Goal: Task Accomplishment & Management: Use online tool/utility

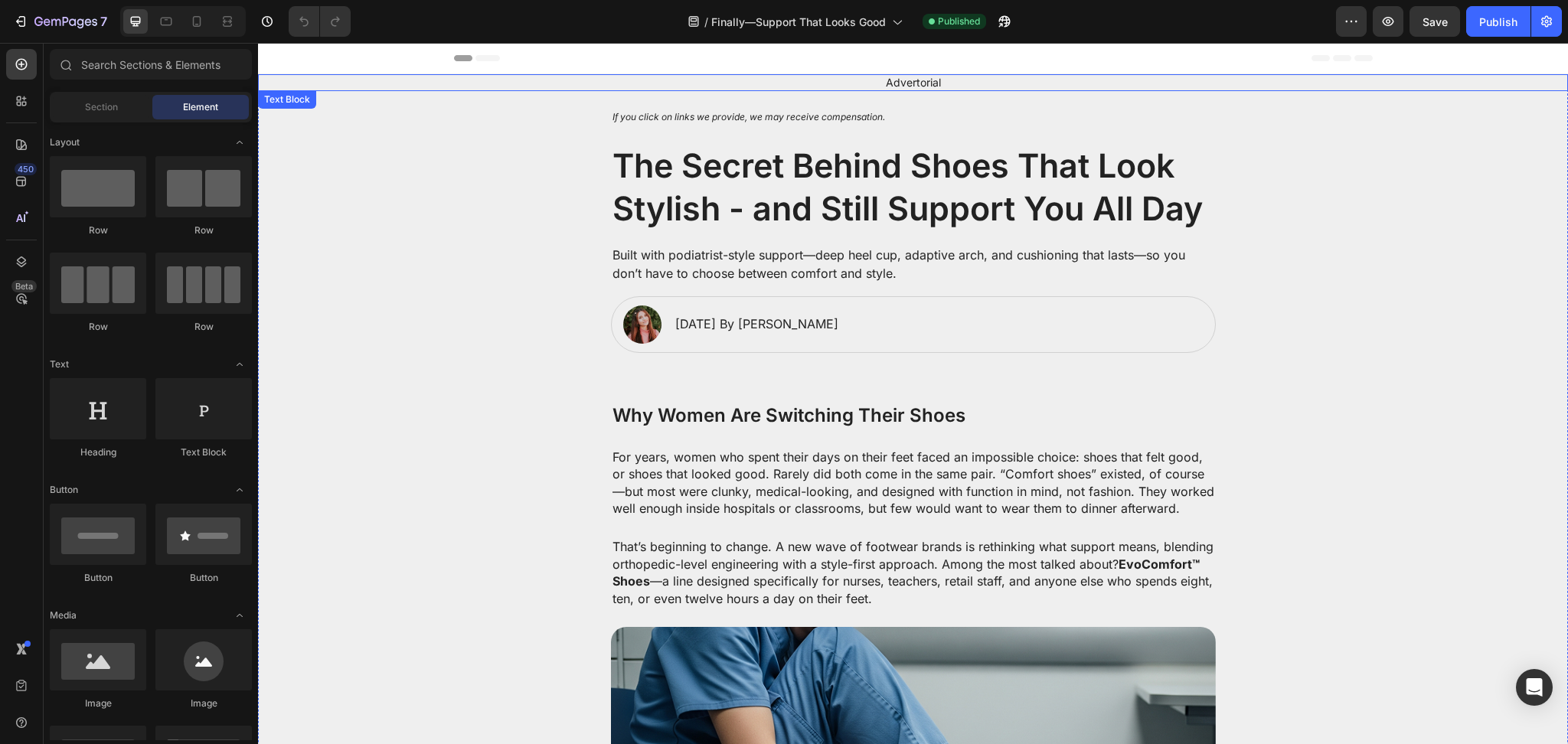
click at [806, 85] on p "Advertorial" at bounding box center [913, 83] width 601 height 14
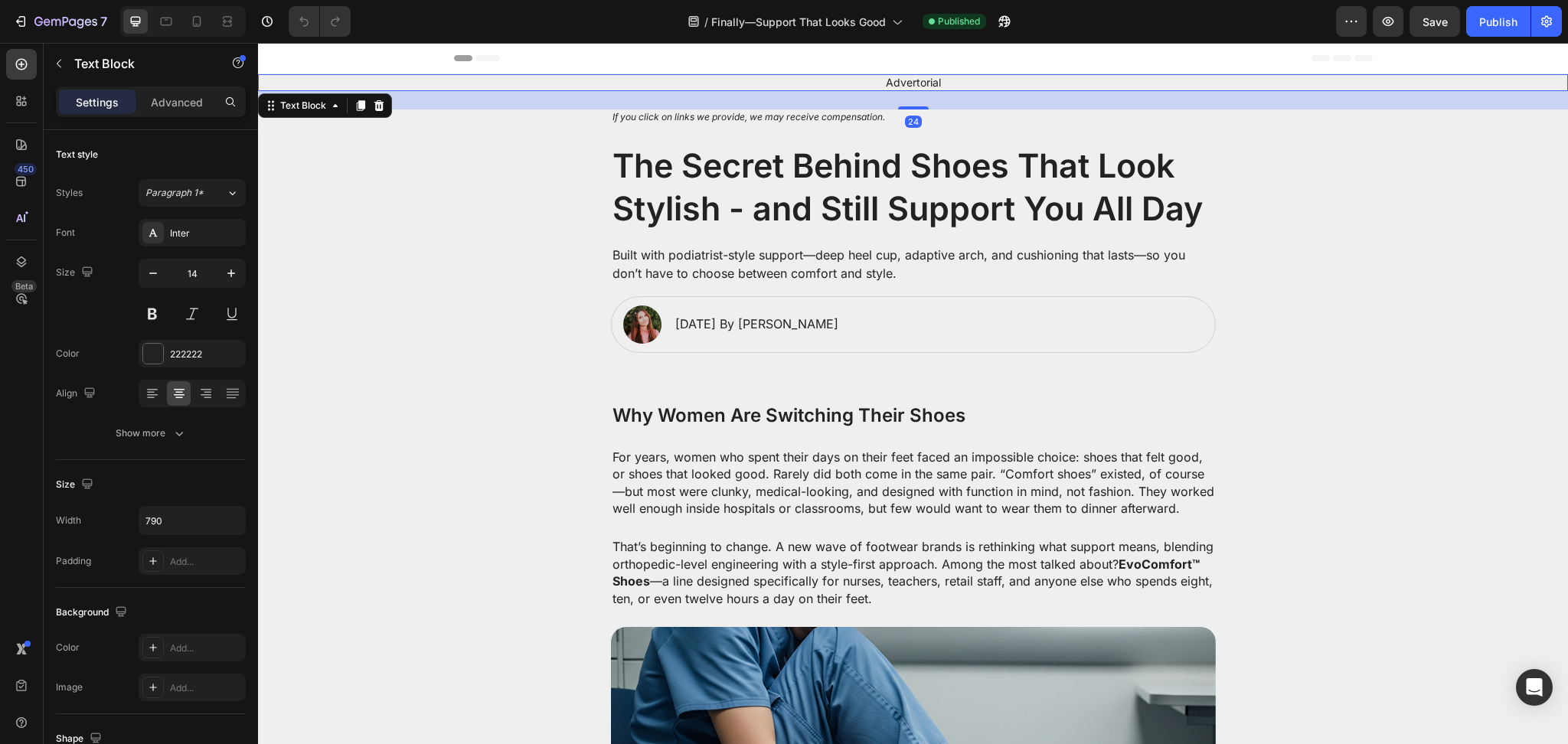
click at [176, 114] on div "Settings Advanced" at bounding box center [151, 101] width 190 height 31
click at [190, 114] on div "Advanced" at bounding box center [177, 101] width 77 height 24
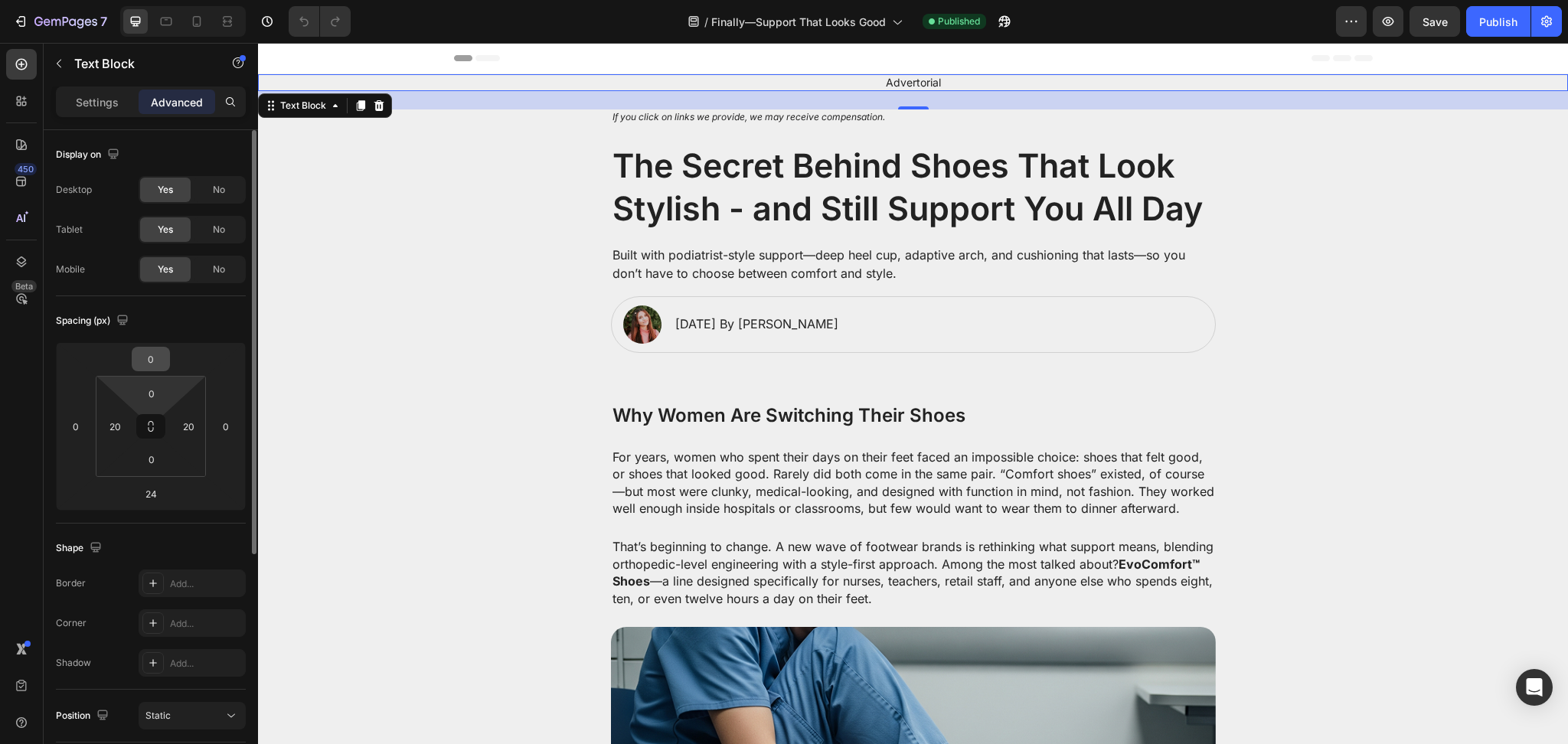
click at [164, 357] on input "0" at bounding box center [150, 359] width 31 height 23
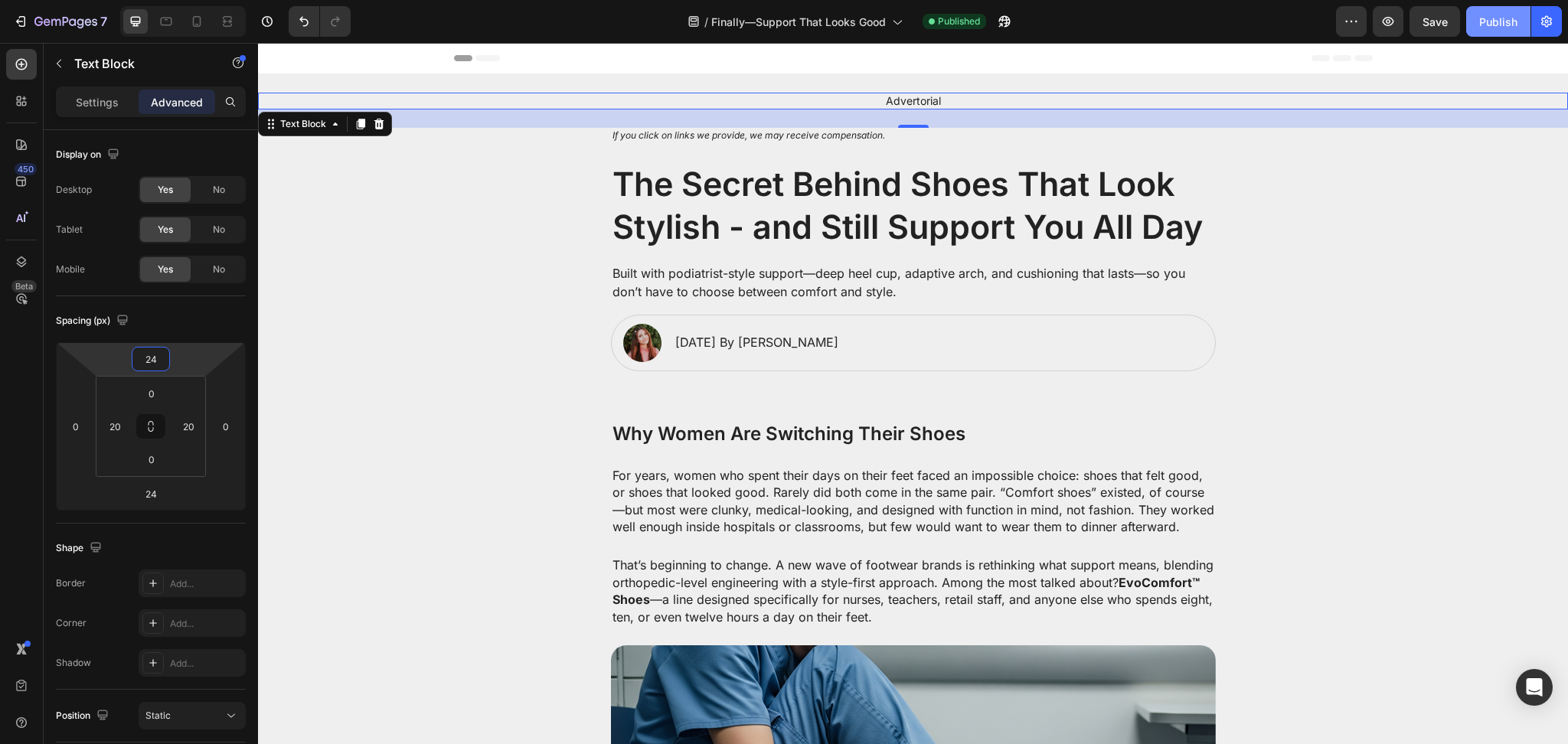
type input "24"
click at [1499, 24] on div "Publish" at bounding box center [1499, 22] width 38 height 16
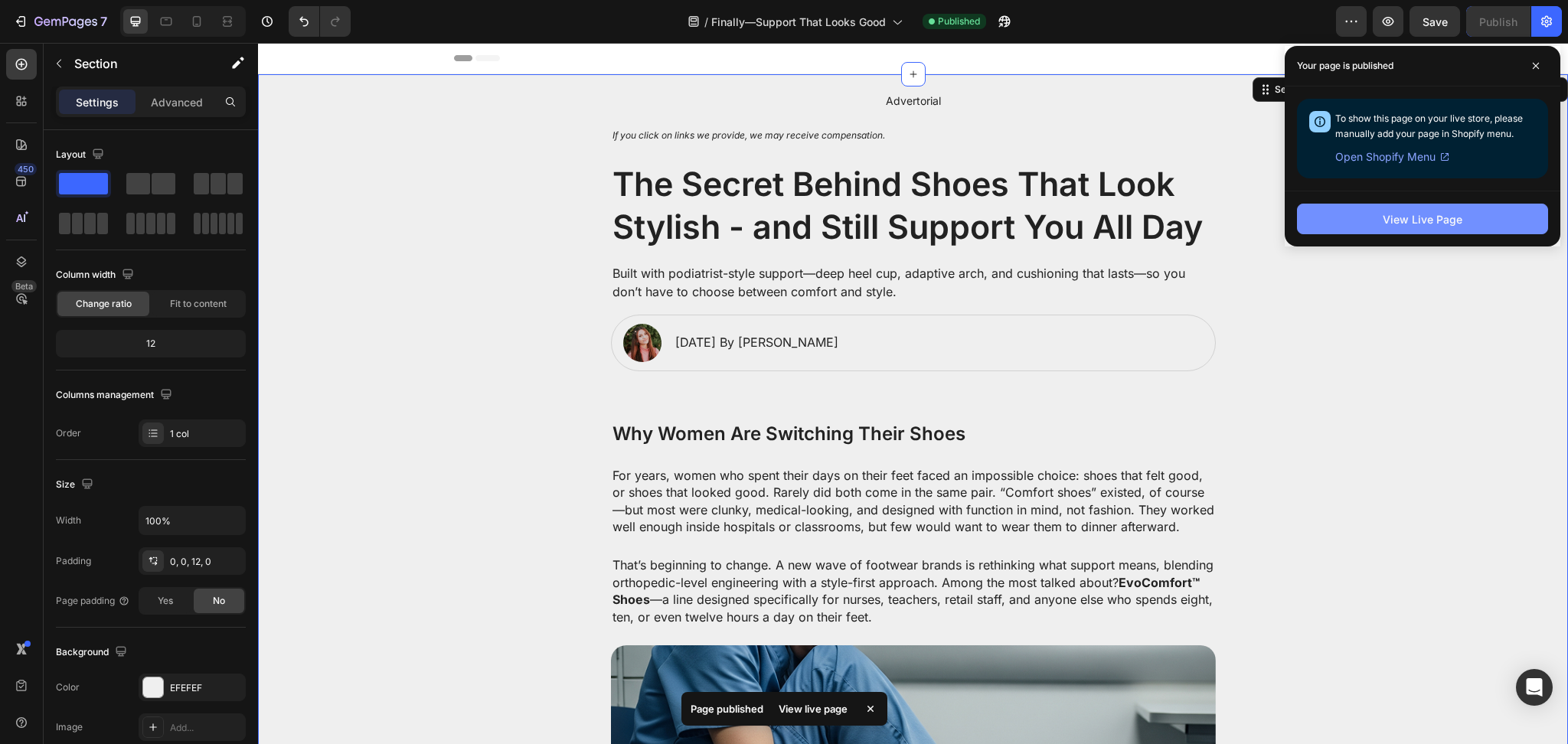
click at [1448, 226] on div "View Live Page" at bounding box center [1423, 219] width 80 height 16
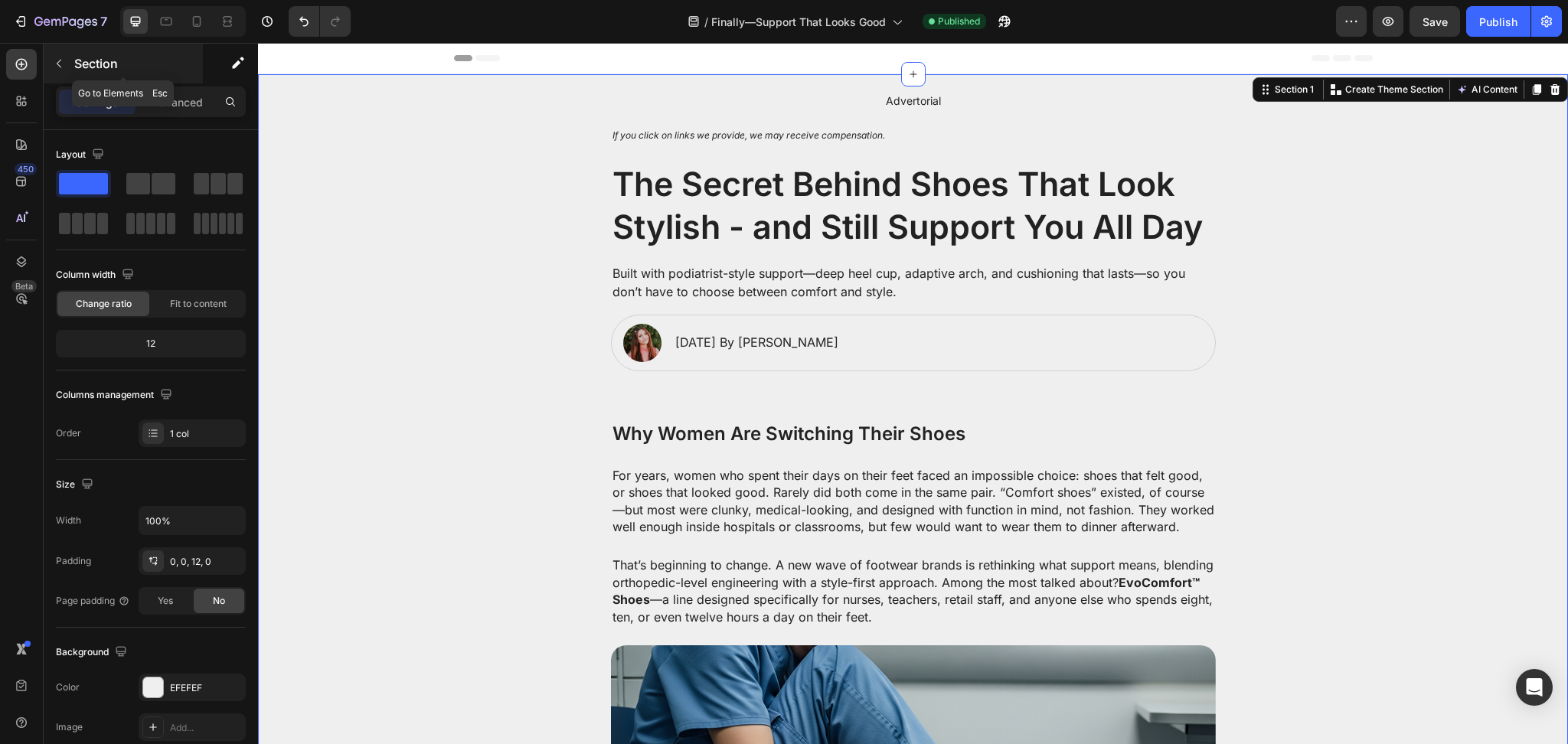
click at [63, 54] on button "button" at bounding box center [59, 64] width 24 height 24
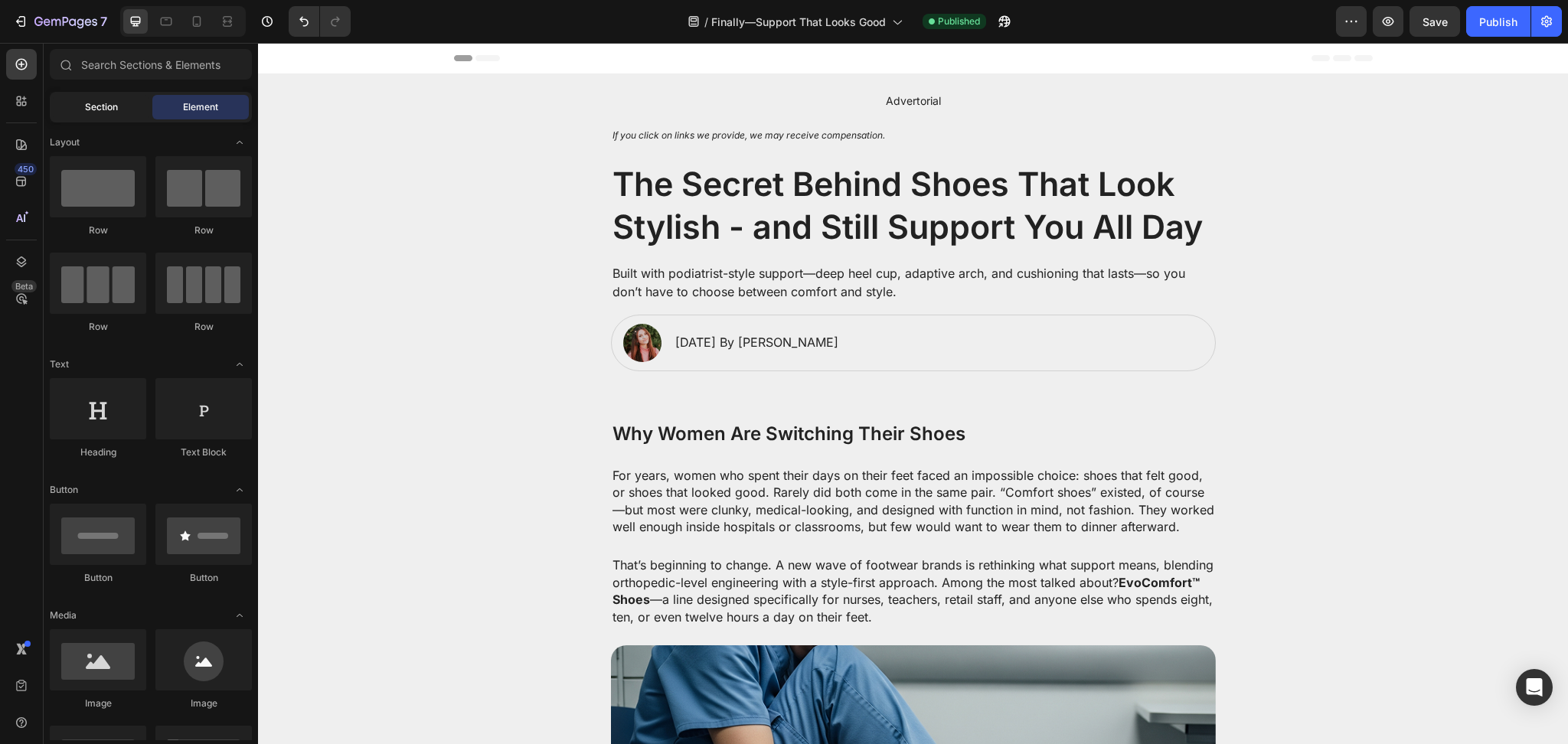
click at [82, 105] on div "Section" at bounding box center [100, 107] width 97 height 24
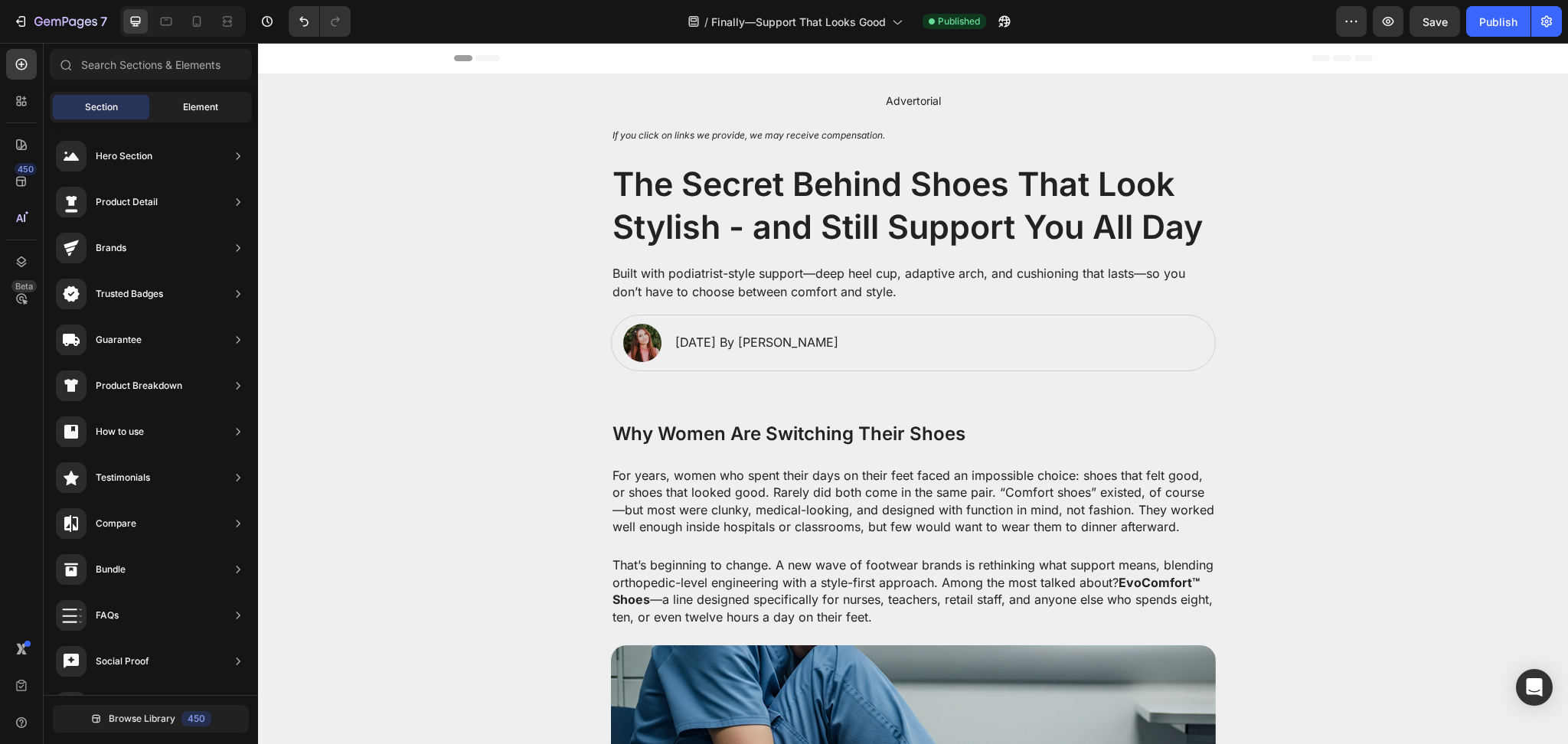
click at [202, 104] on span "Element" at bounding box center [201, 107] width 36 height 14
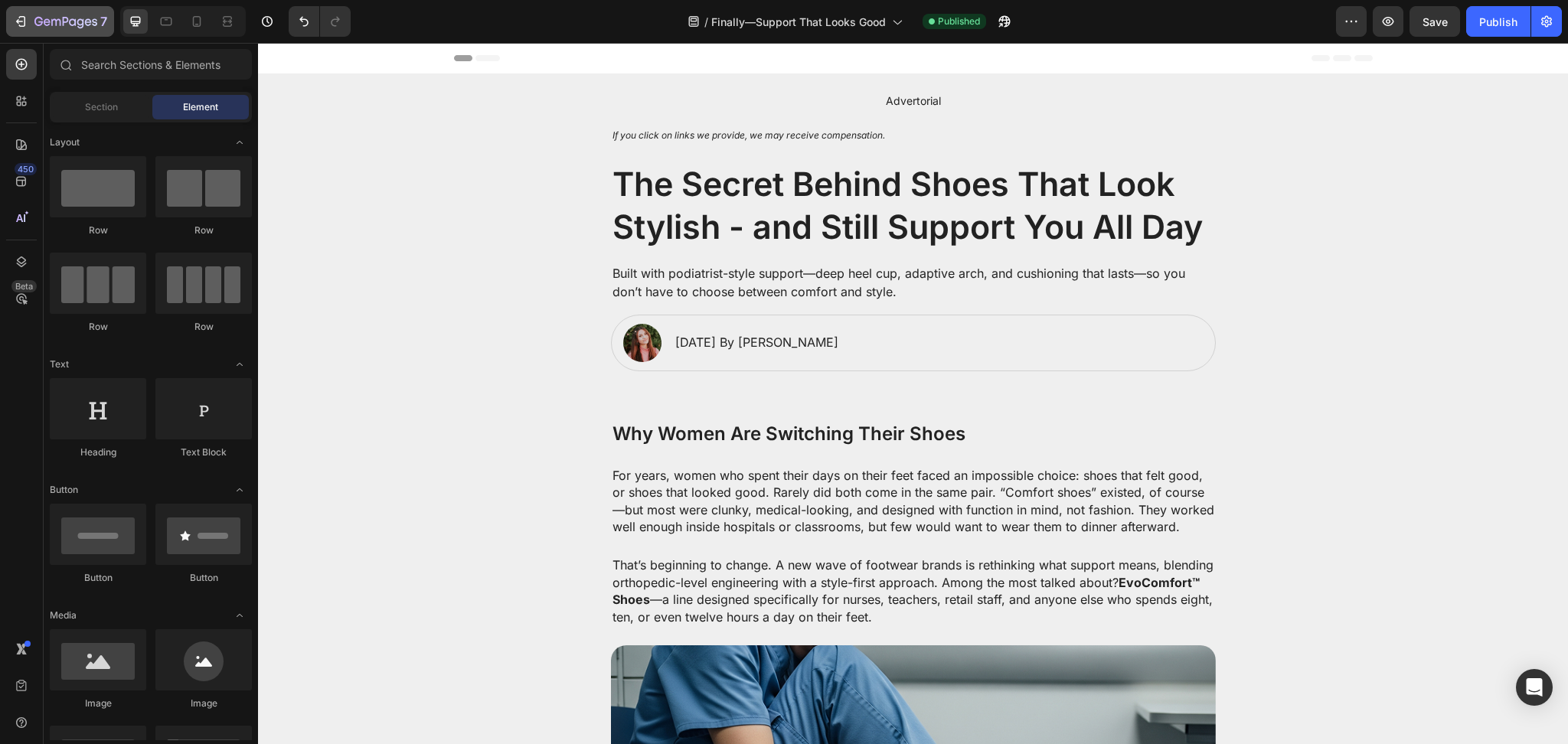
click at [53, 19] on icon "button" at bounding box center [56, 22] width 9 height 7
drag, startPoint x: 140, startPoint y: 410, endPoint x: 114, endPoint y: 361, distance: 55.5
click at [102, 416] on div at bounding box center [98, 408] width 97 height 61
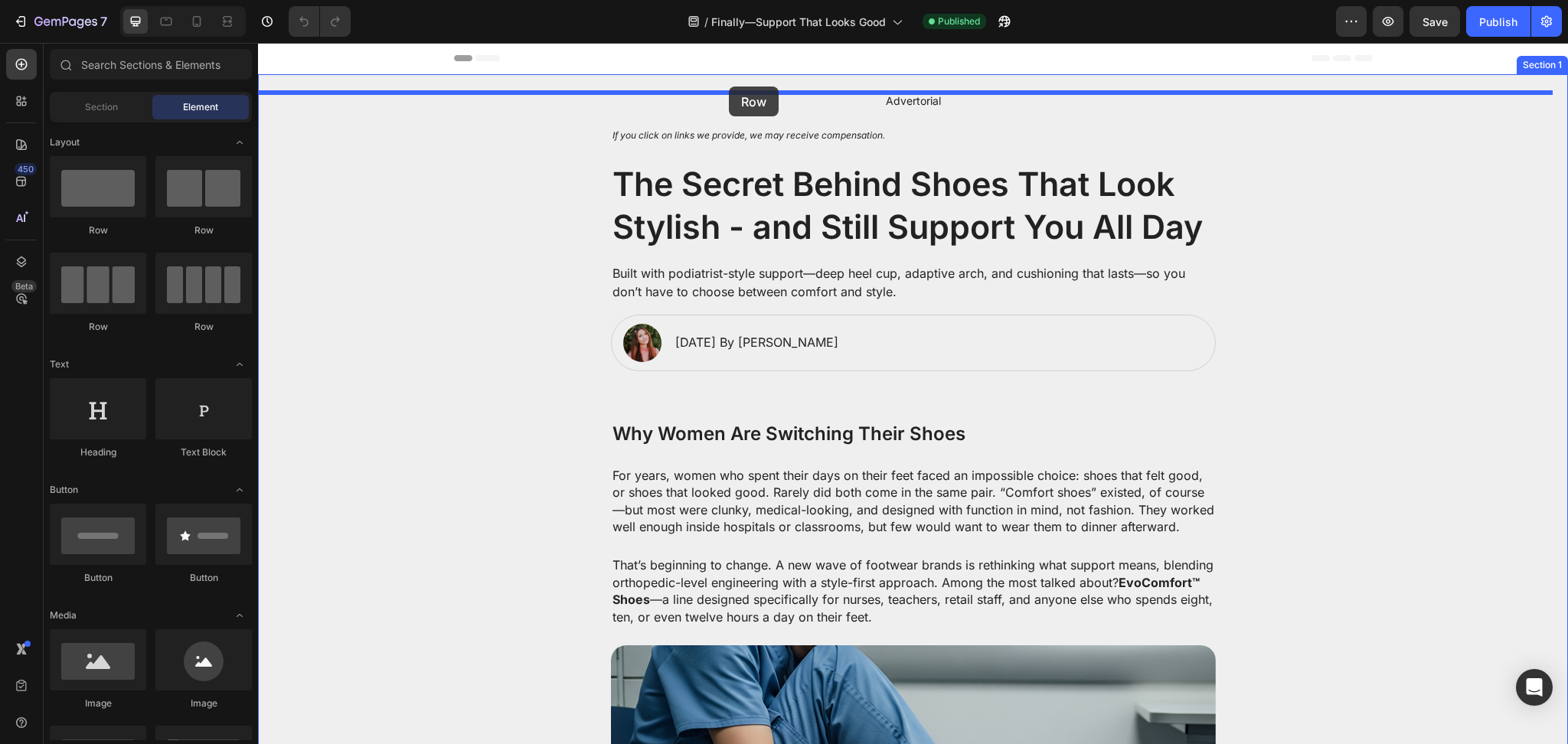
drag, startPoint x: 509, startPoint y: 244, endPoint x: 729, endPoint y: 86, distance: 270.9
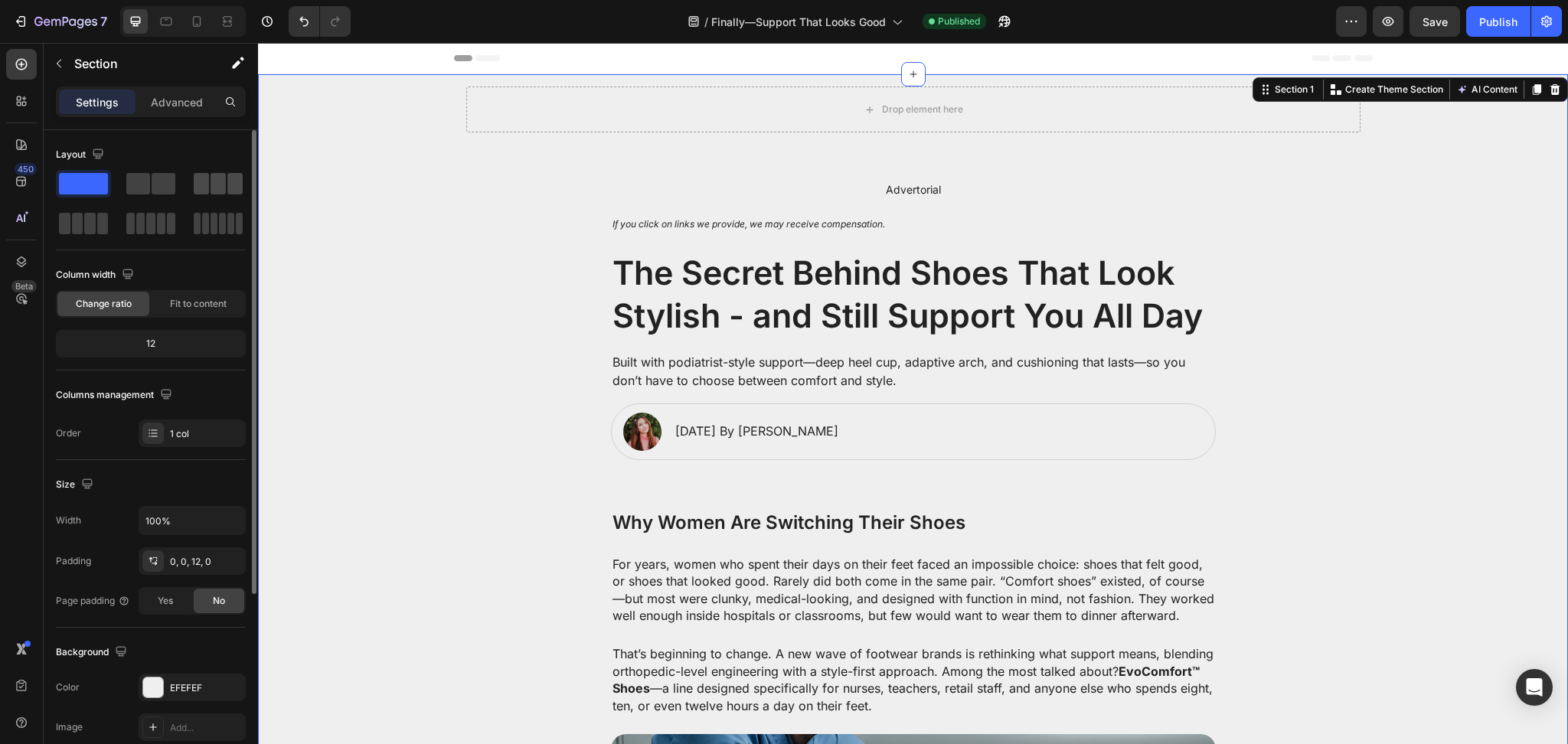
click at [223, 177] on span at bounding box center [218, 183] width 15 height 22
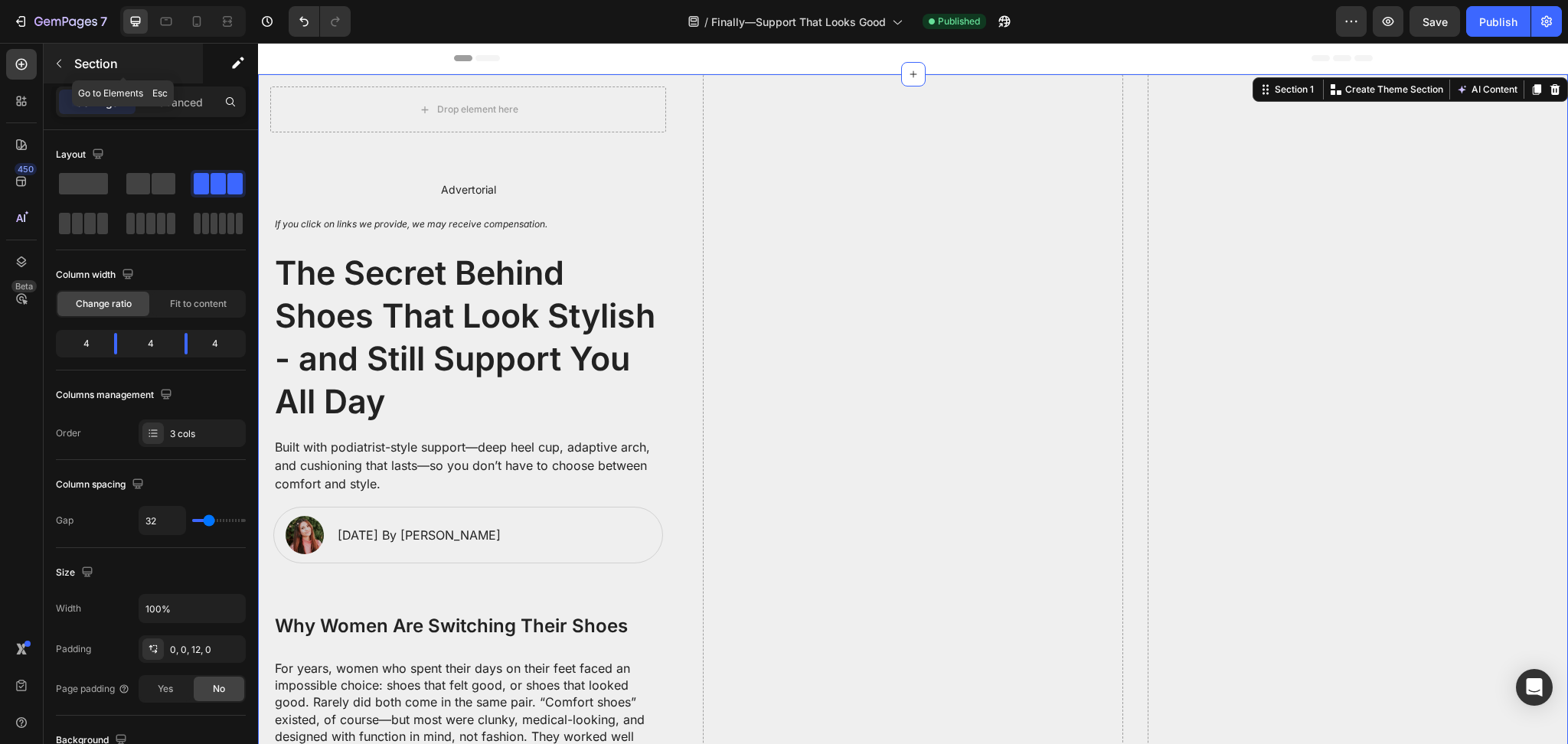
click at [82, 44] on div "Section" at bounding box center [124, 64] width 160 height 39
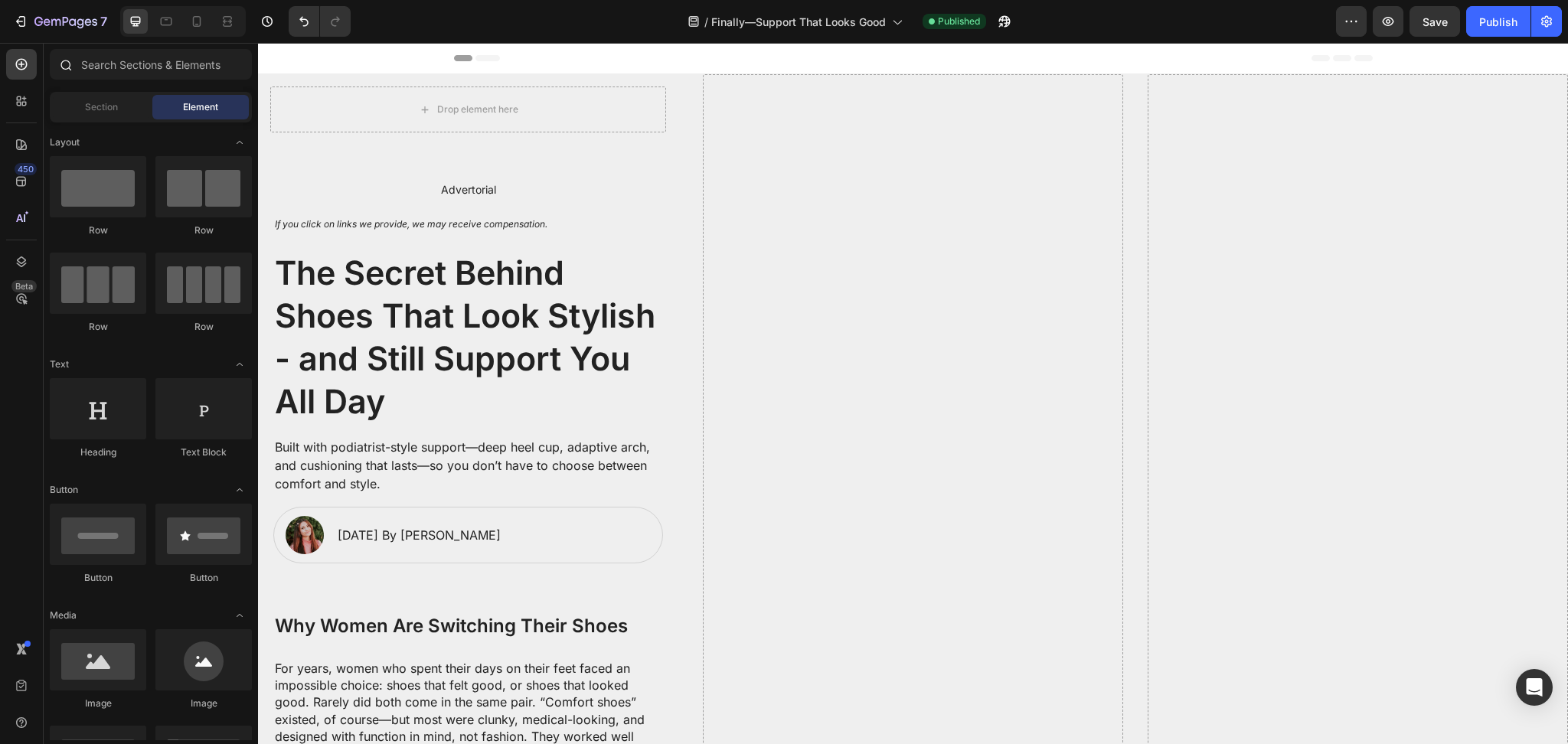
click at [65, 64] on icon at bounding box center [65, 64] width 12 height 12
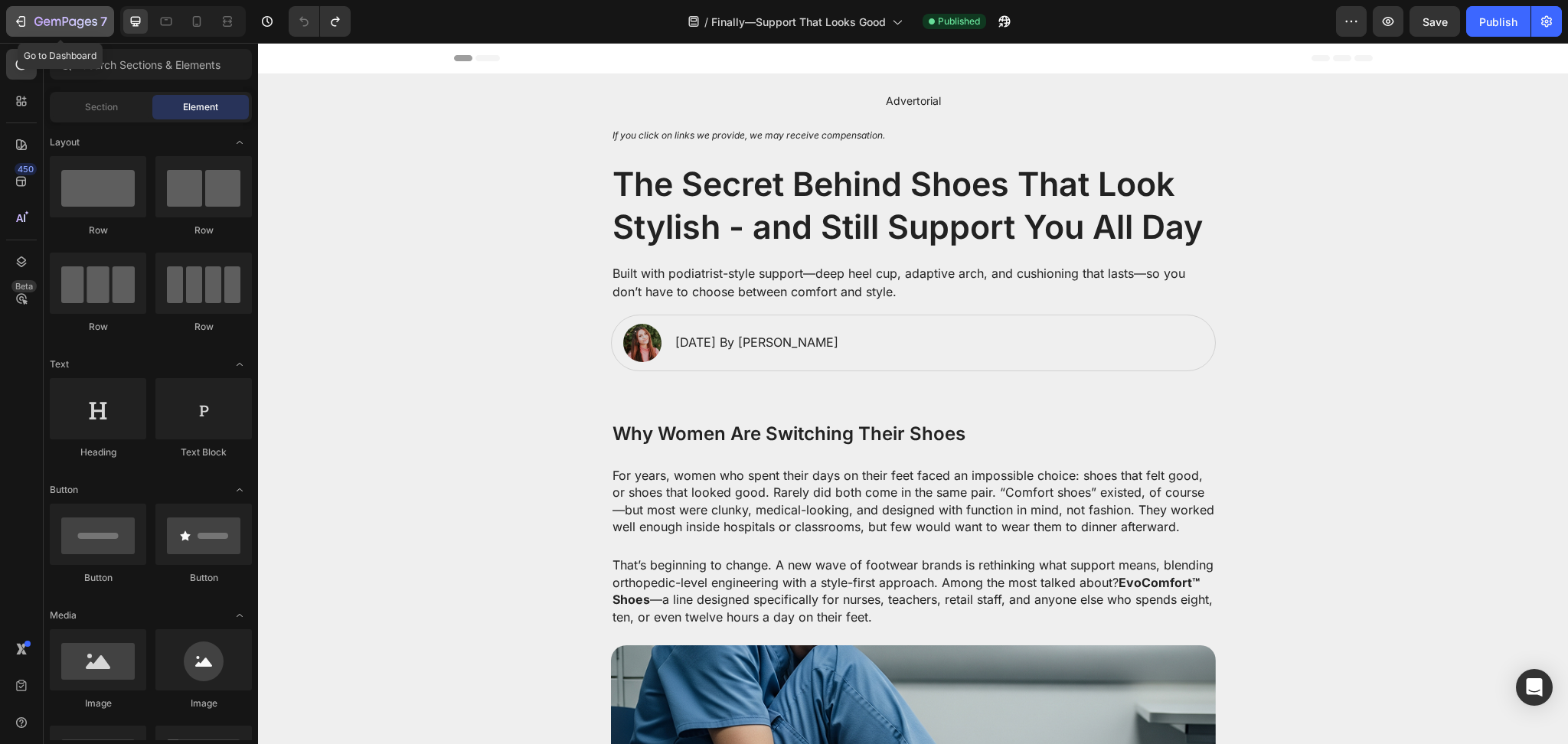
click at [42, 23] on icon "button" at bounding box center [38, 22] width 8 height 9
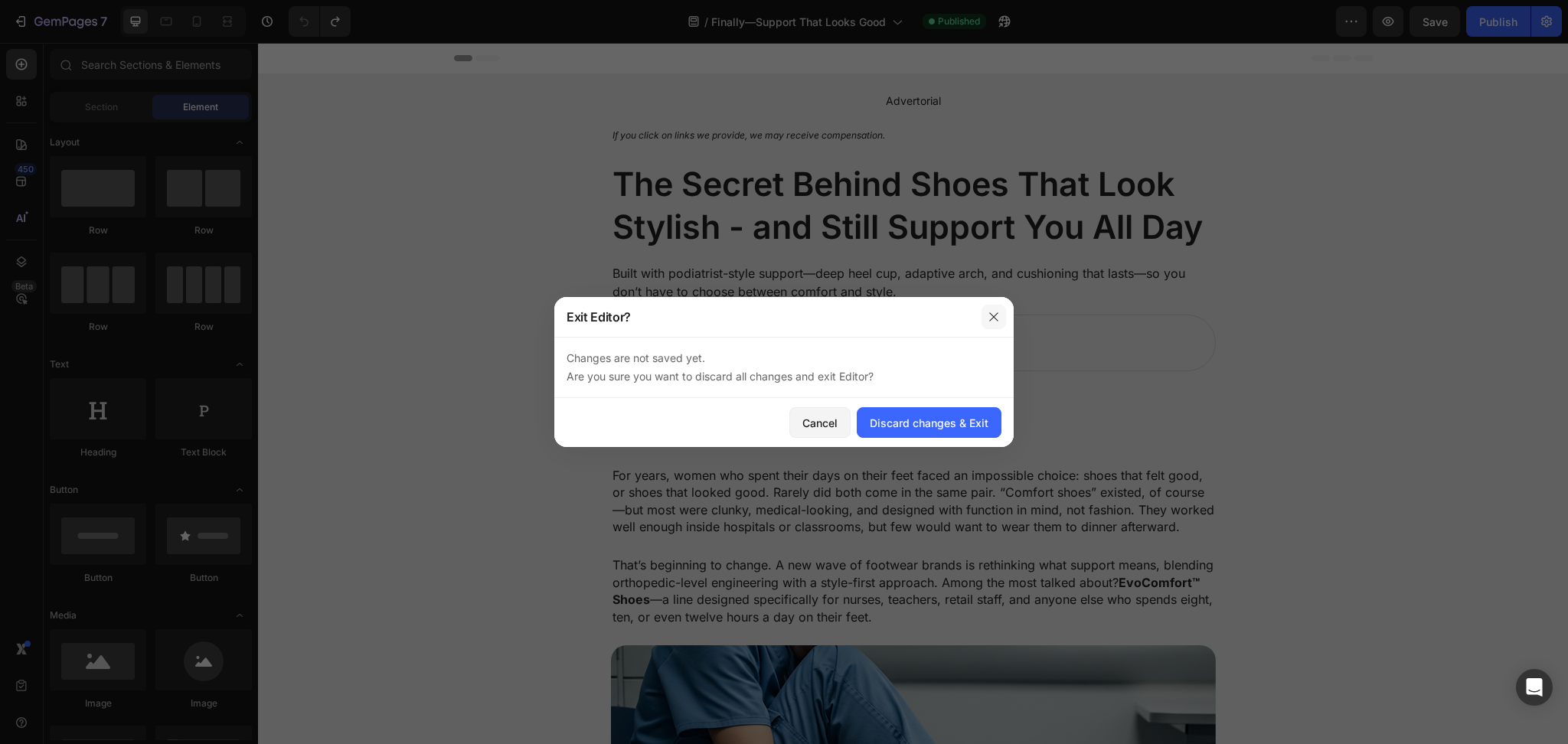
drag, startPoint x: 993, startPoint y: 310, endPoint x: 216, endPoint y: 341, distance: 777.6
click at [993, 310] on button "button" at bounding box center [994, 317] width 24 height 24
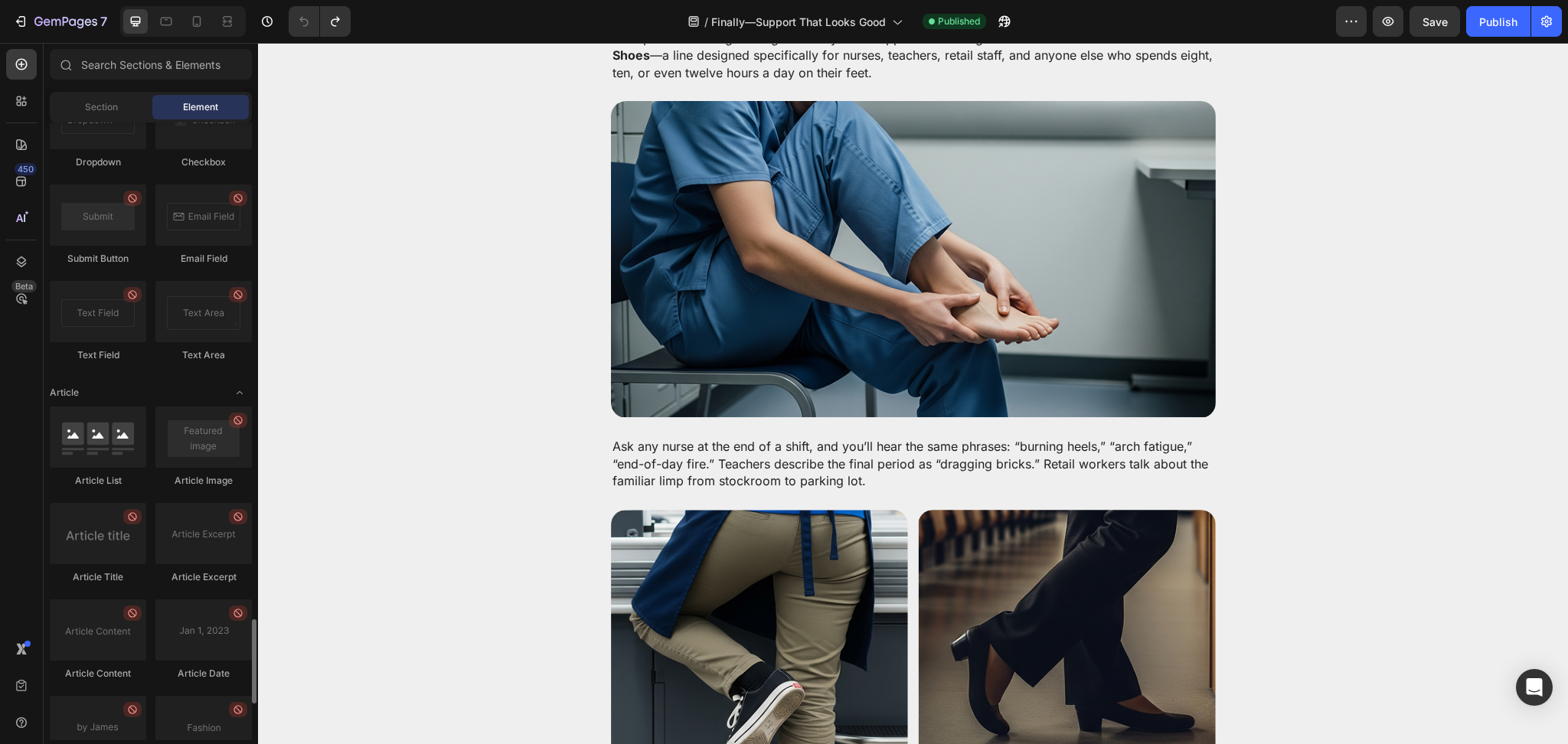
scroll to position [3375, 0]
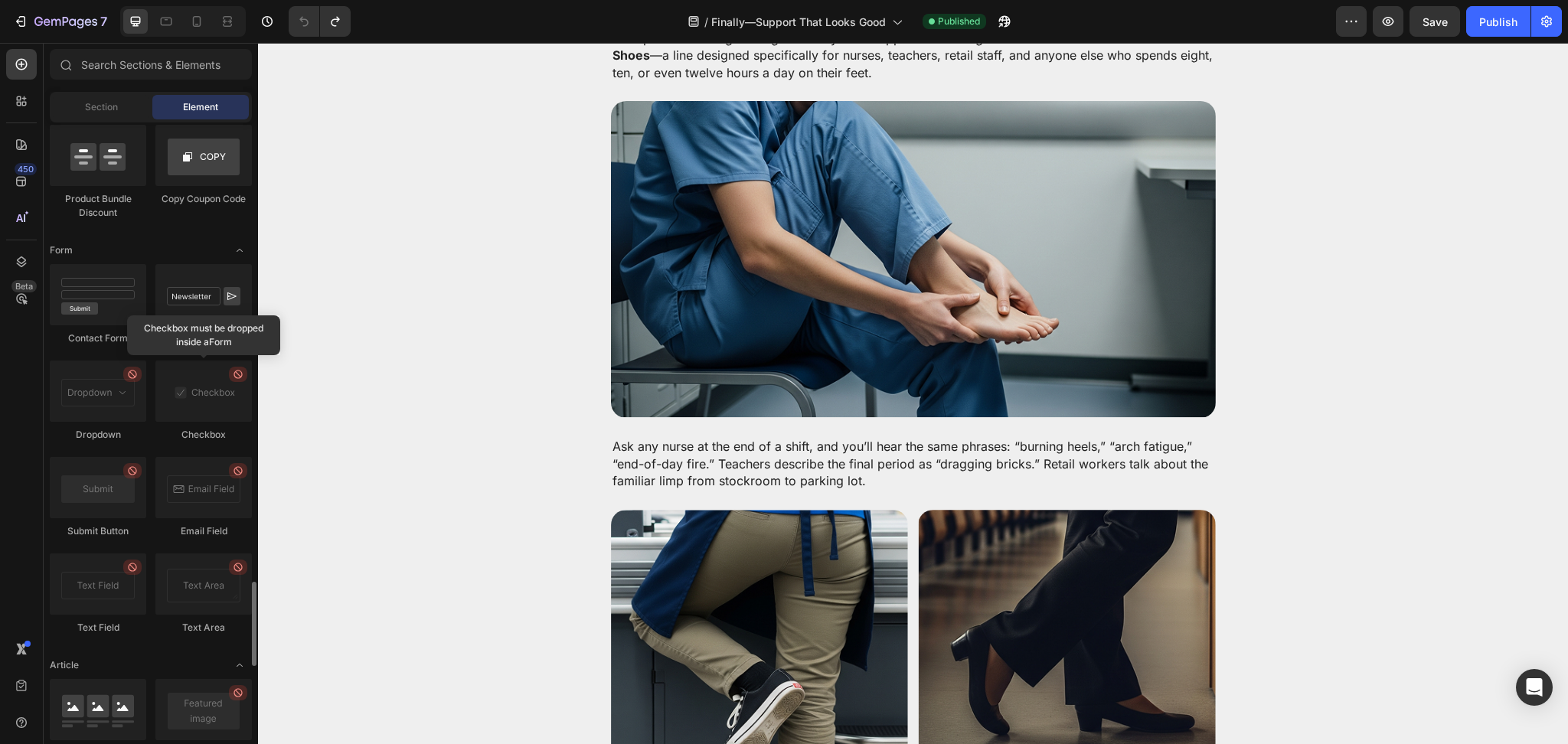
drag, startPoint x: 117, startPoint y: 120, endPoint x: 108, endPoint y: 94, distance: 27.5
click at [116, 119] on div "Section Element" at bounding box center [150, 107] width 202 height 31
drag, startPoint x: 108, startPoint y: 94, endPoint x: 132, endPoint y: 136, distance: 48.4
click at [107, 95] on div "Section Element" at bounding box center [150, 107] width 202 height 31
click at [102, 118] on div "Section" at bounding box center [100, 107] width 97 height 24
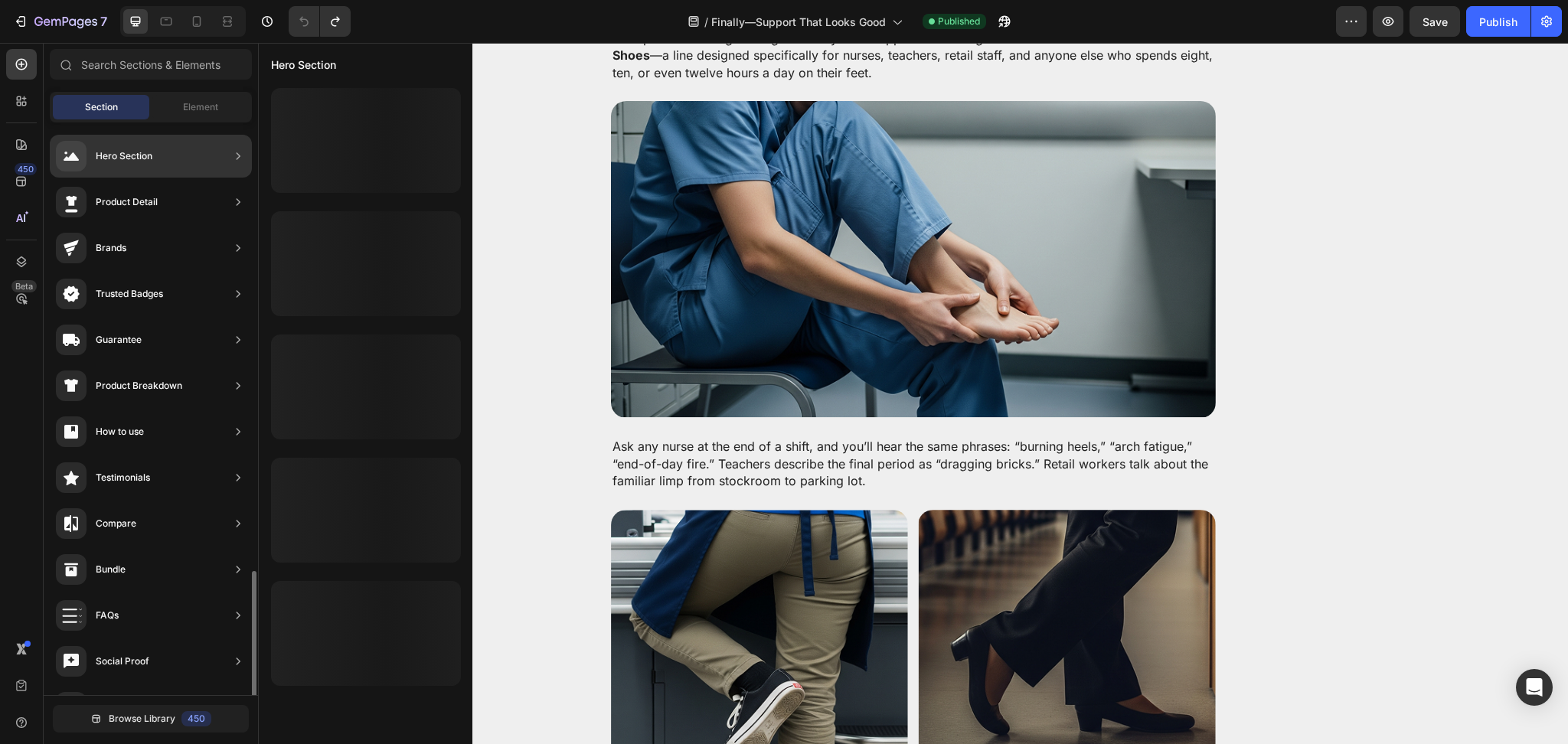
scroll to position [314, 0]
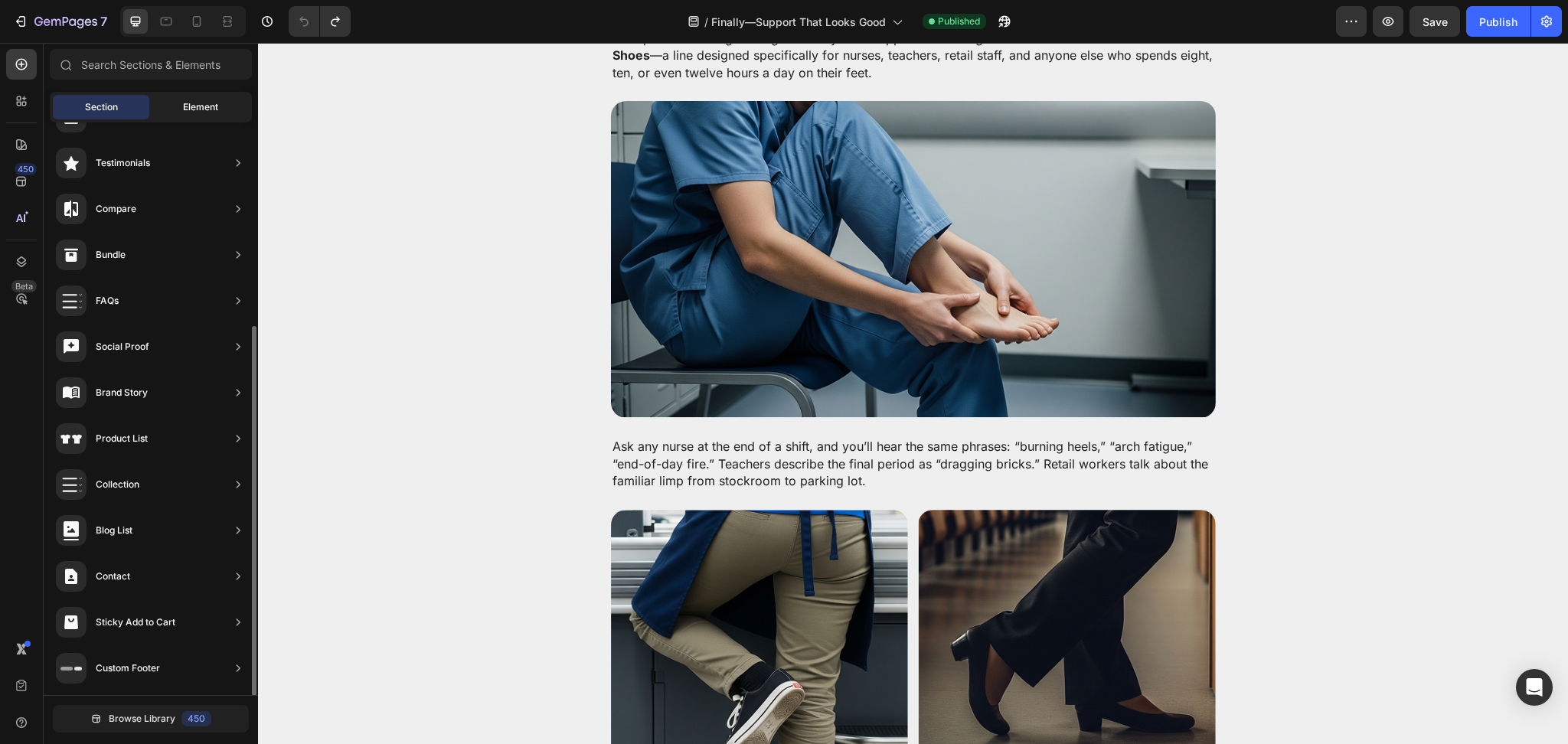
click at [193, 106] on span "Element" at bounding box center [201, 107] width 36 height 14
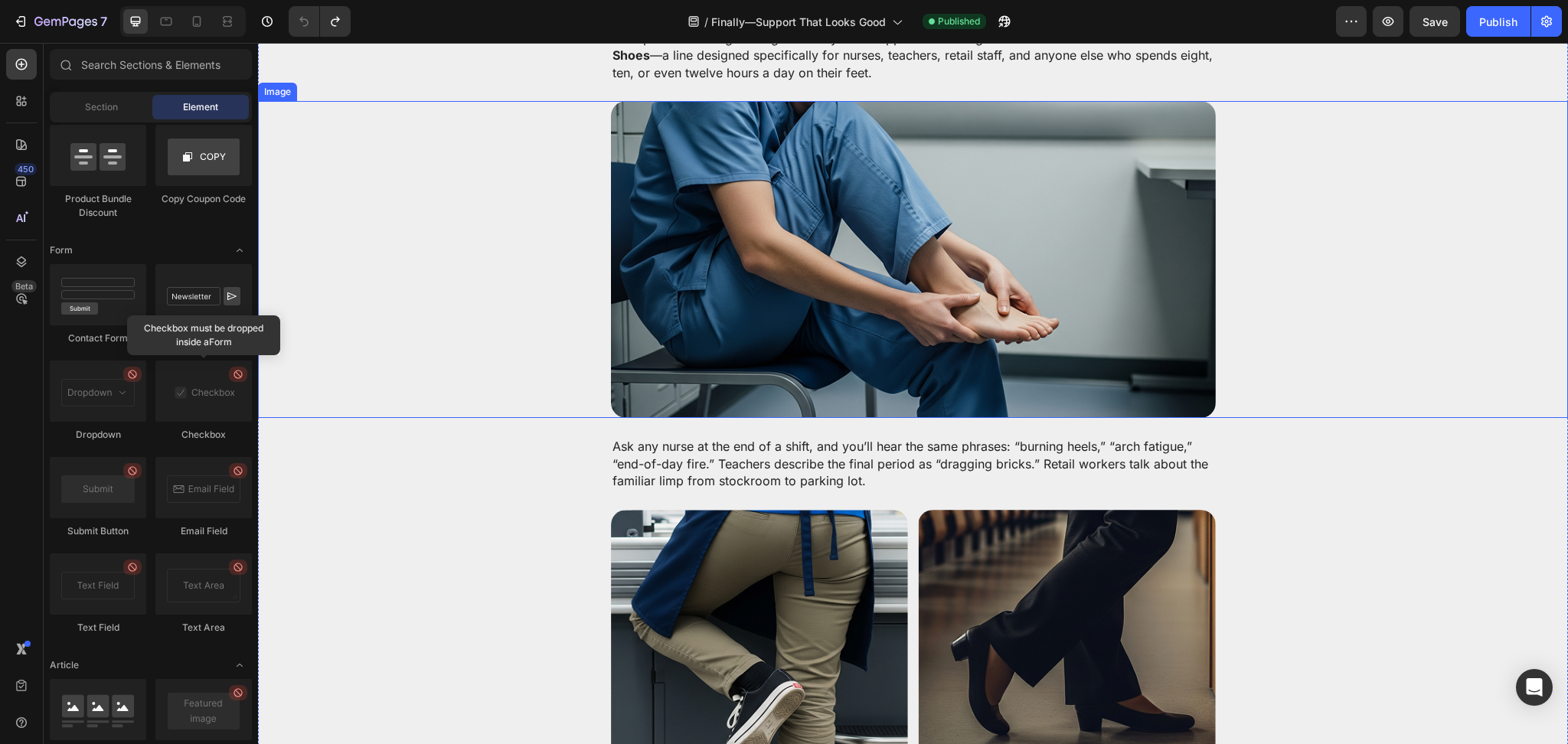
scroll to position [0, 0]
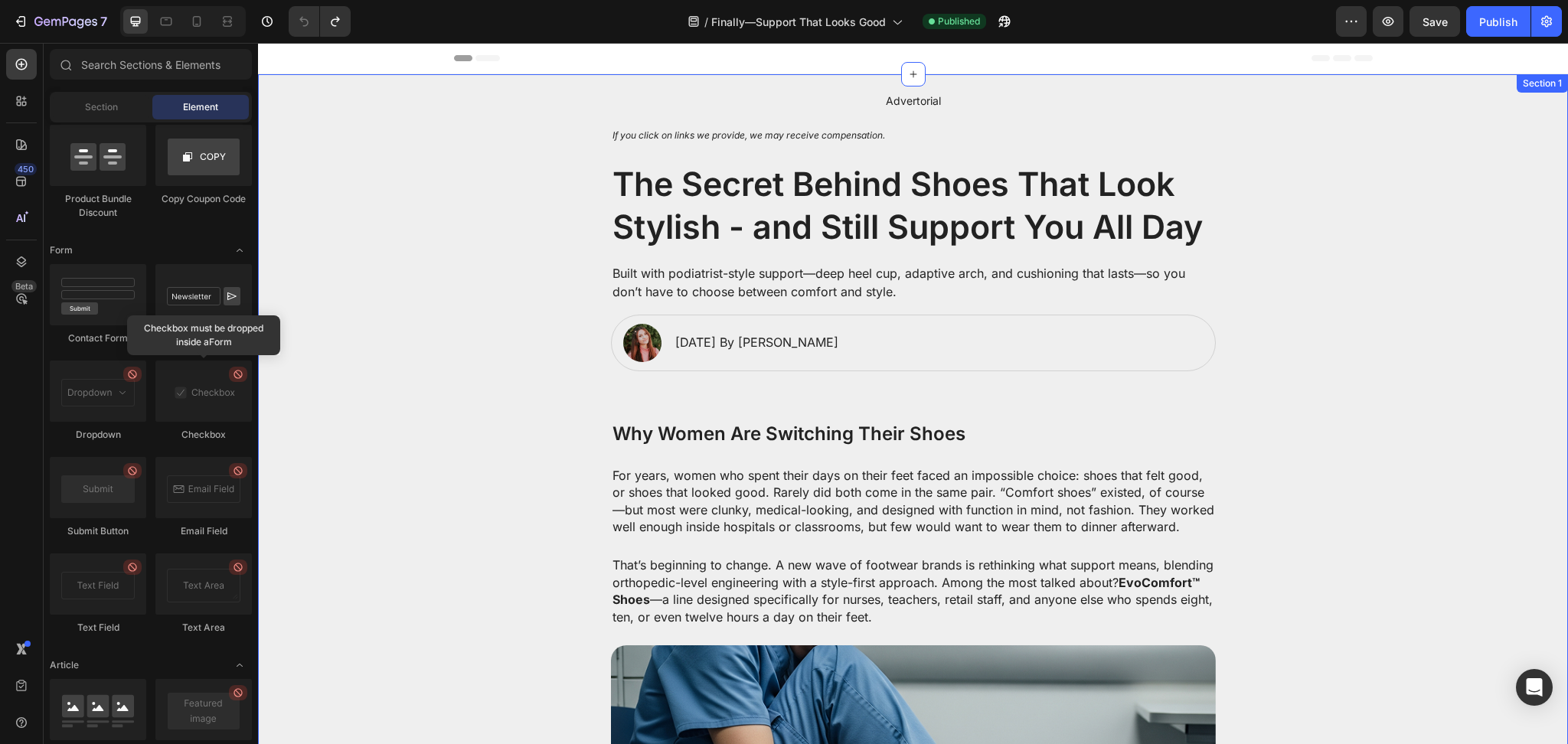
click at [693, 184] on h2 "The Secret Behind Shoes That Look Stylish - and Still Support You All Day" at bounding box center [913, 205] width 605 height 89
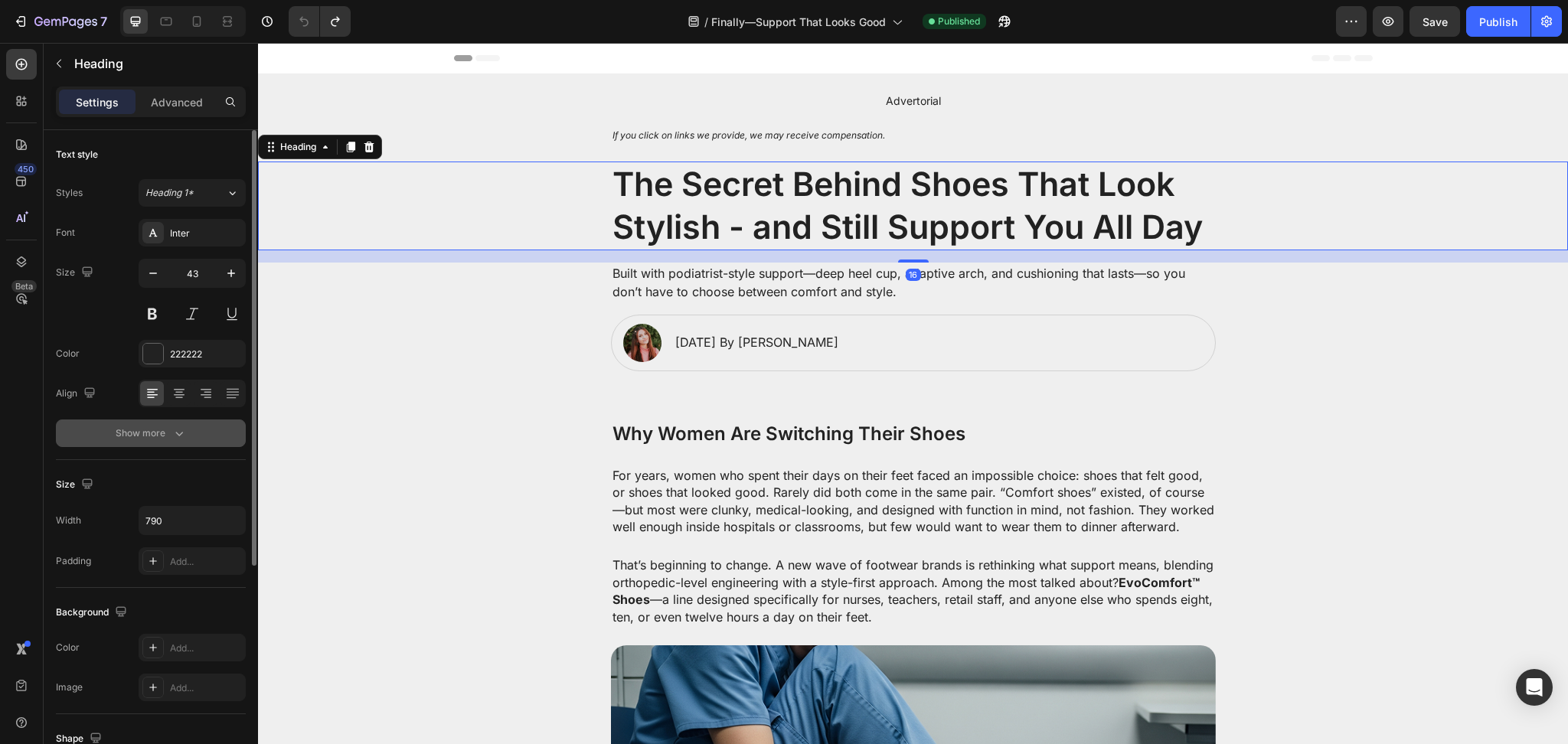
scroll to position [335, 0]
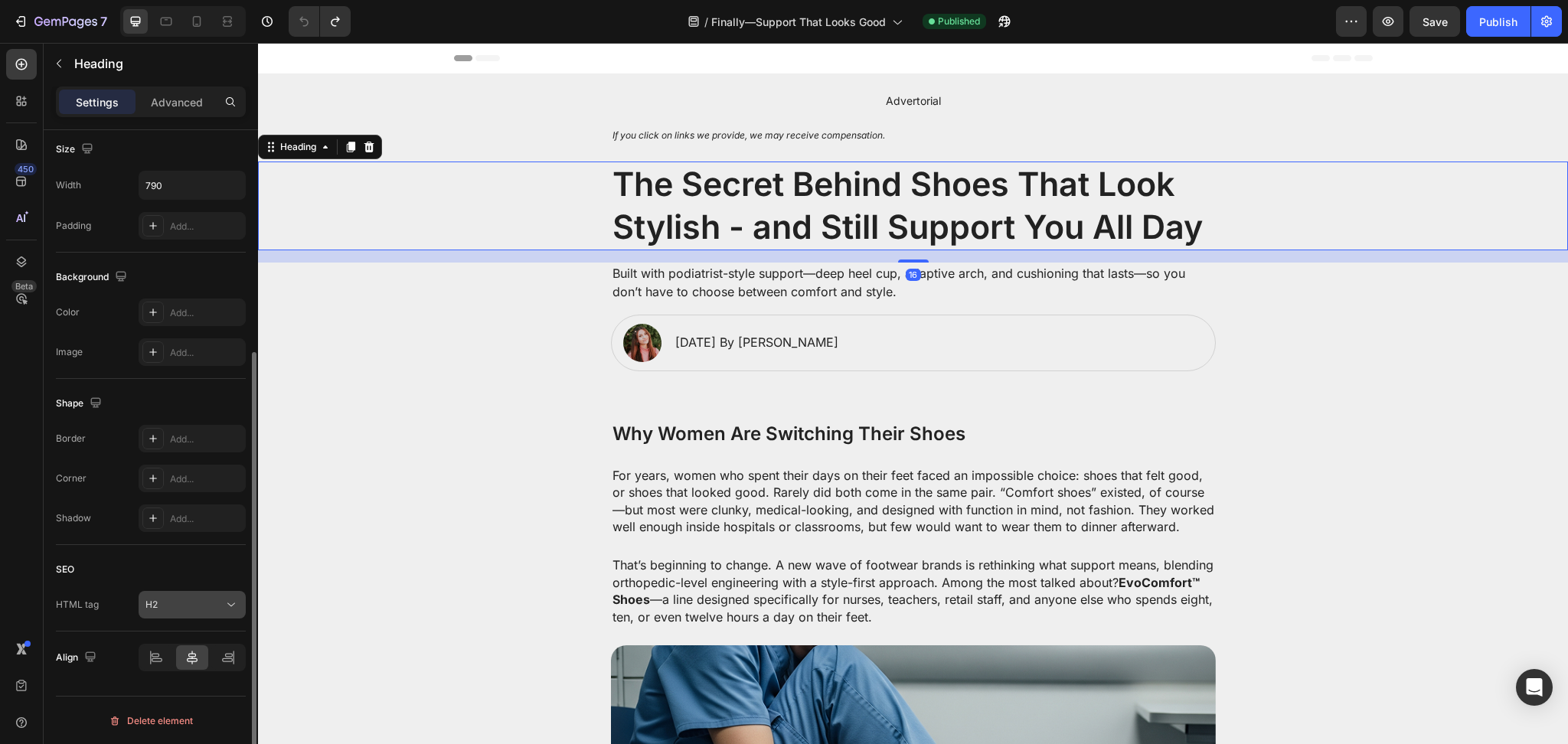
click at [216, 607] on div "H2" at bounding box center [184, 604] width 78 height 14
click at [219, 607] on div "H2" at bounding box center [184, 604] width 78 height 14
click at [671, 222] on h2 "The Secret Behind Shoes That Look Stylish - and Still Support You All Day" at bounding box center [913, 205] width 605 height 89
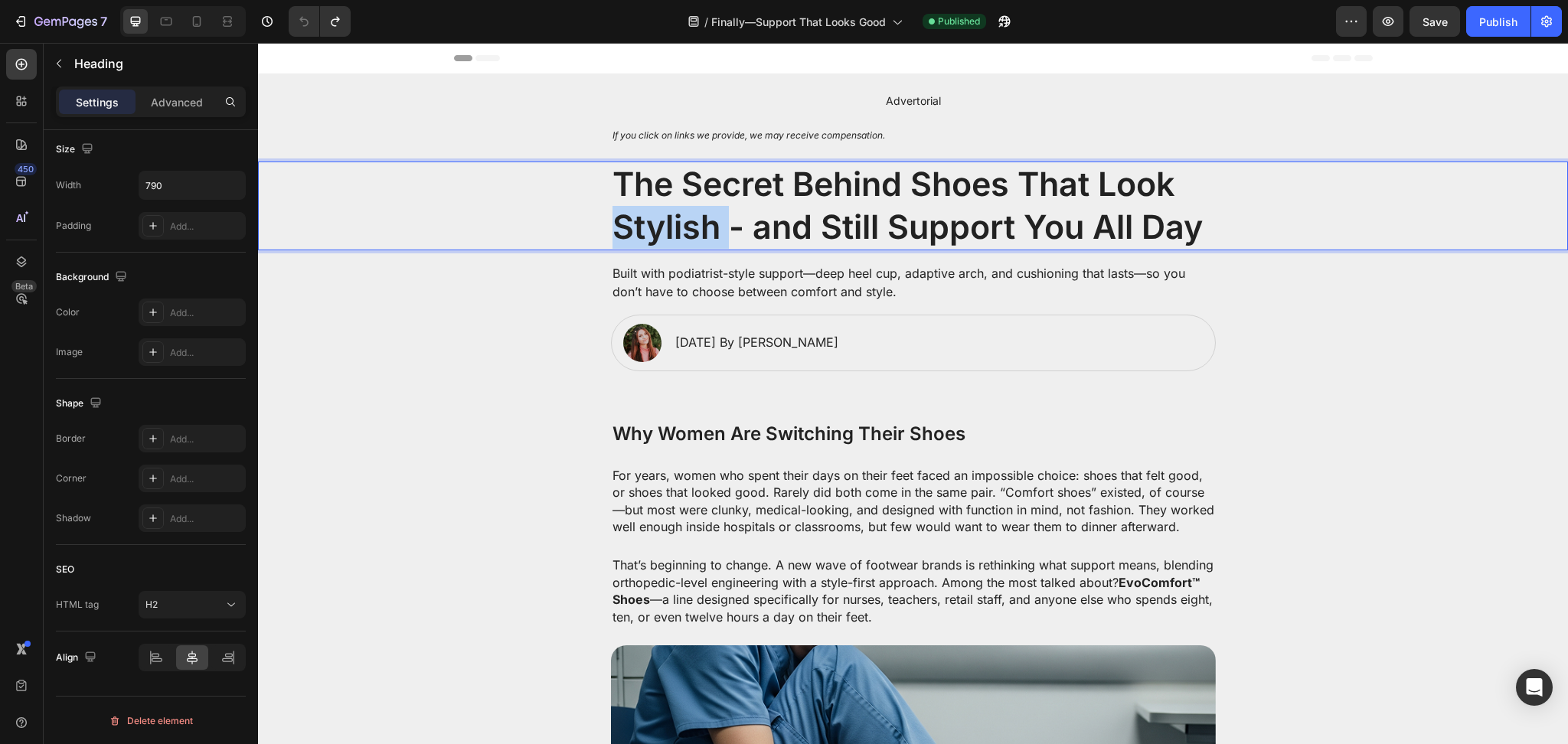
click at [671, 222] on p "The Secret Behind Shoes That Look Stylish - and Still Support You All Day" at bounding box center [913, 205] width 601 height 85
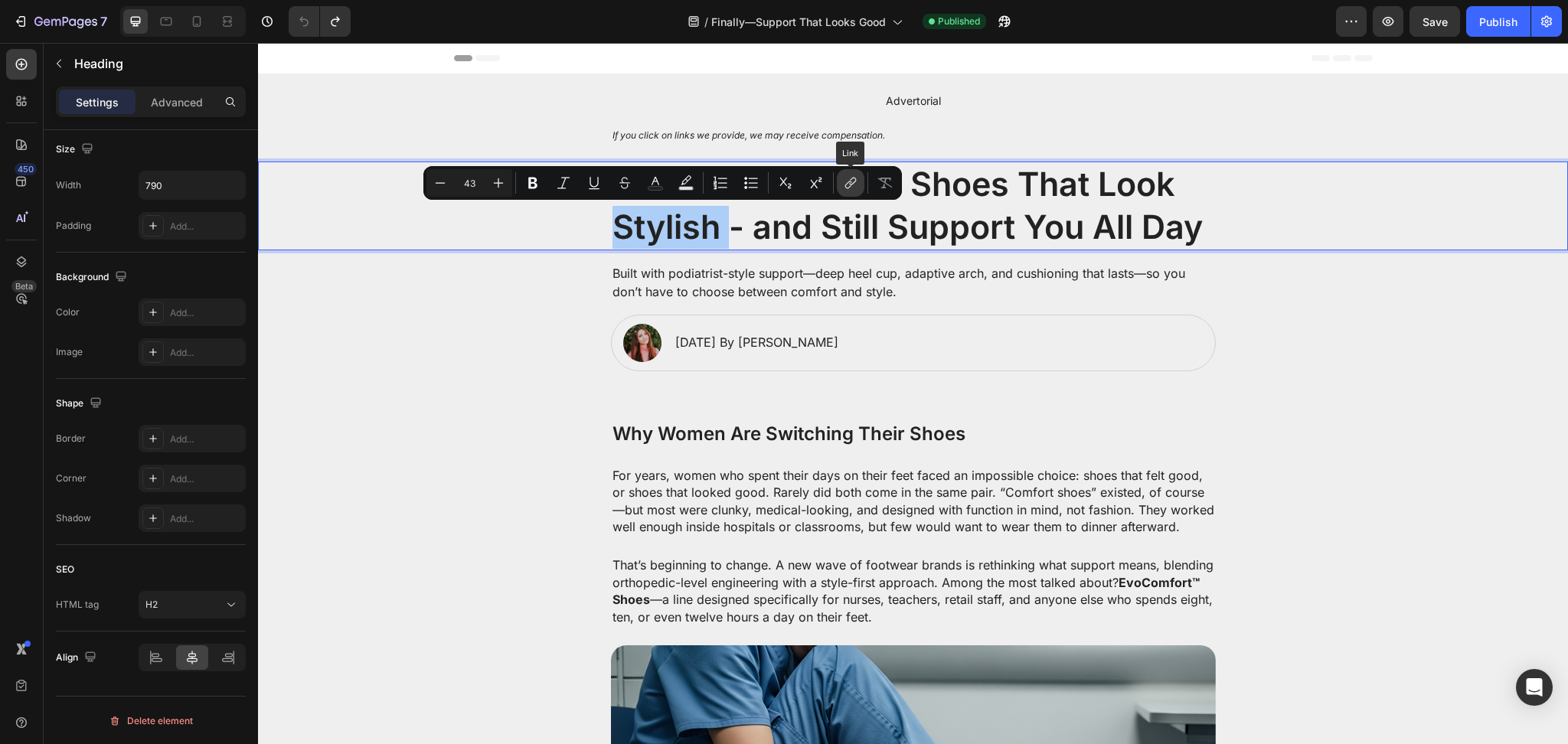
click at [856, 177] on icon "Editor contextual toolbar" at bounding box center [851, 183] width 15 height 15
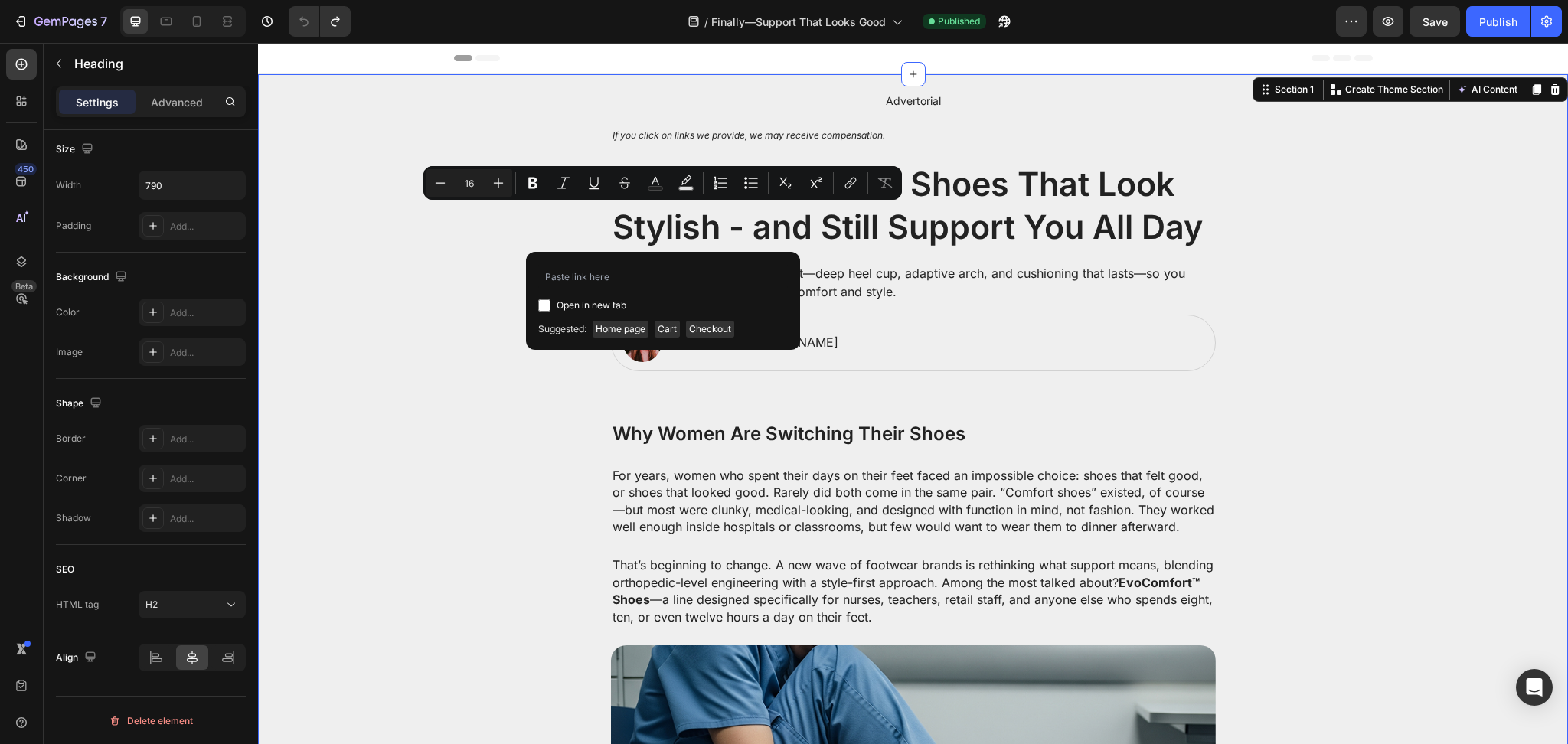
scroll to position [0, 0]
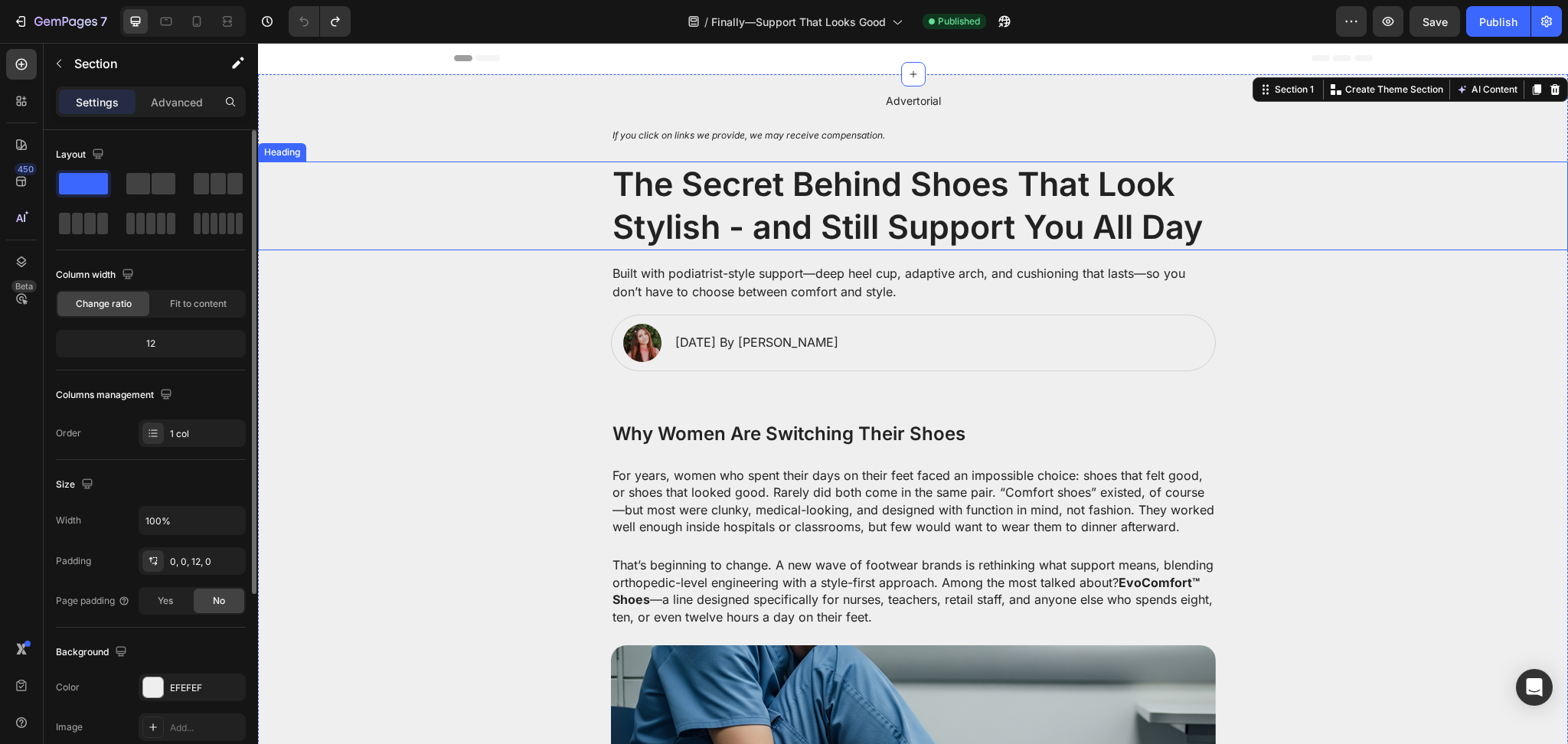
click at [1021, 230] on p "The Secret Behind Shoes That Look Stylish - and Still Support You All Day" at bounding box center [913, 205] width 601 height 85
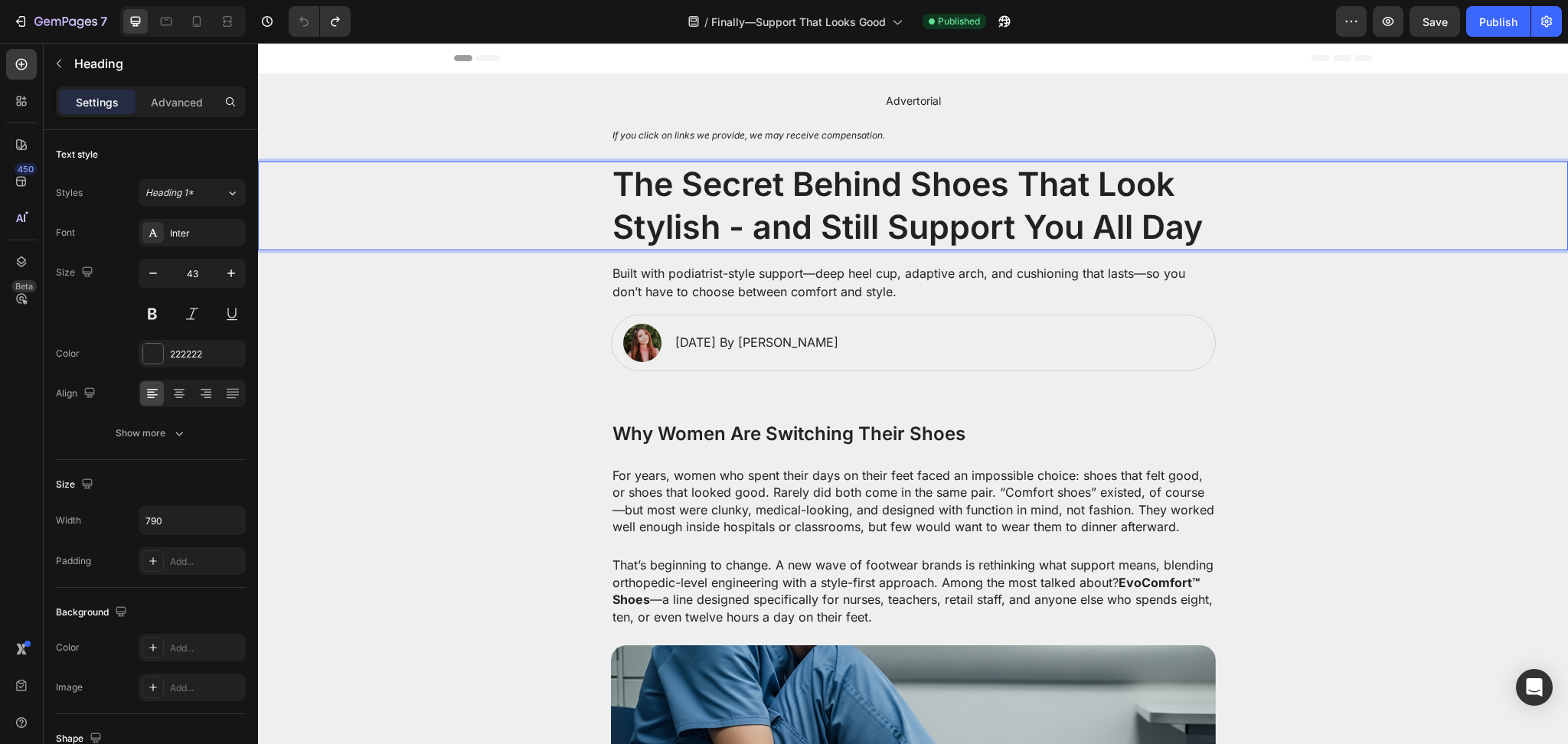
click at [1021, 230] on p "The Secret Behind Shoes That Look Stylish - and Still Support You All Day" at bounding box center [913, 205] width 601 height 85
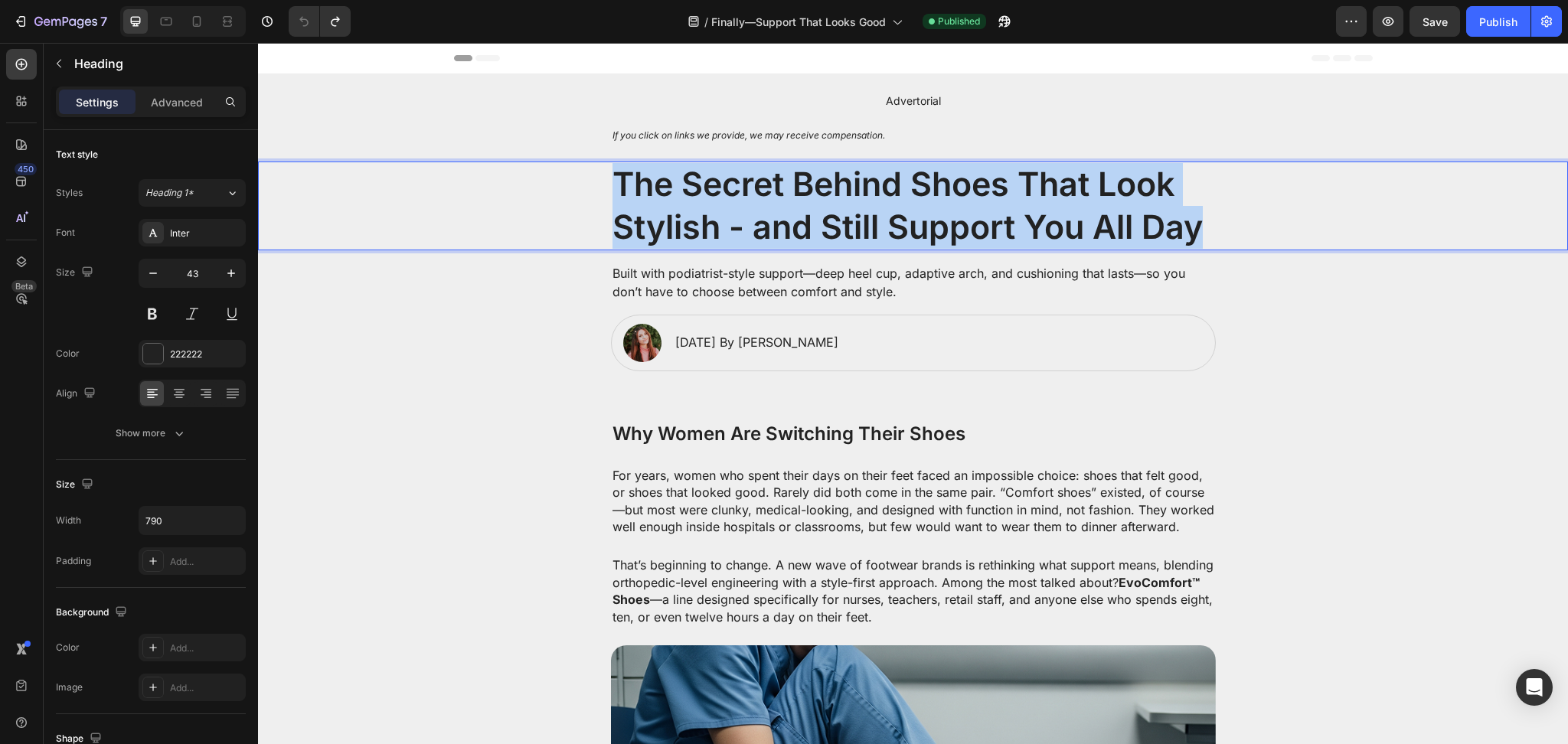
click at [1021, 230] on p "The Secret Behind Shoes That Look Stylish - and Still Support You All Day" at bounding box center [913, 205] width 601 height 85
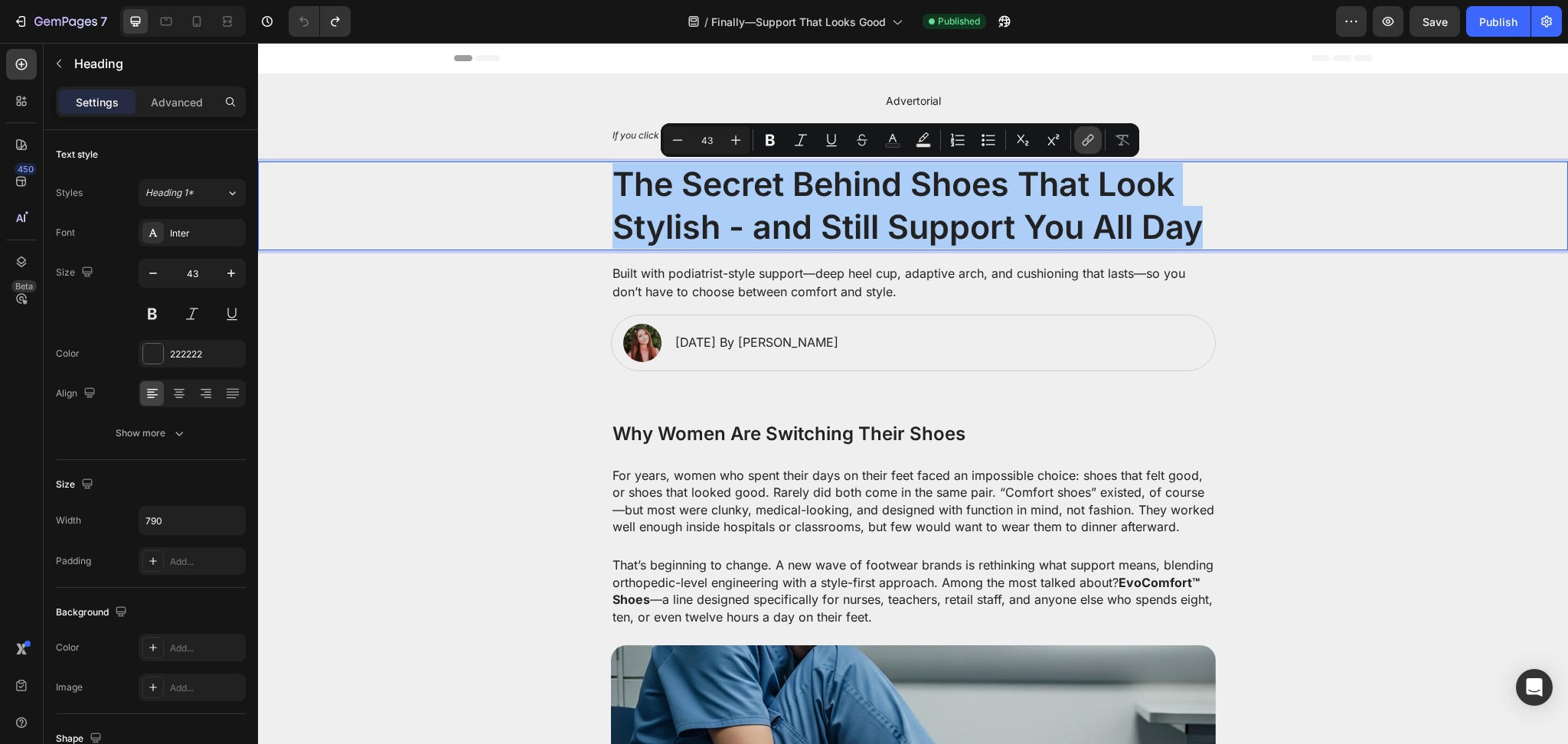
click at [1094, 144] on icon "Editor contextual toolbar" at bounding box center [1088, 140] width 15 height 15
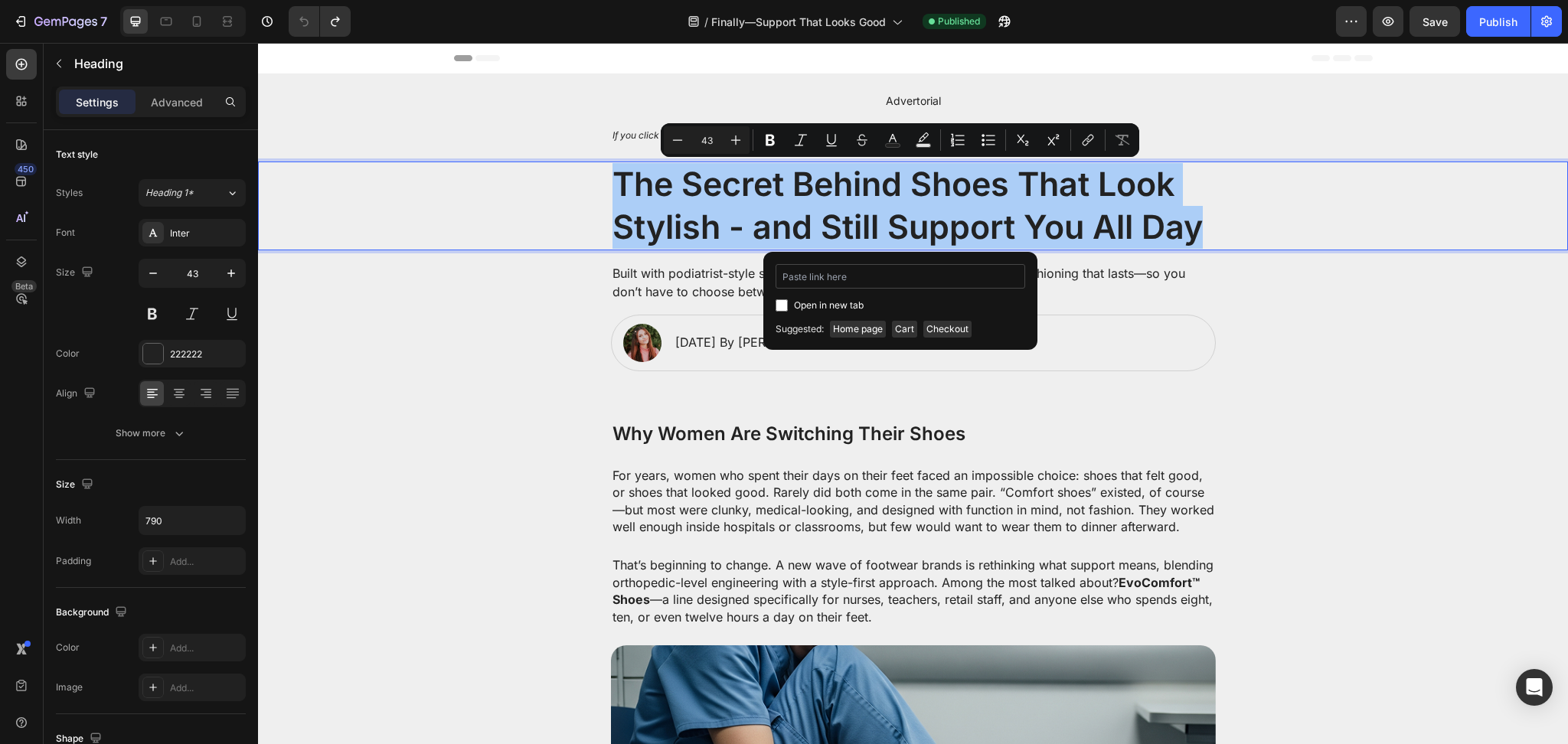
click at [882, 280] on input "Editor contextual toolbar" at bounding box center [901, 277] width 250 height 24
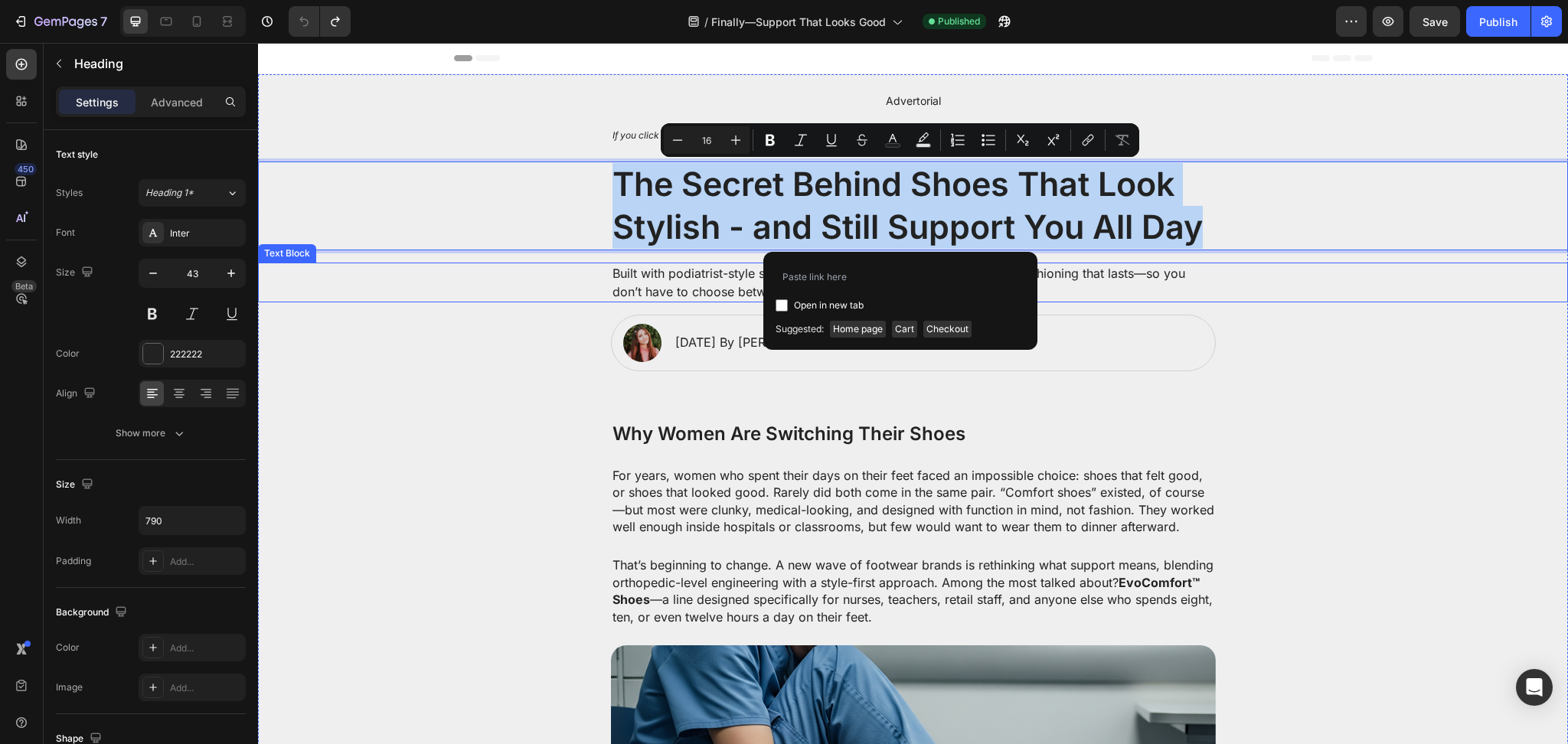
click at [1133, 281] on p "Built with podiatrist-style support—deep heel cup, adaptive arch, and cushionin…" at bounding box center [913, 282] width 601 height 37
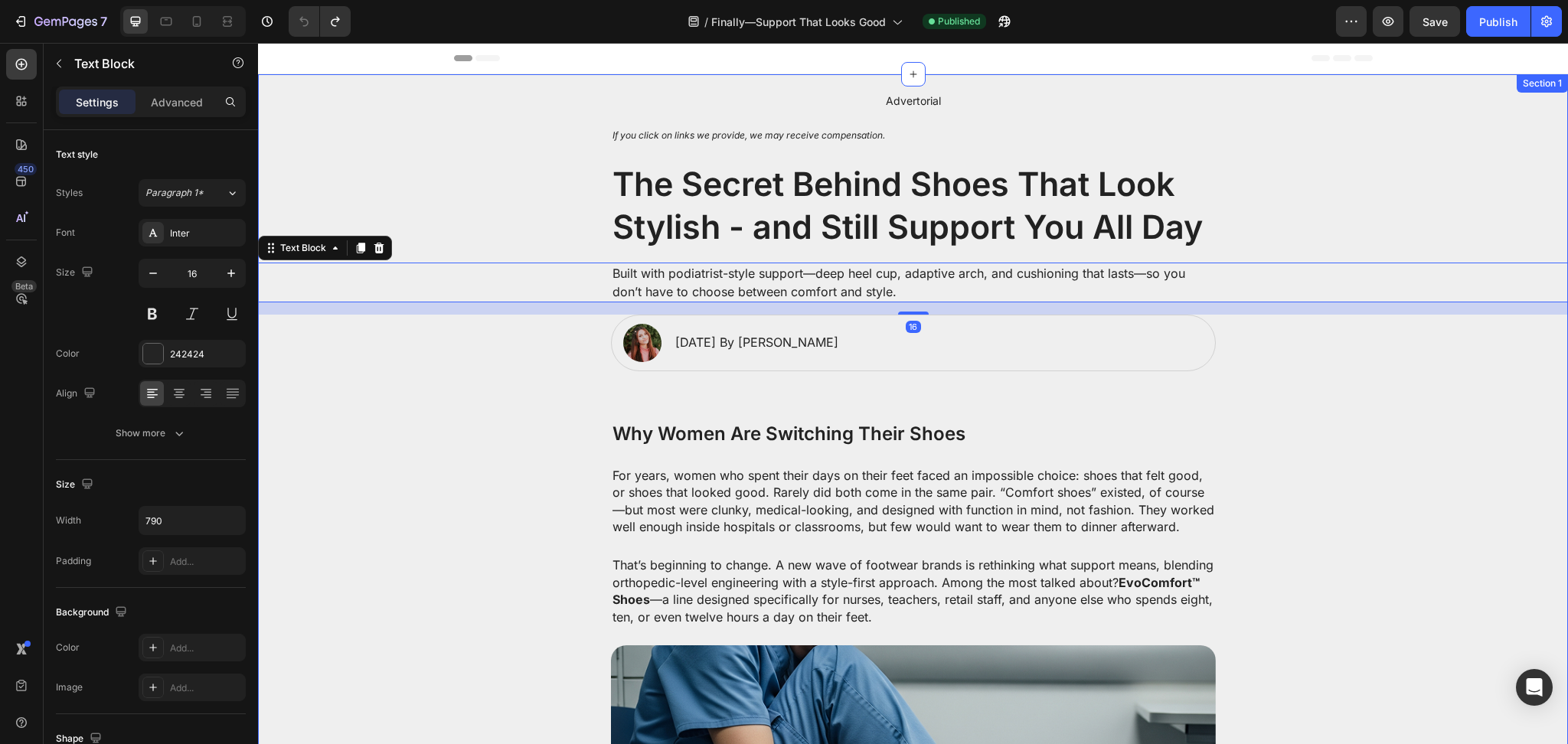
click at [1011, 207] on p "The Secret Behind Shoes That Look Stylish - and Still Support You All Day" at bounding box center [913, 205] width 601 height 85
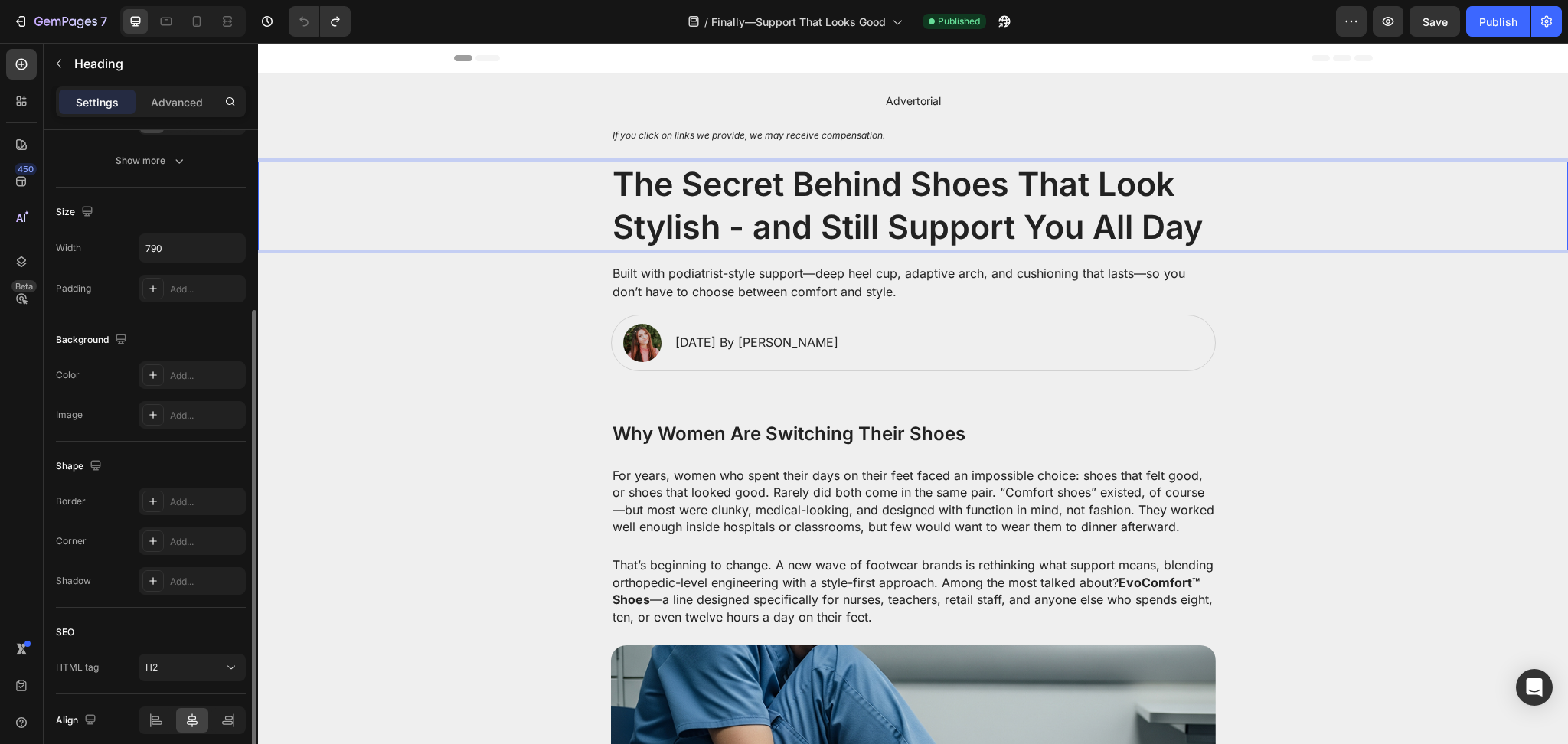
scroll to position [335, 0]
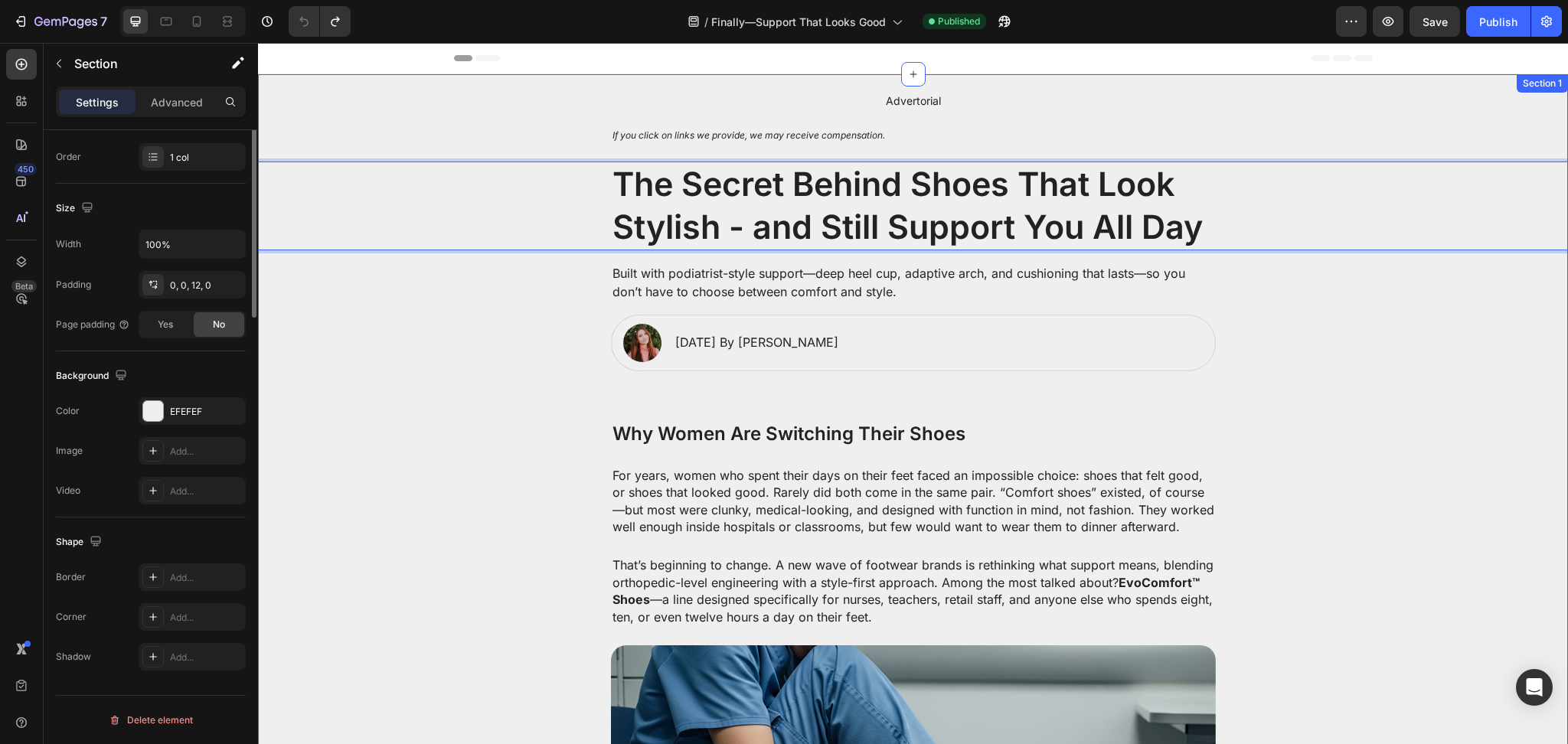
scroll to position [0, 0]
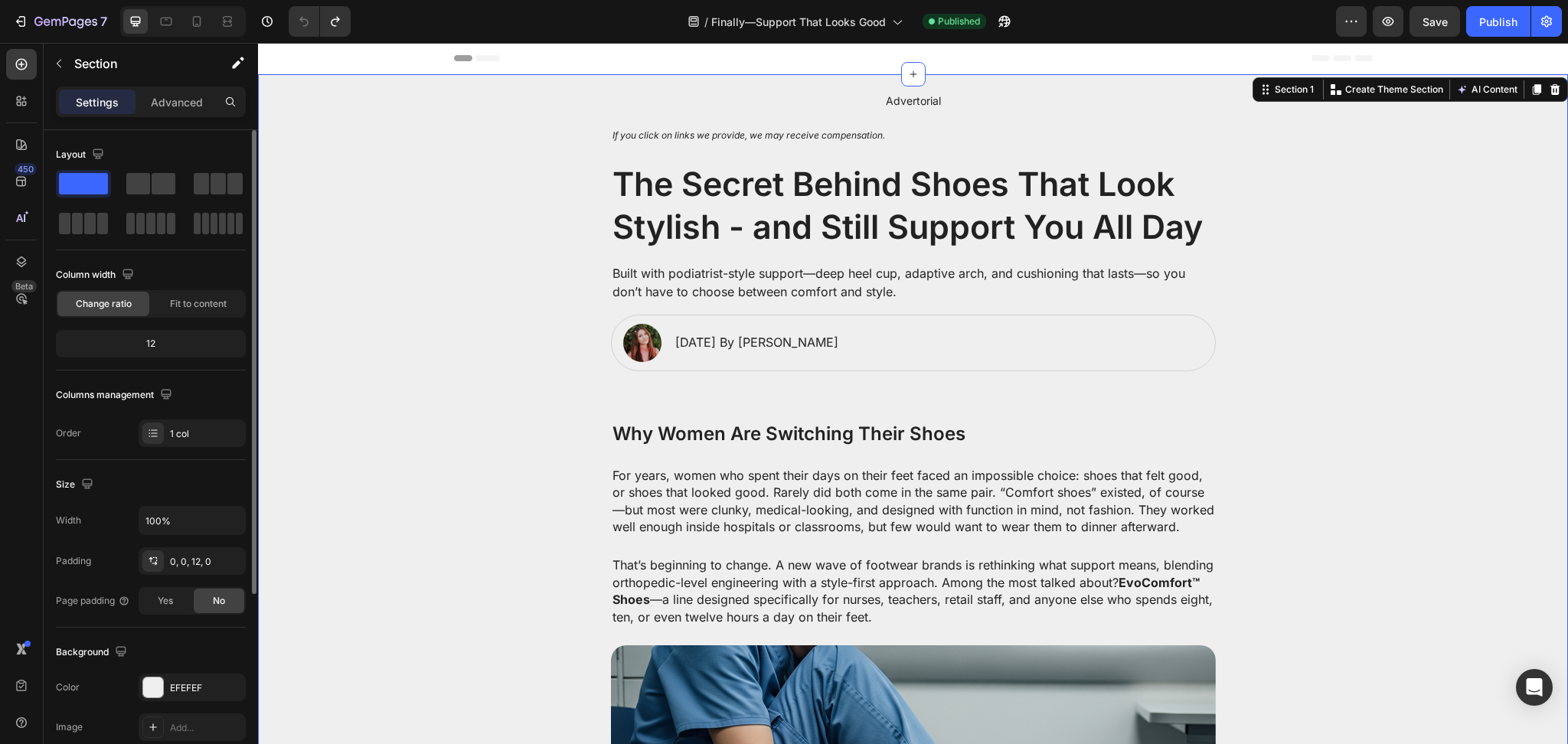
click at [704, 266] on p "Built with podiatrist-style support—deep heel cup, adaptive arch, and cushionin…" at bounding box center [913, 282] width 601 height 37
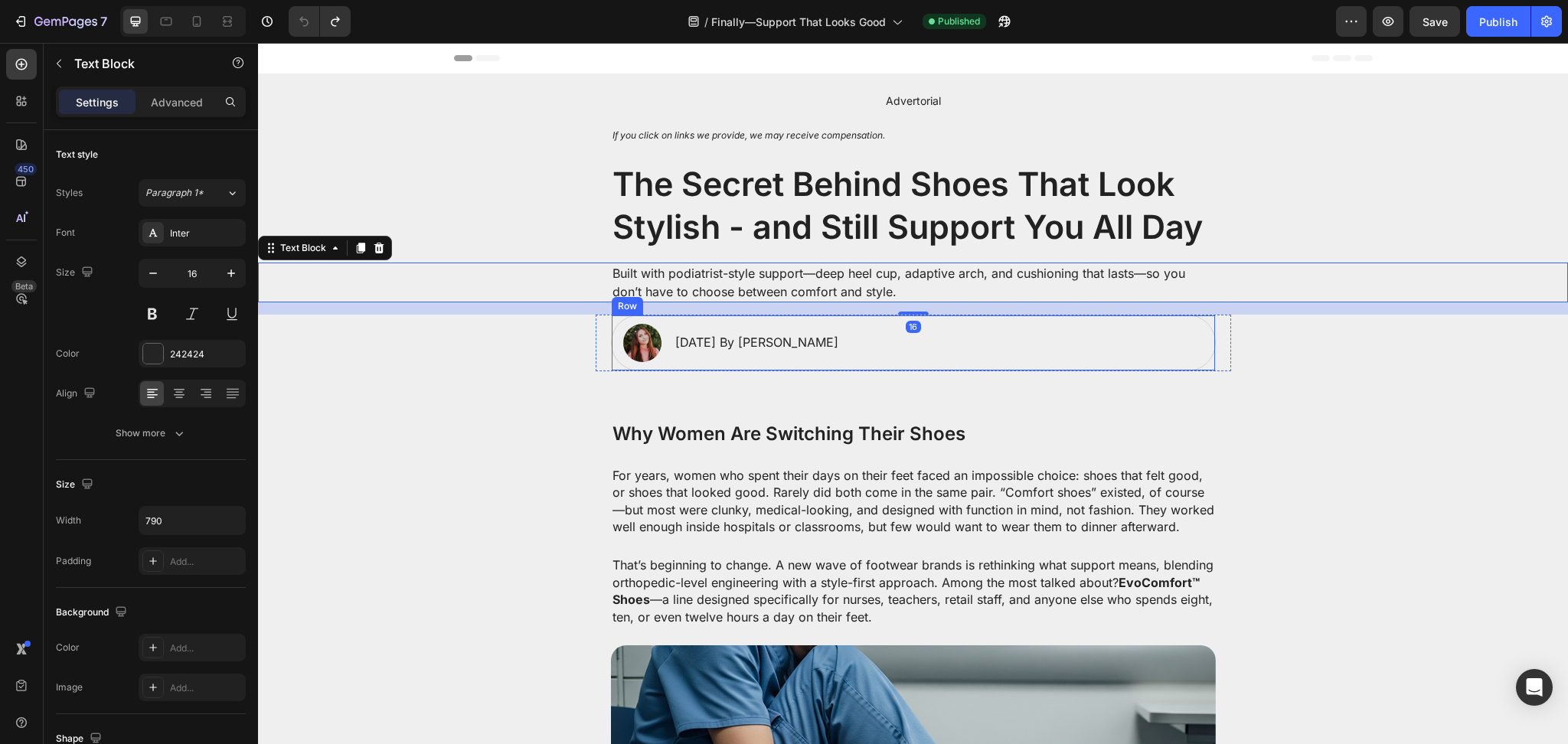
click at [710, 339] on p "[DATE] By [PERSON_NAME]" at bounding box center [757, 342] width 163 height 16
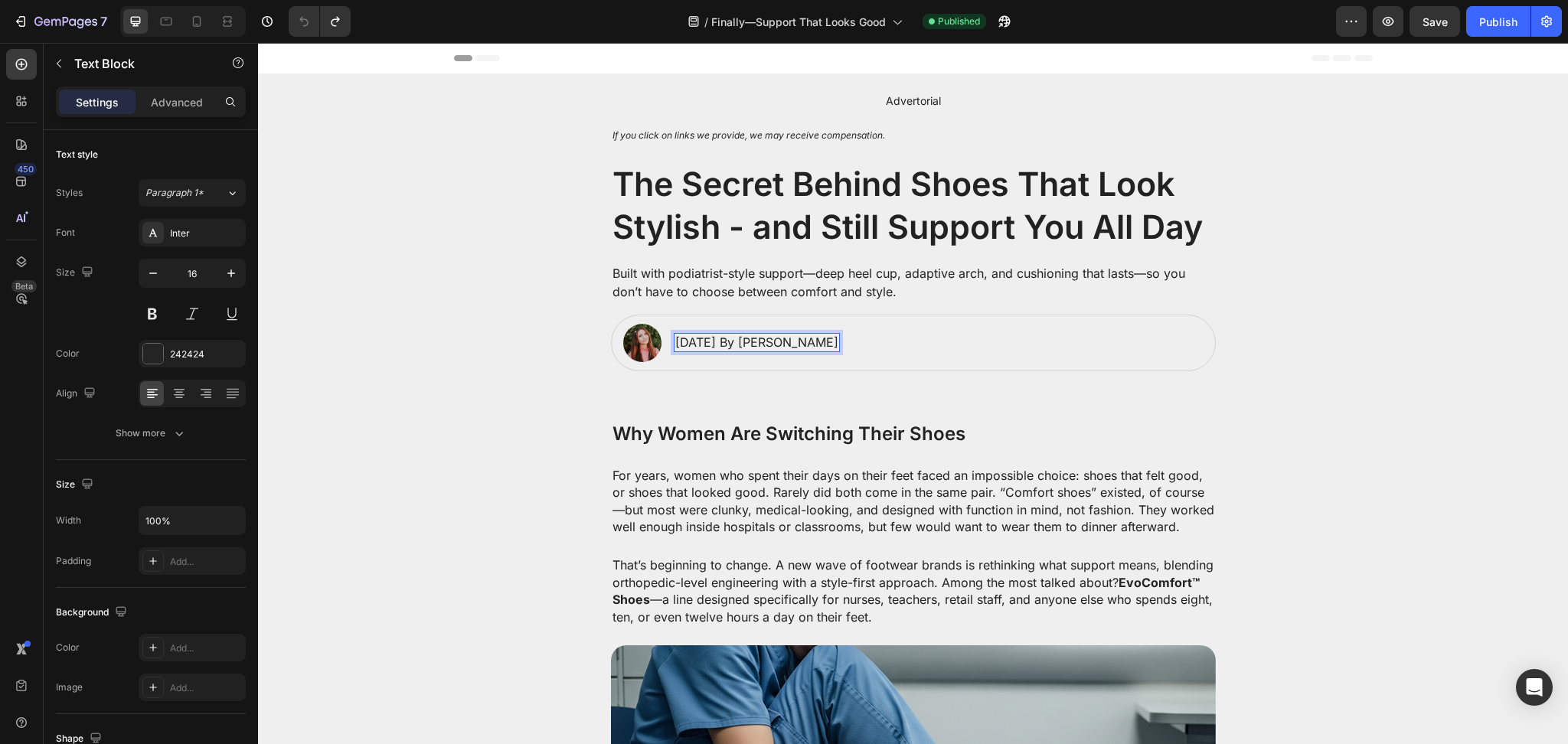
click at [839, 348] on p "[DATE] By [PERSON_NAME]" at bounding box center [757, 342] width 163 height 16
click at [924, 349] on div "Image January 18, 2025 By Maria Noman Text Block 0 Row" at bounding box center [913, 342] width 605 height 56
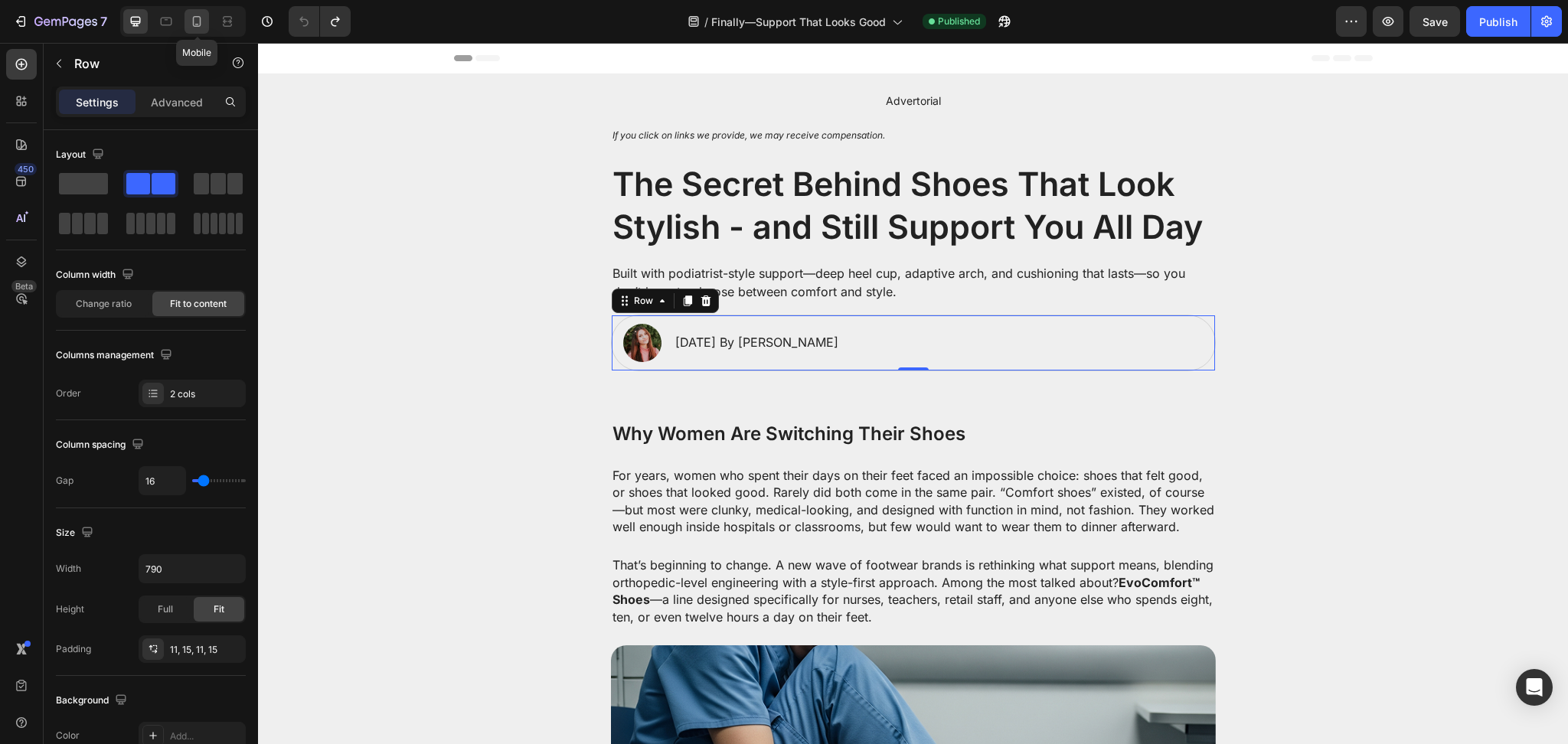
click at [198, 28] on icon at bounding box center [197, 22] width 15 height 15
type input "100%"
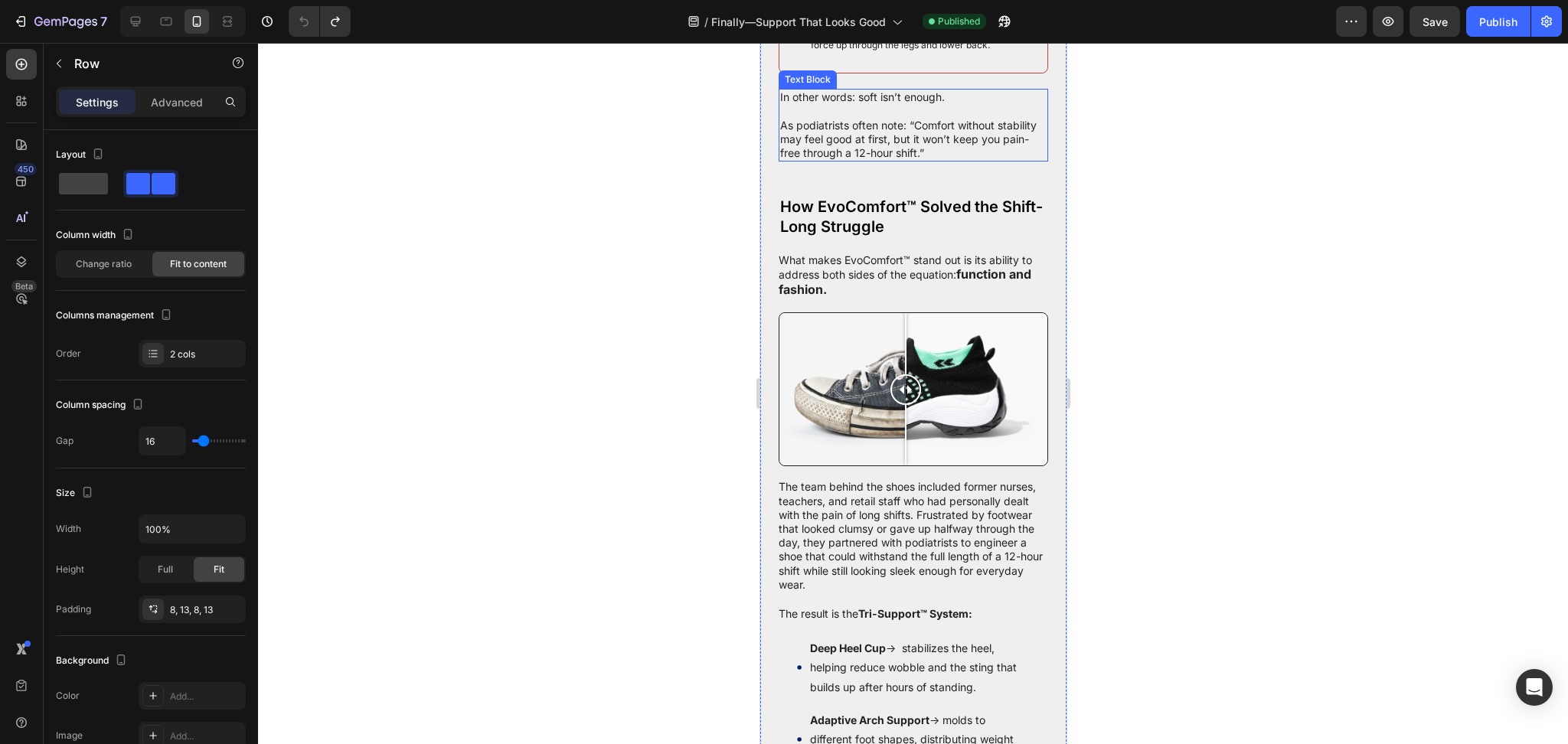
scroll to position [2191, 0]
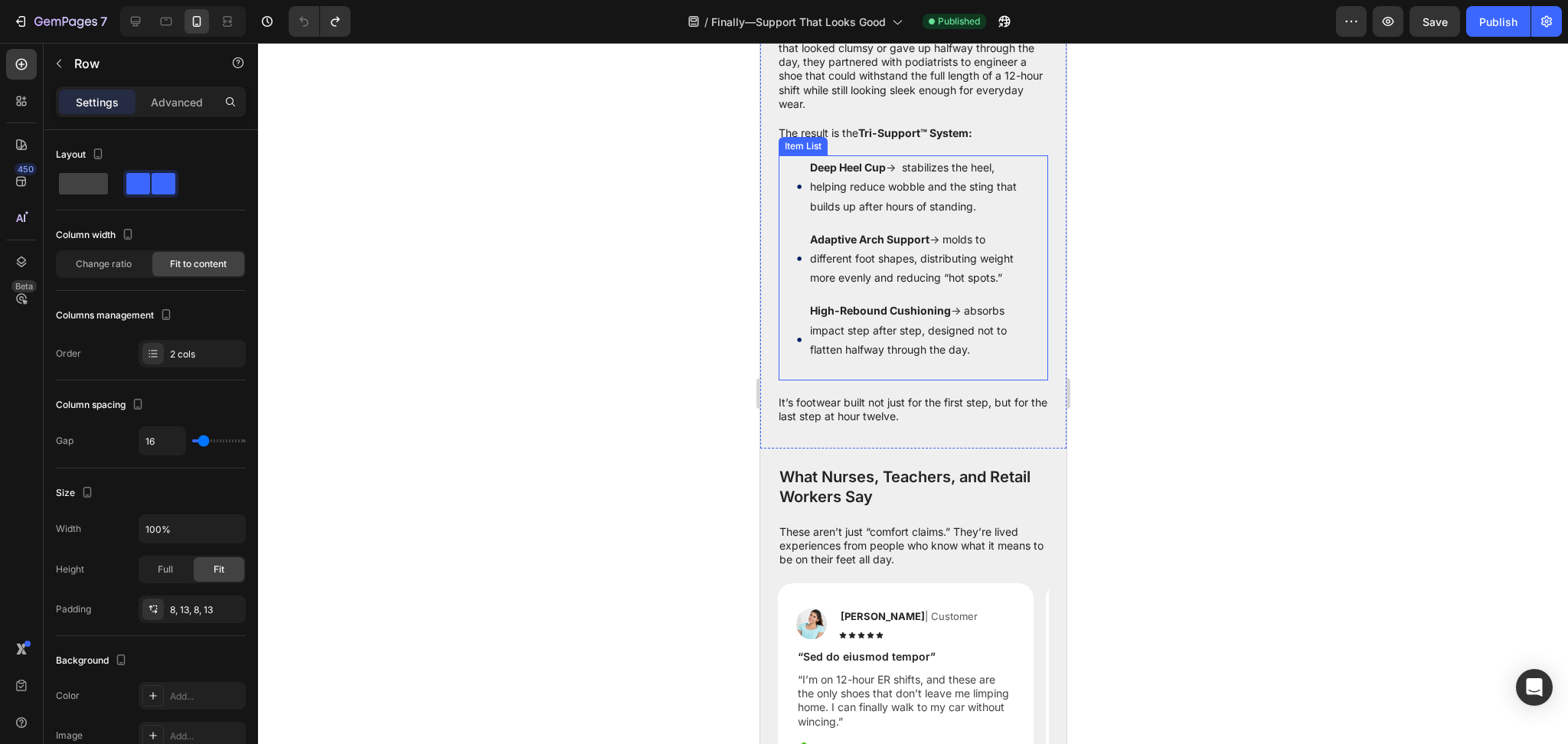
click at [906, 288] on p "Adaptive Arch Support → molds to different foot shapes, distributing weight mor…" at bounding box center [919, 259] width 218 height 58
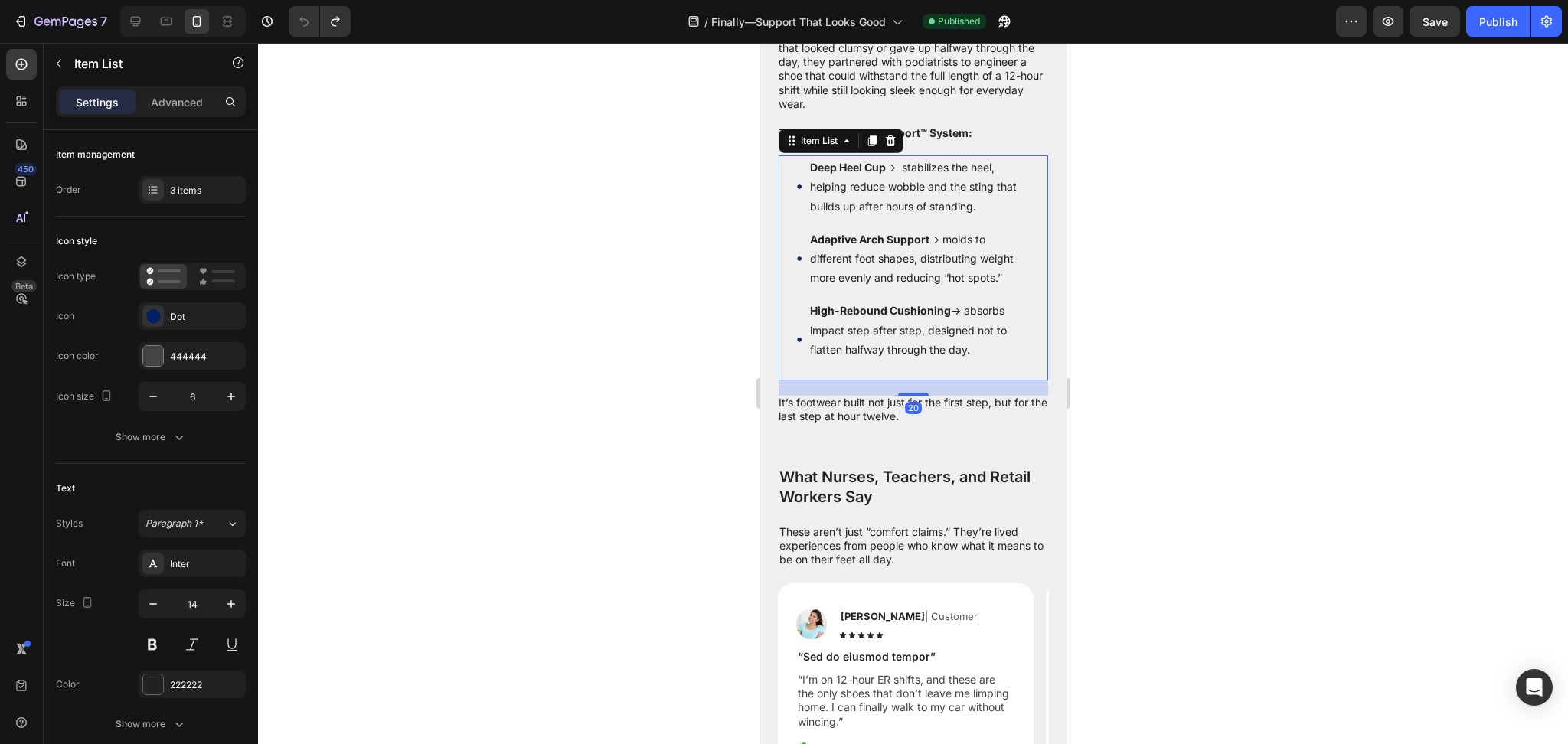
click at [814, 375] on div "Deep Heel Cup → stabilizes the heel, helping reduce wobble and the sting that b…" at bounding box center [913, 268] width 233 height 225
click at [799, 290] on div "Adaptive Arch Support → molds to different foot shapes, distributing weight mor…" at bounding box center [913, 258] width 233 height 63
click at [185, 431] on icon "button" at bounding box center [179, 437] width 15 height 15
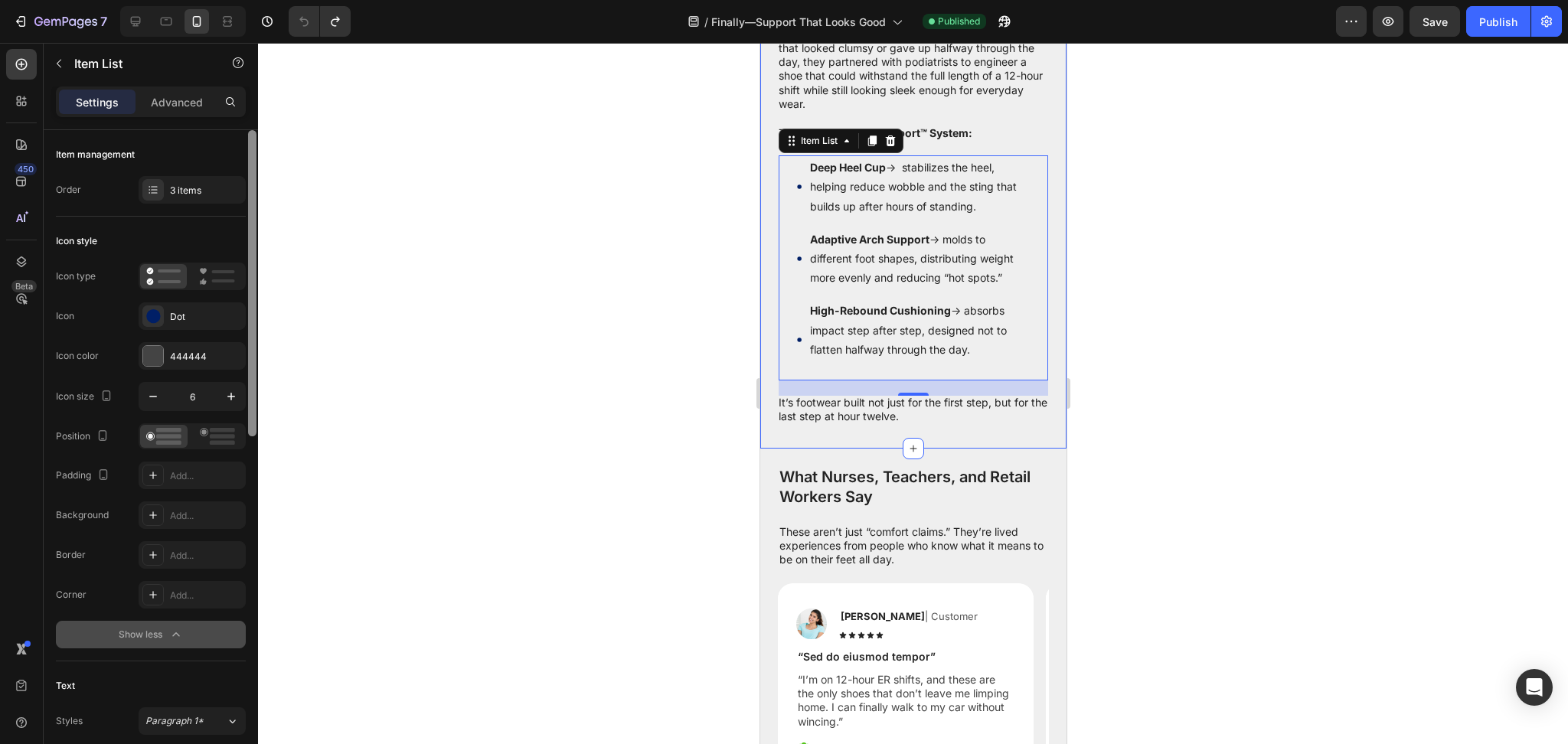
click at [219, 438] on rect at bounding box center [222, 436] width 25 height 5
click at [1467, 25] on button "Publish" at bounding box center [1499, 22] width 65 height 31
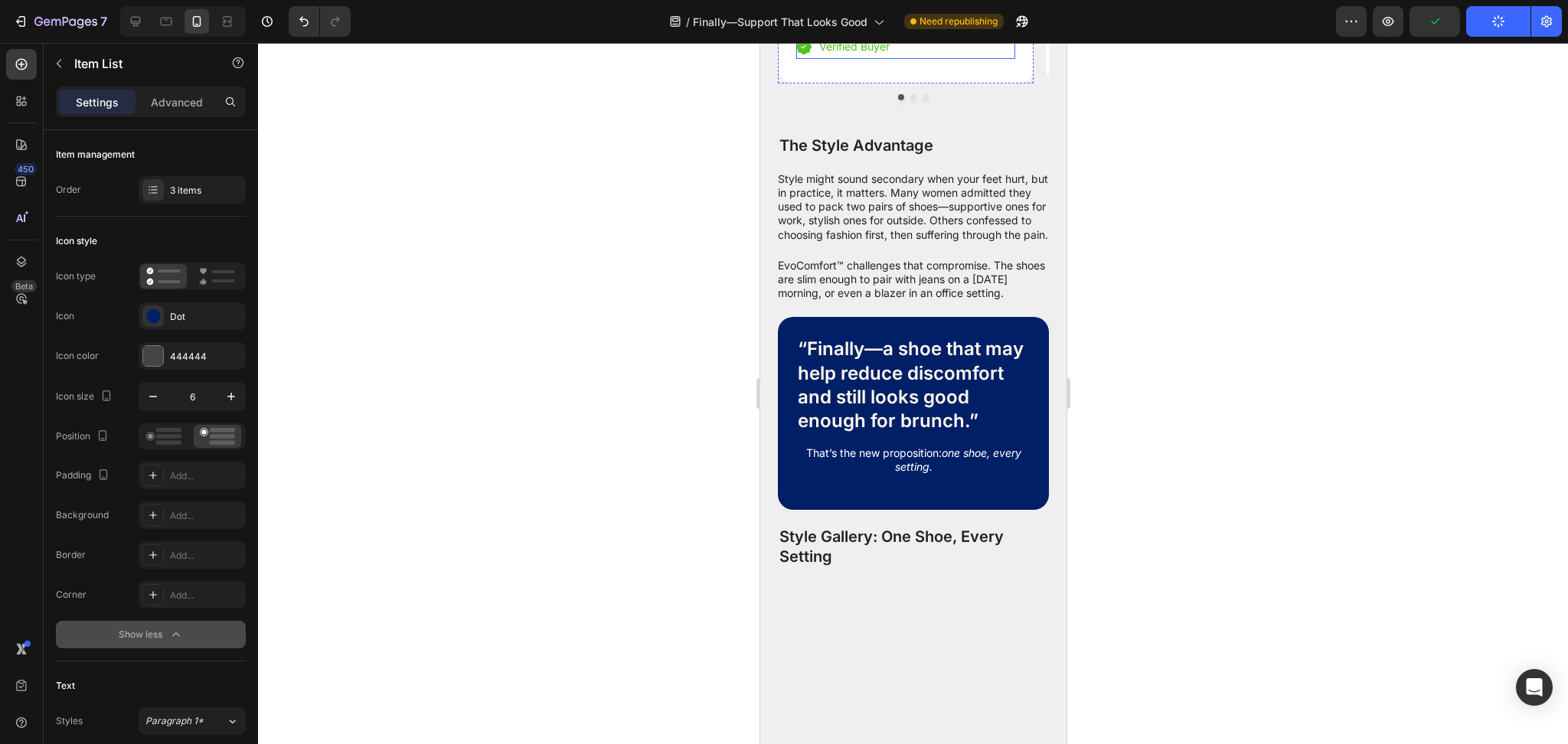
scroll to position [2464, 0]
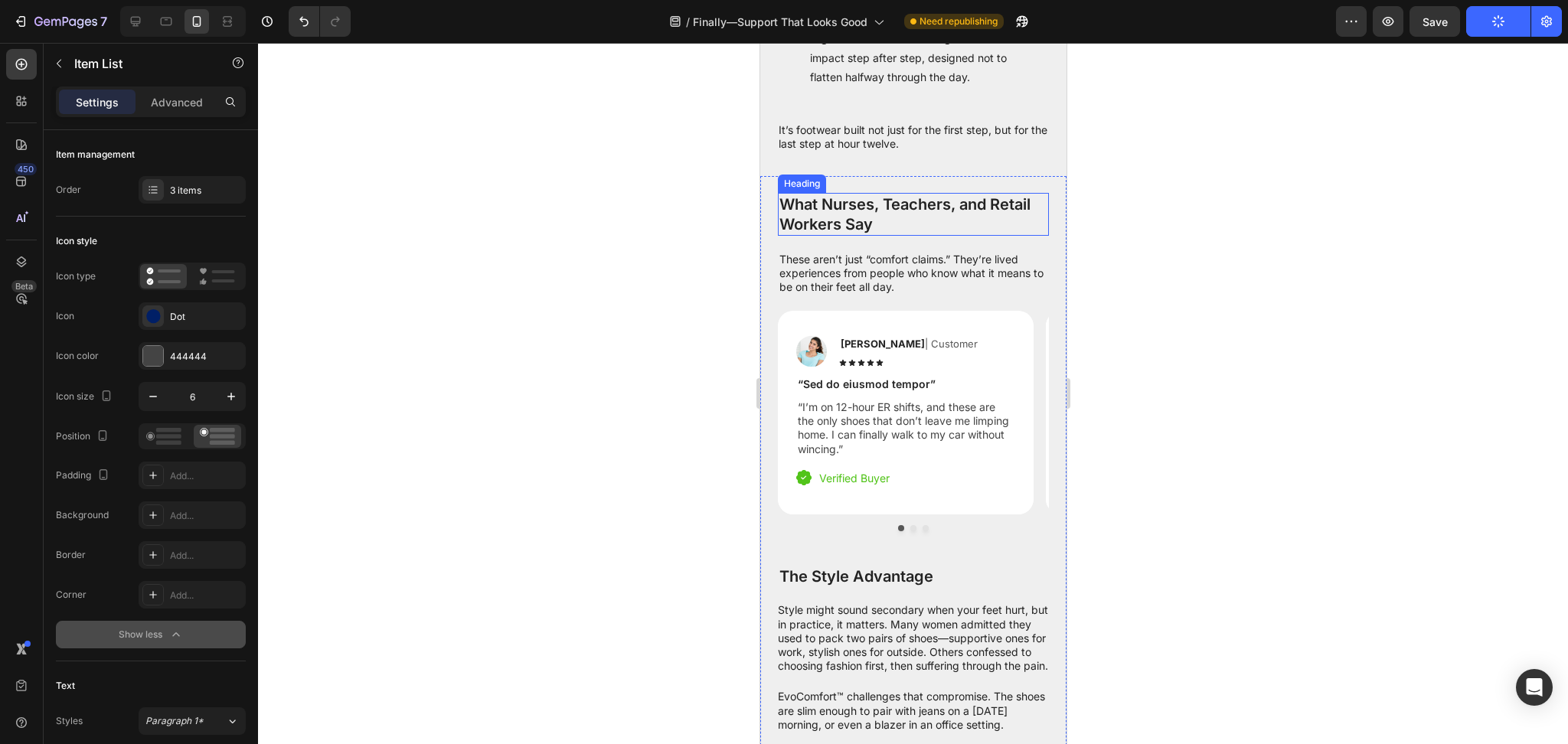
click at [899, 235] on h2 "What Nurses, Teachers, and Retail Workers Say" at bounding box center [912, 215] width 271 height 43
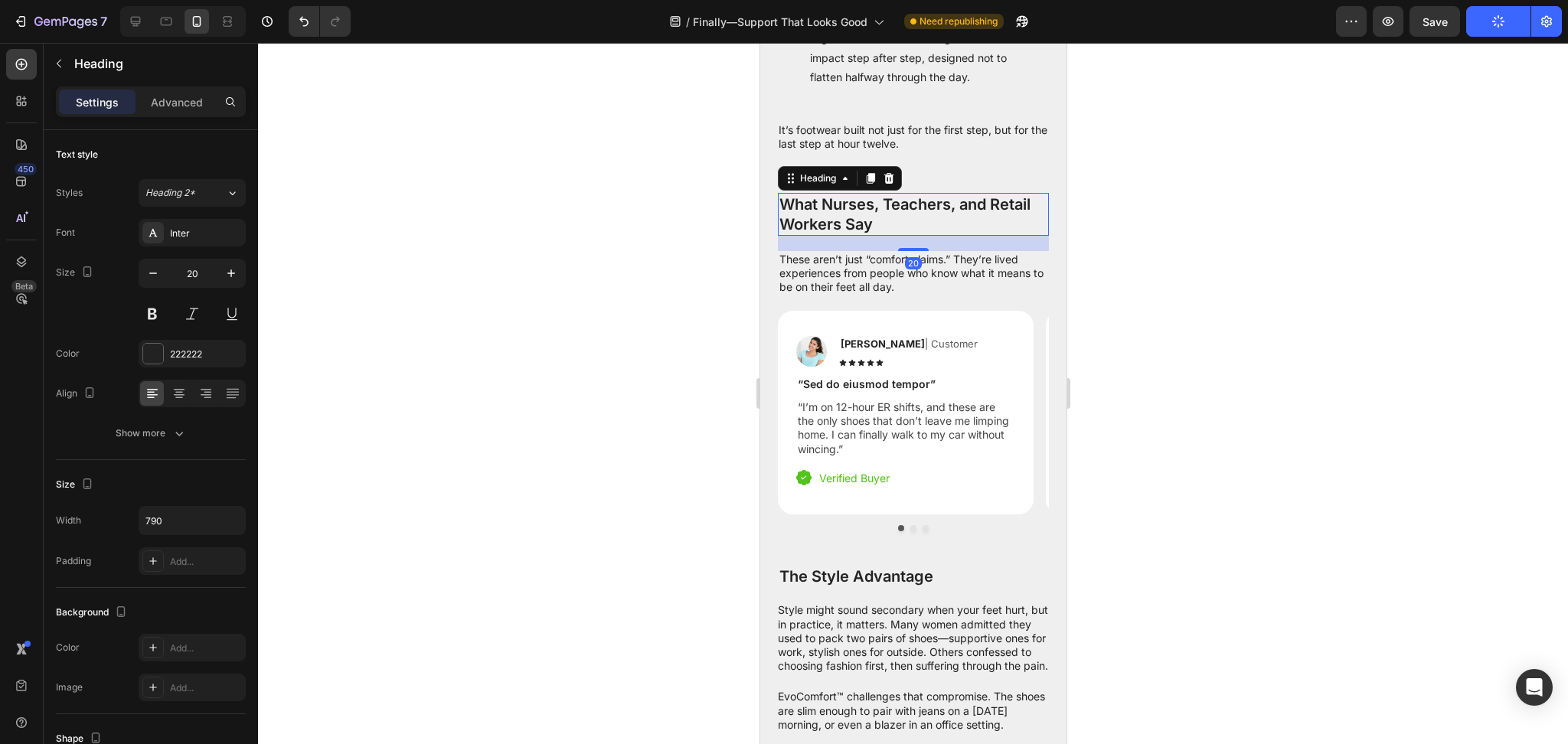
click at [957, 295] on p "These aren’t just “comfort claims.” They’re lived experiences from people who k…" at bounding box center [913, 273] width 268 height 42
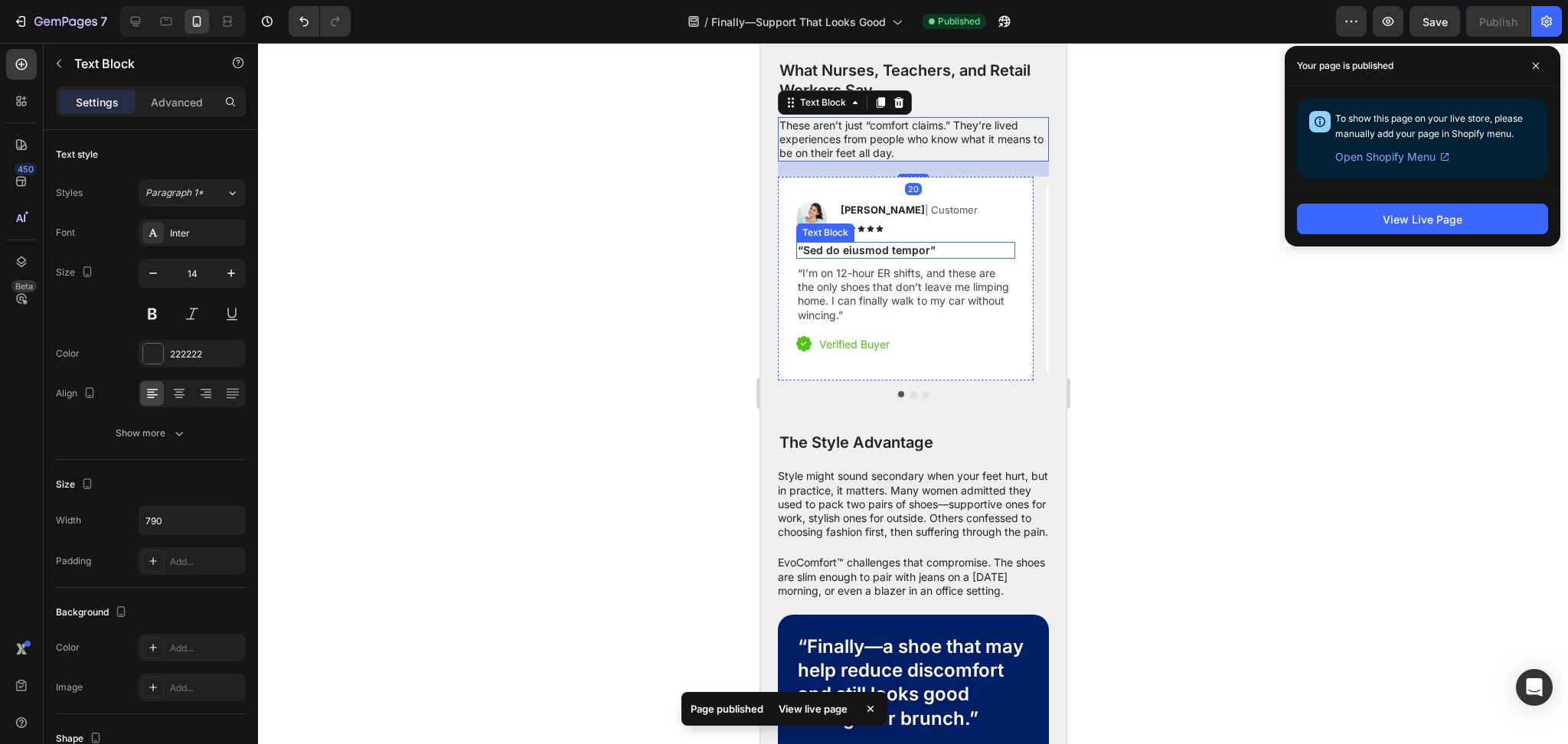
scroll to position [2600, 0]
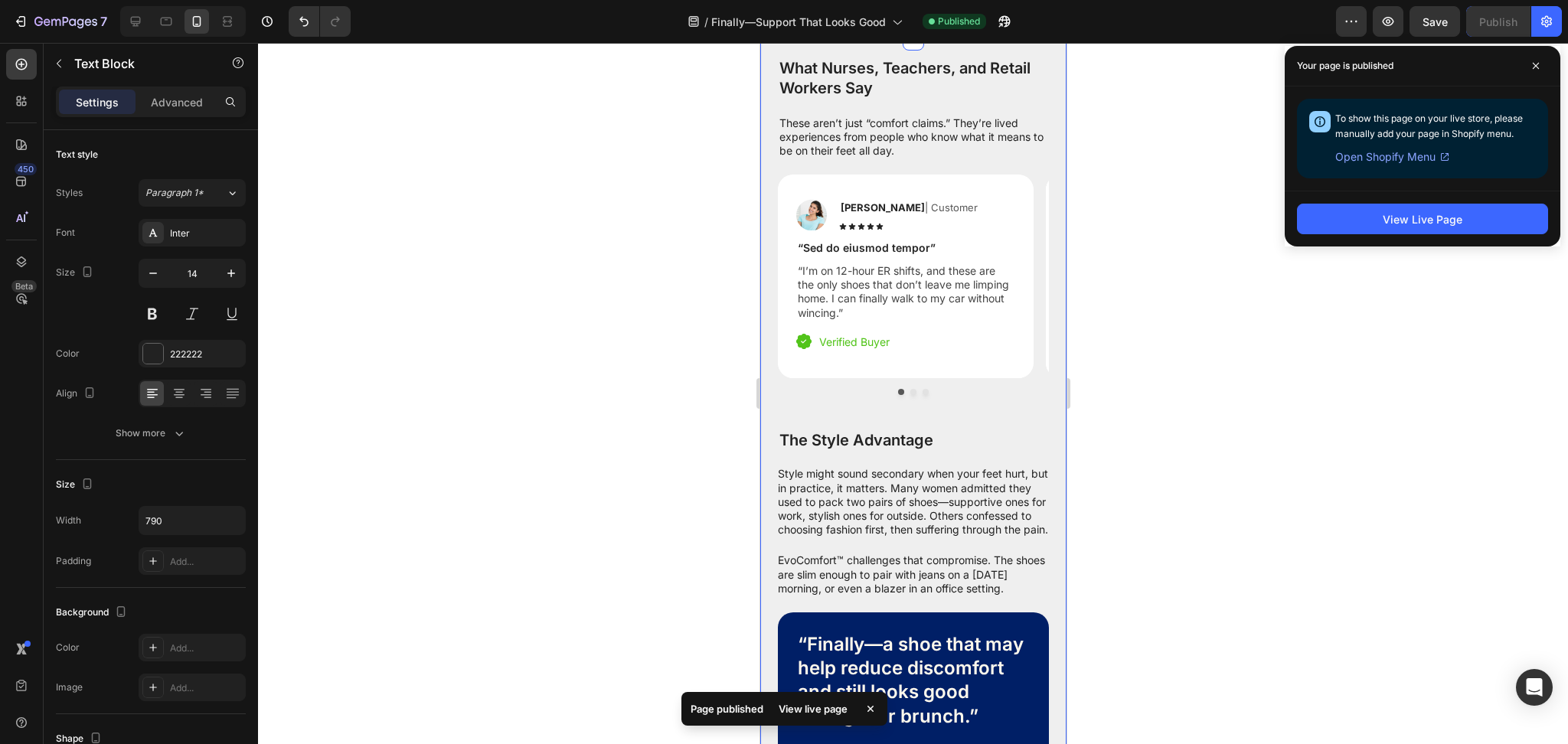
click at [942, 429] on div "Image Reylo B | Customer Text Block Icon Icon Icon Icon Icon Icon List Row “Sed…" at bounding box center [912, 301] width 271 height 254
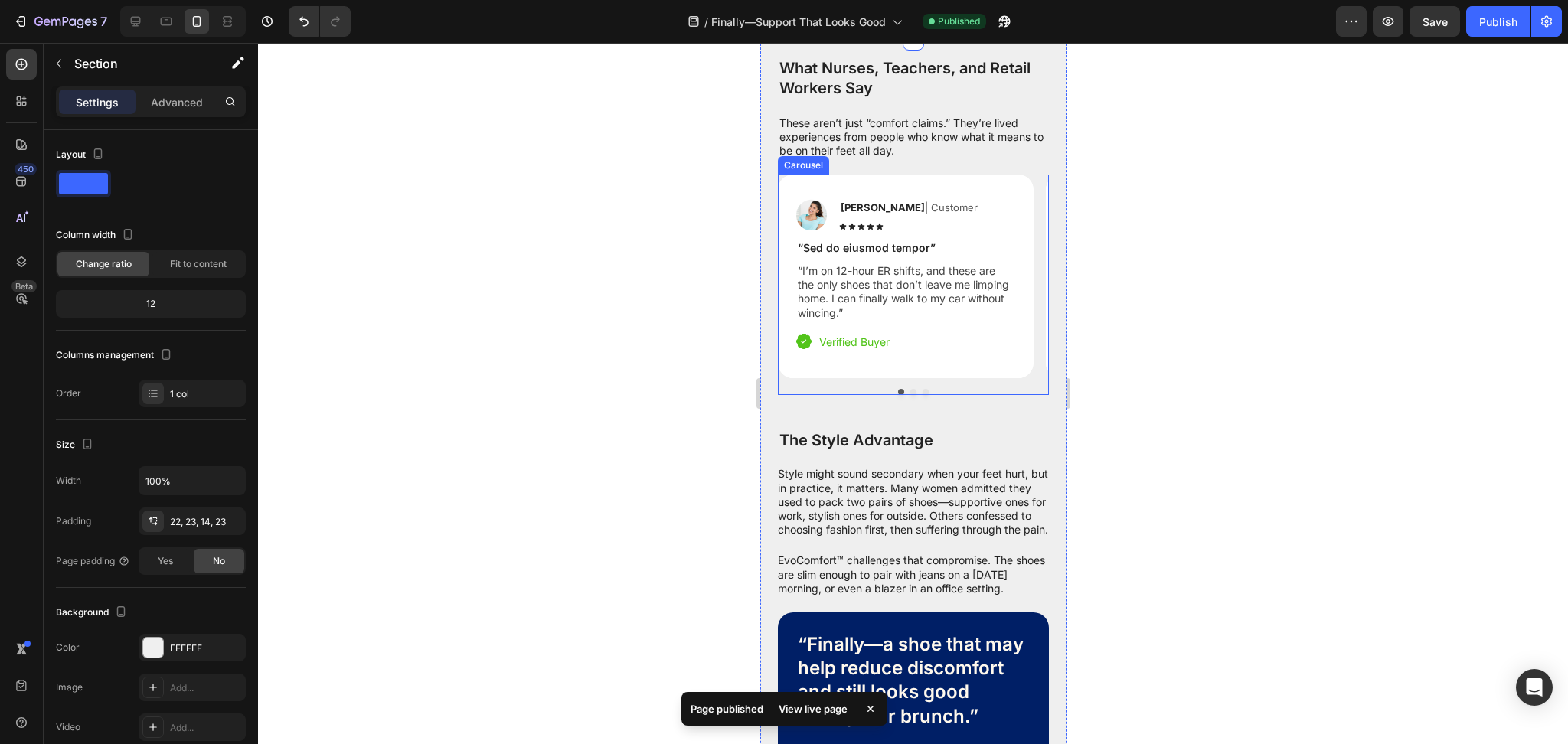
click at [938, 395] on div at bounding box center [912, 392] width 271 height 7
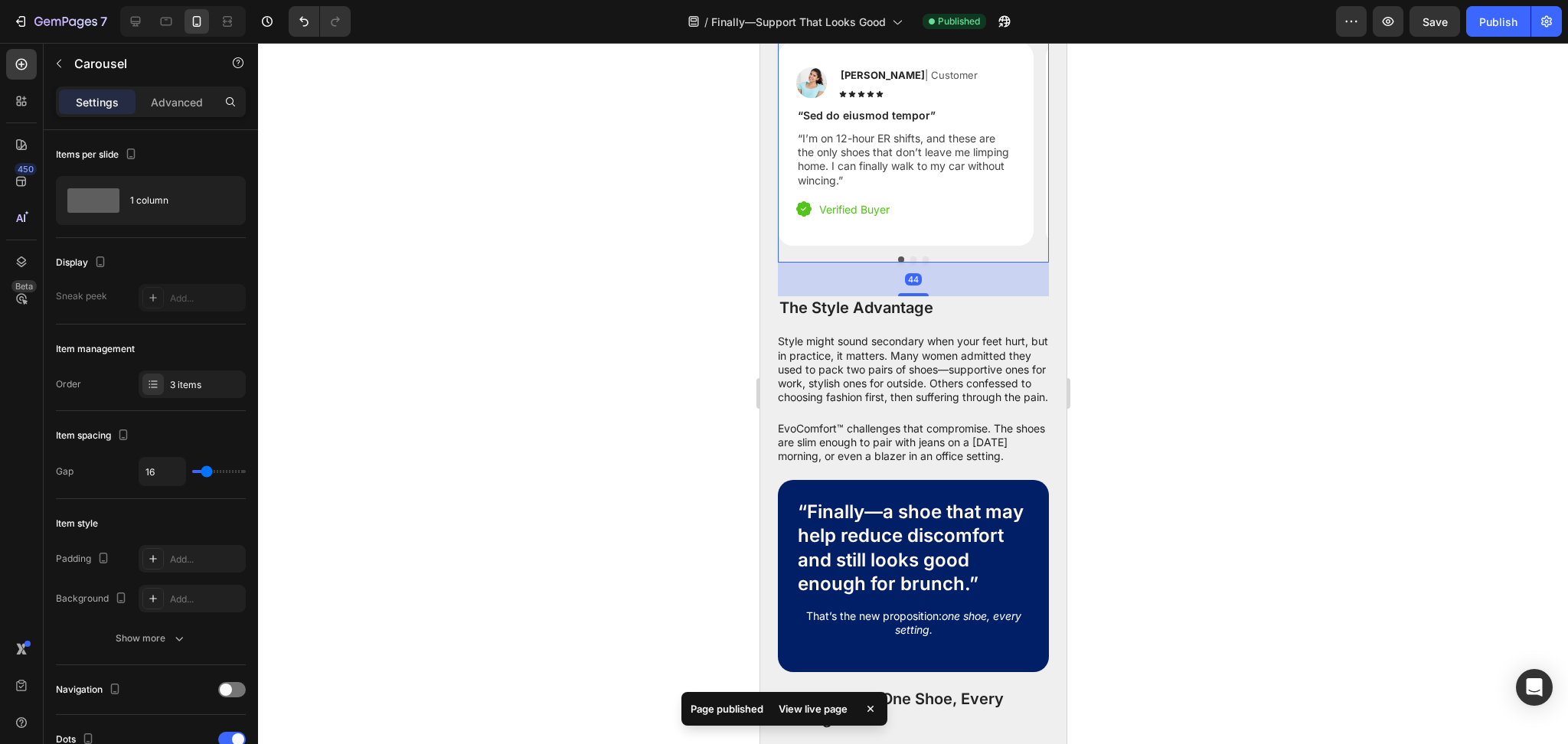
scroll to position [3144, 0]
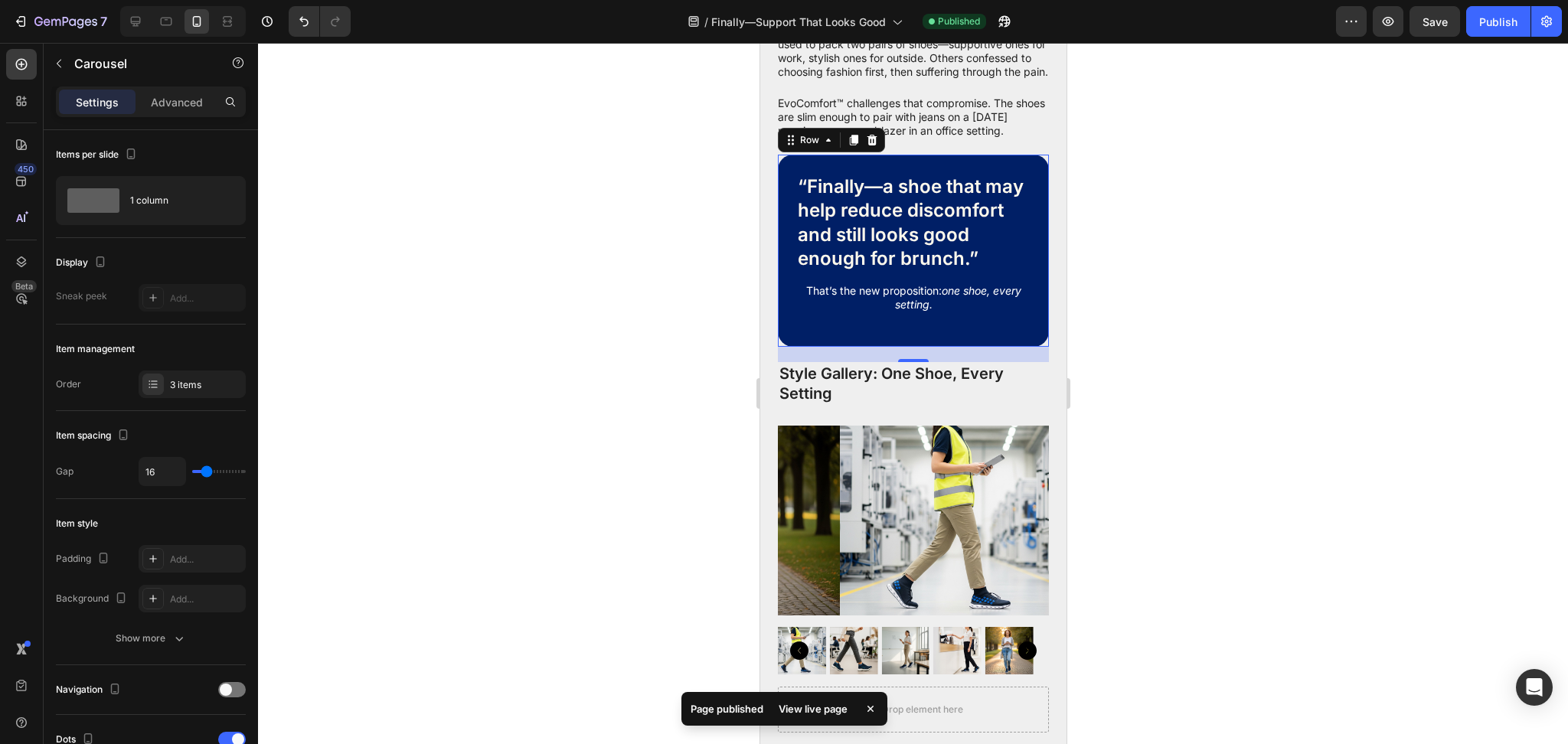
click at [993, 347] on div "“Finally—a shoe that may help reduce discomfort and still looks good enough for…" at bounding box center [912, 251] width 271 height 192
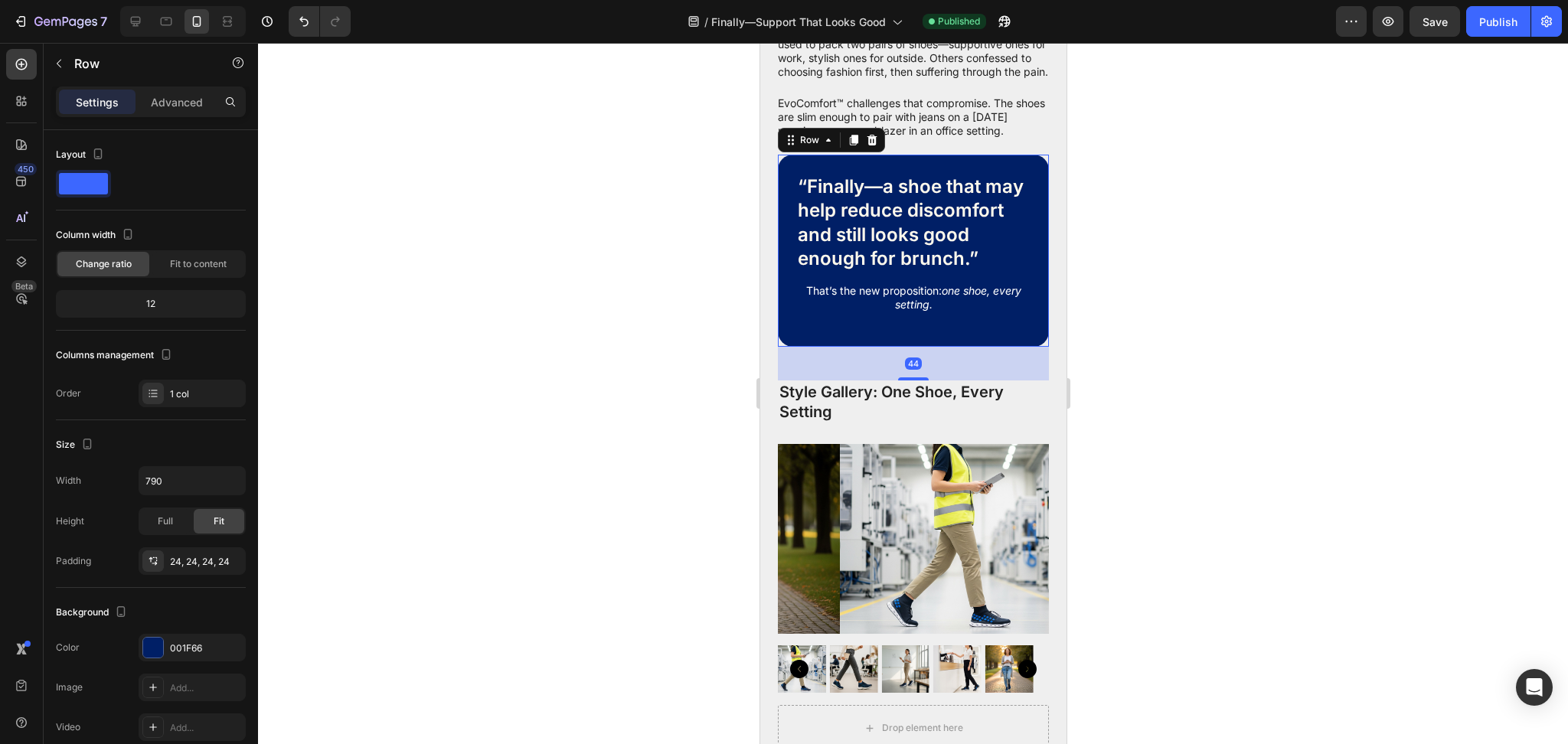
drag, startPoint x: 909, startPoint y: 414, endPoint x: 908, endPoint y: 432, distance: 18.0
click at [908, 381] on div at bounding box center [913, 378] width 31 height 3
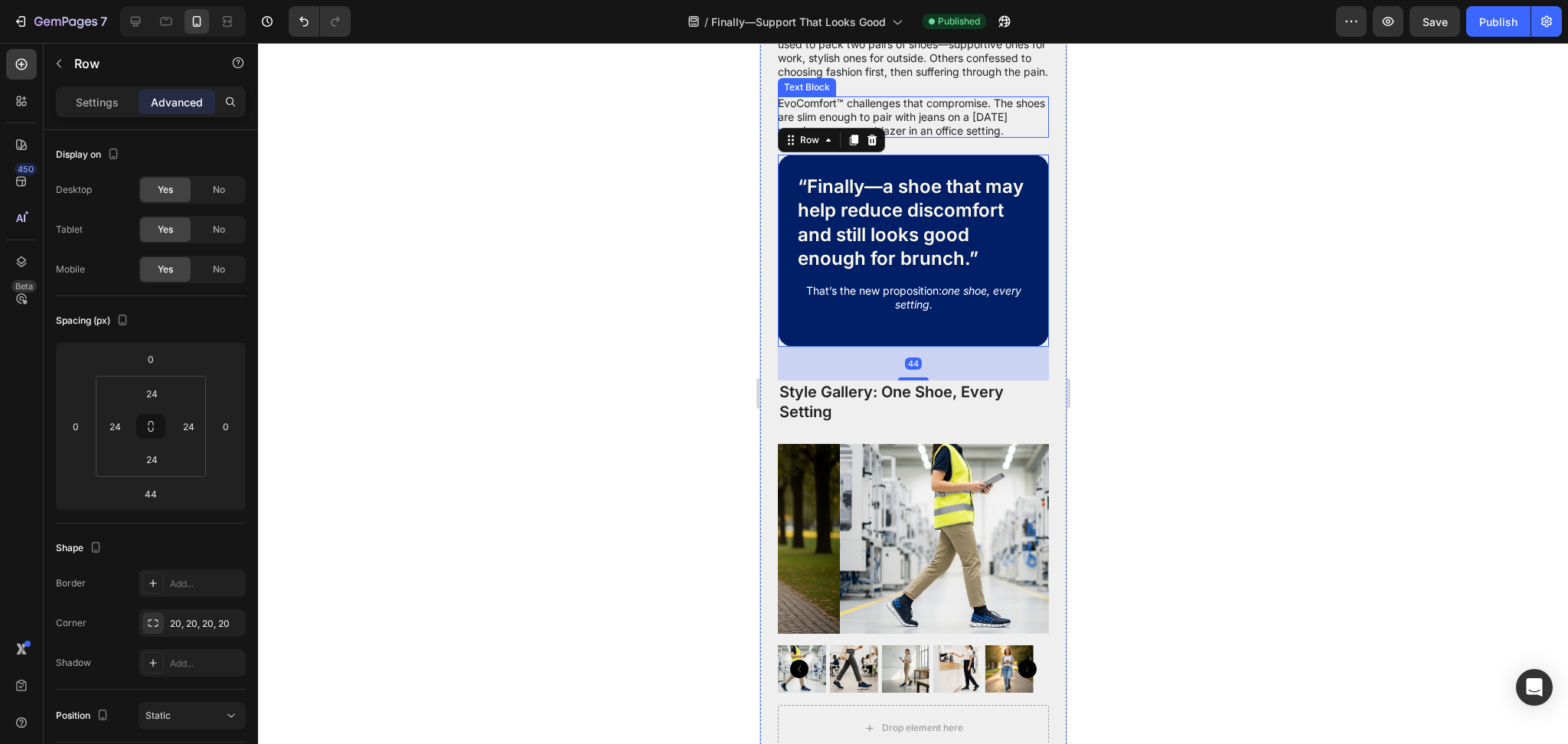
scroll to position [2736, 0]
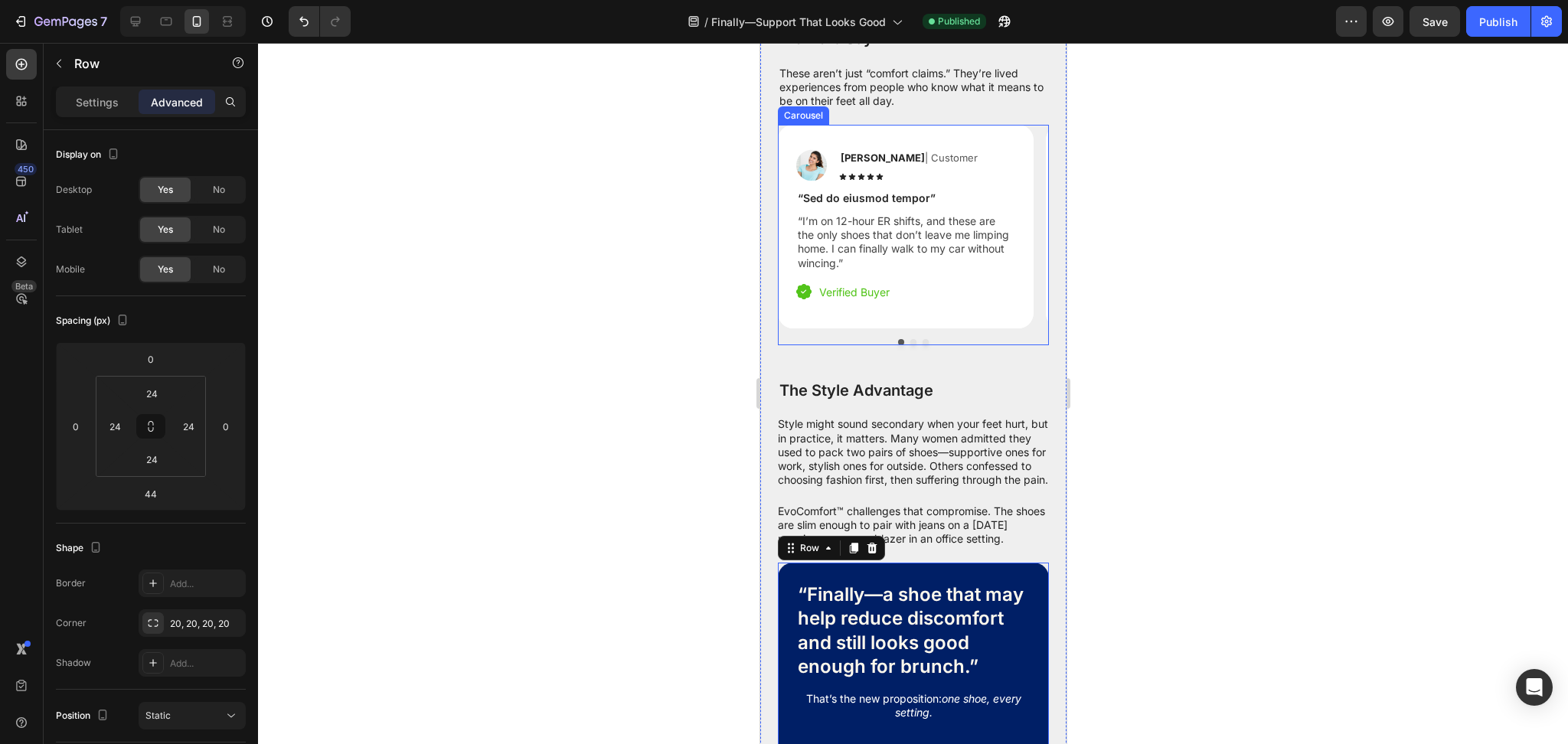
click at [939, 327] on div "Image Reylo B | Customer Text Block Icon Icon Icon Icon Icon Icon List Row “Sed…" at bounding box center [905, 226] width 256 height 204
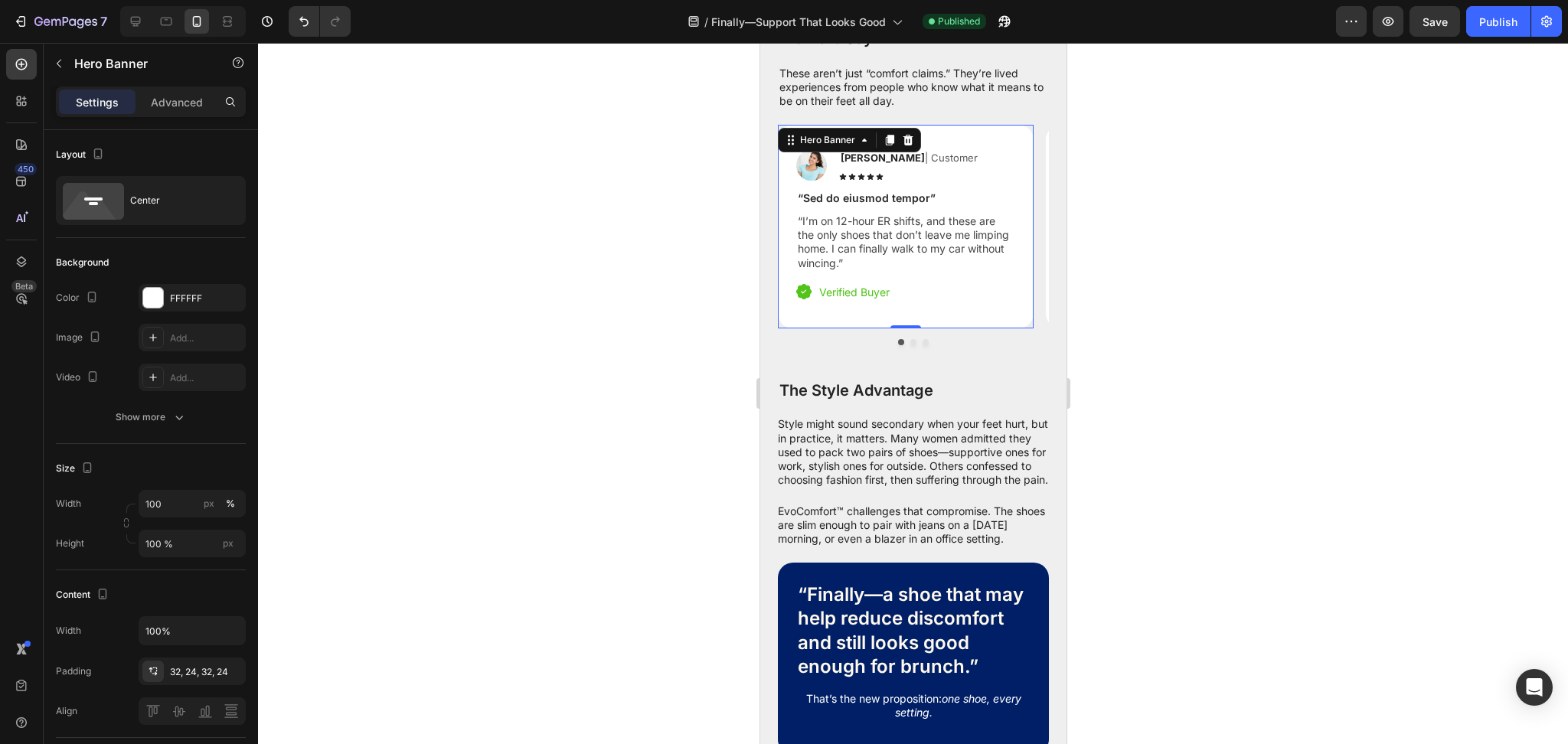
click at [940, 335] on div "Image Reylo B | Customer Text Block Icon Icon Icon Icon Icon Icon List Row “Sed…" at bounding box center [912, 235] width 271 height 220
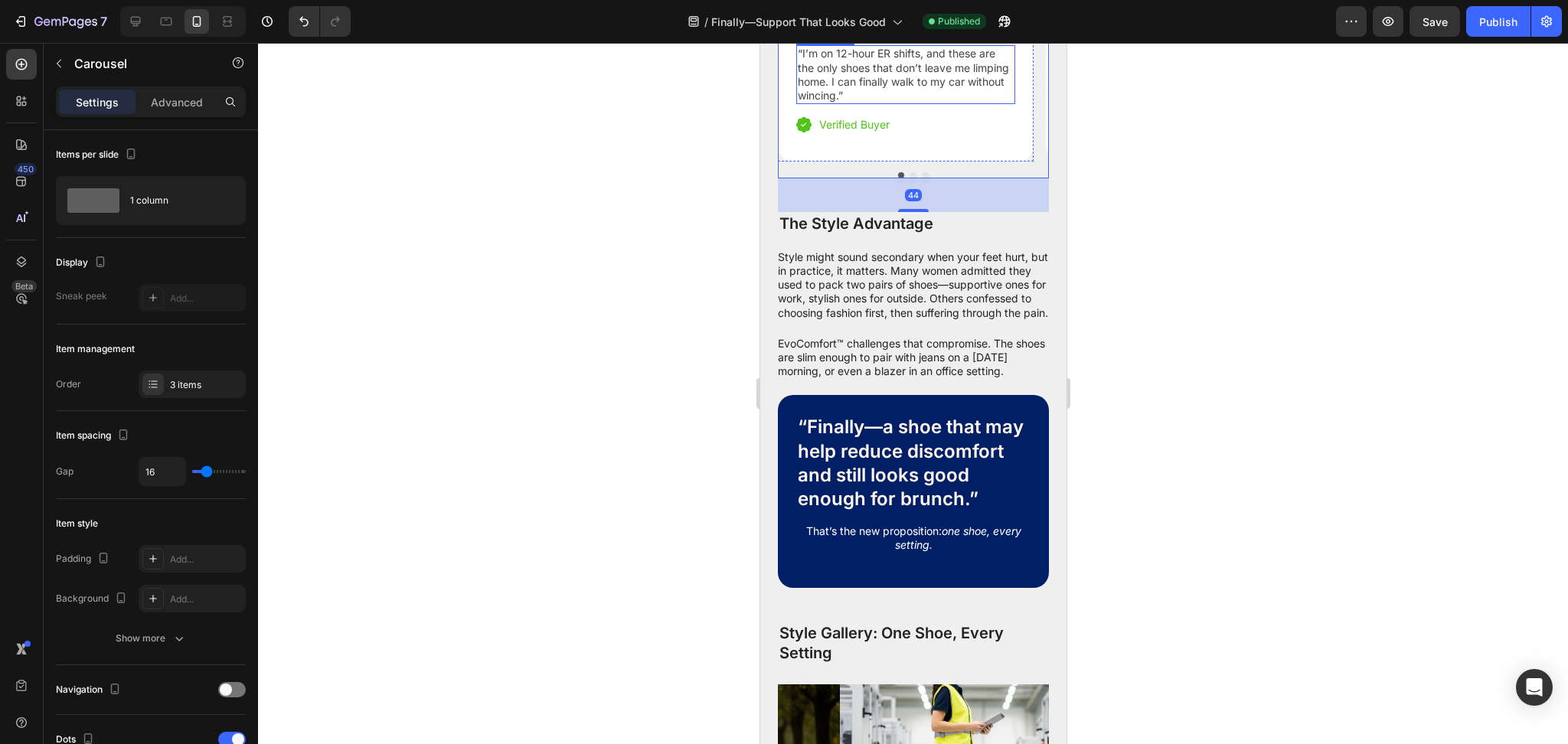
scroll to position [2471, 0]
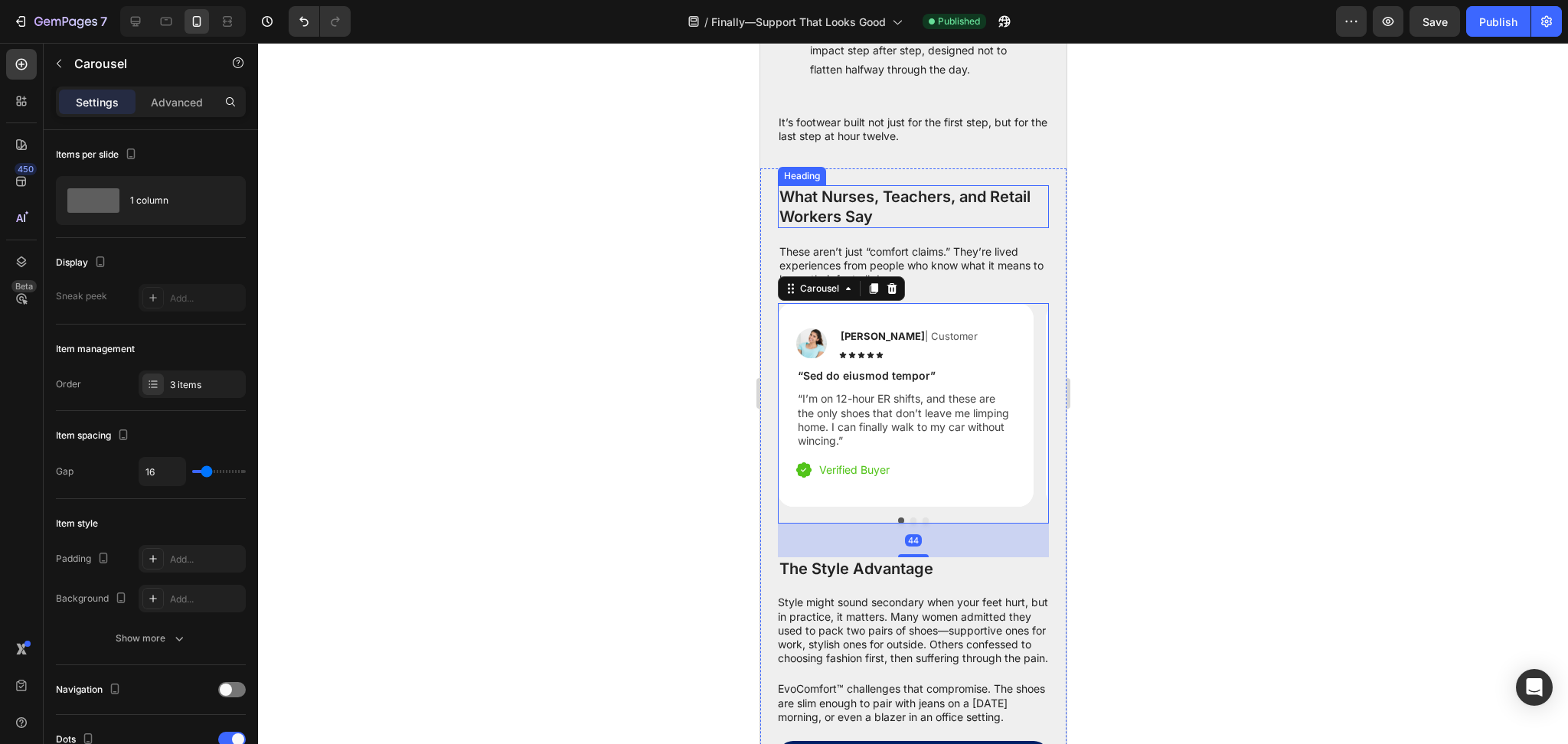
click at [927, 144] on p "It’s footwear built not just for the first step, but for the last step at hour …" at bounding box center [912, 129] width 269 height 27
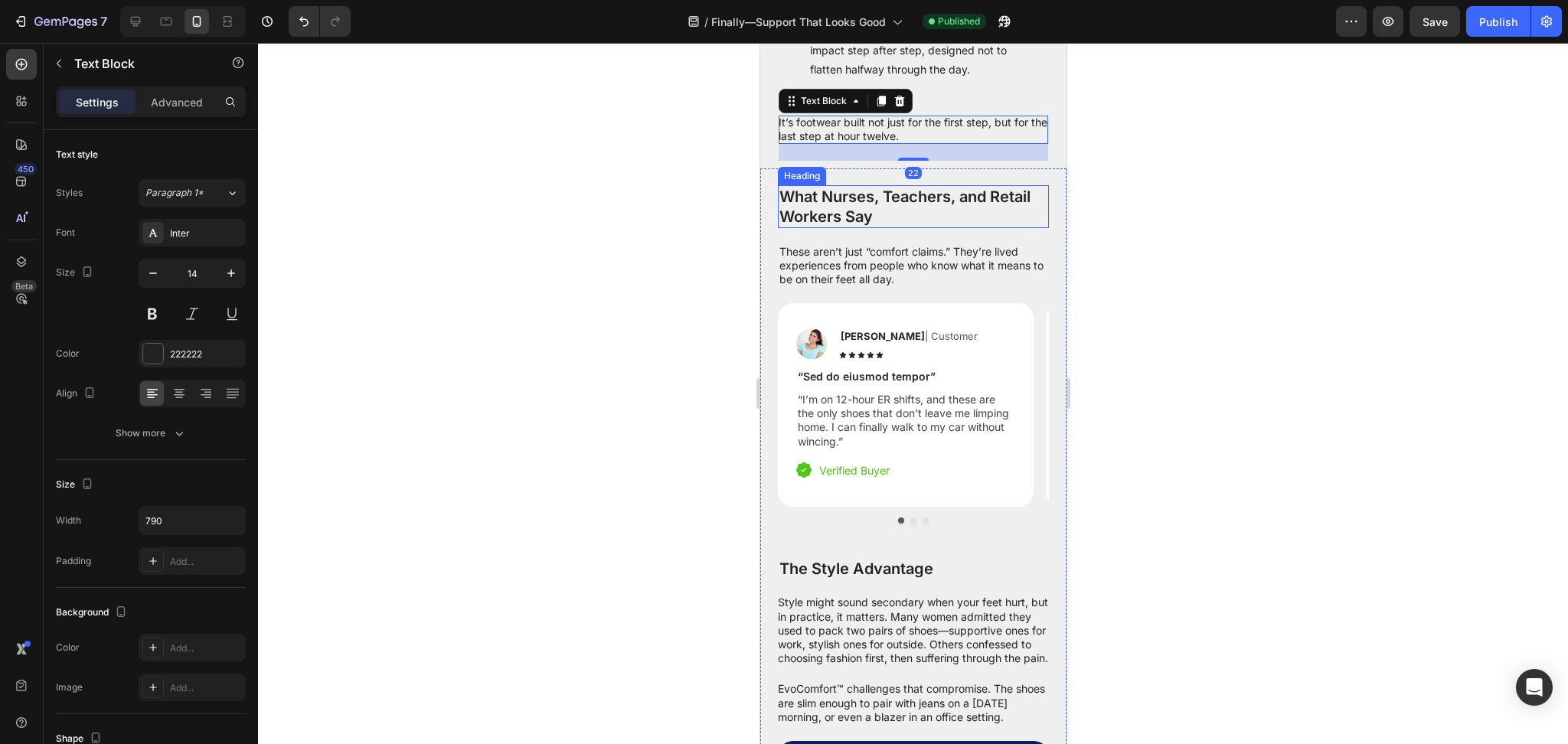
click at [845, 228] on h2 "What Nurses, Teachers, and Retail Workers Say" at bounding box center [912, 207] width 271 height 43
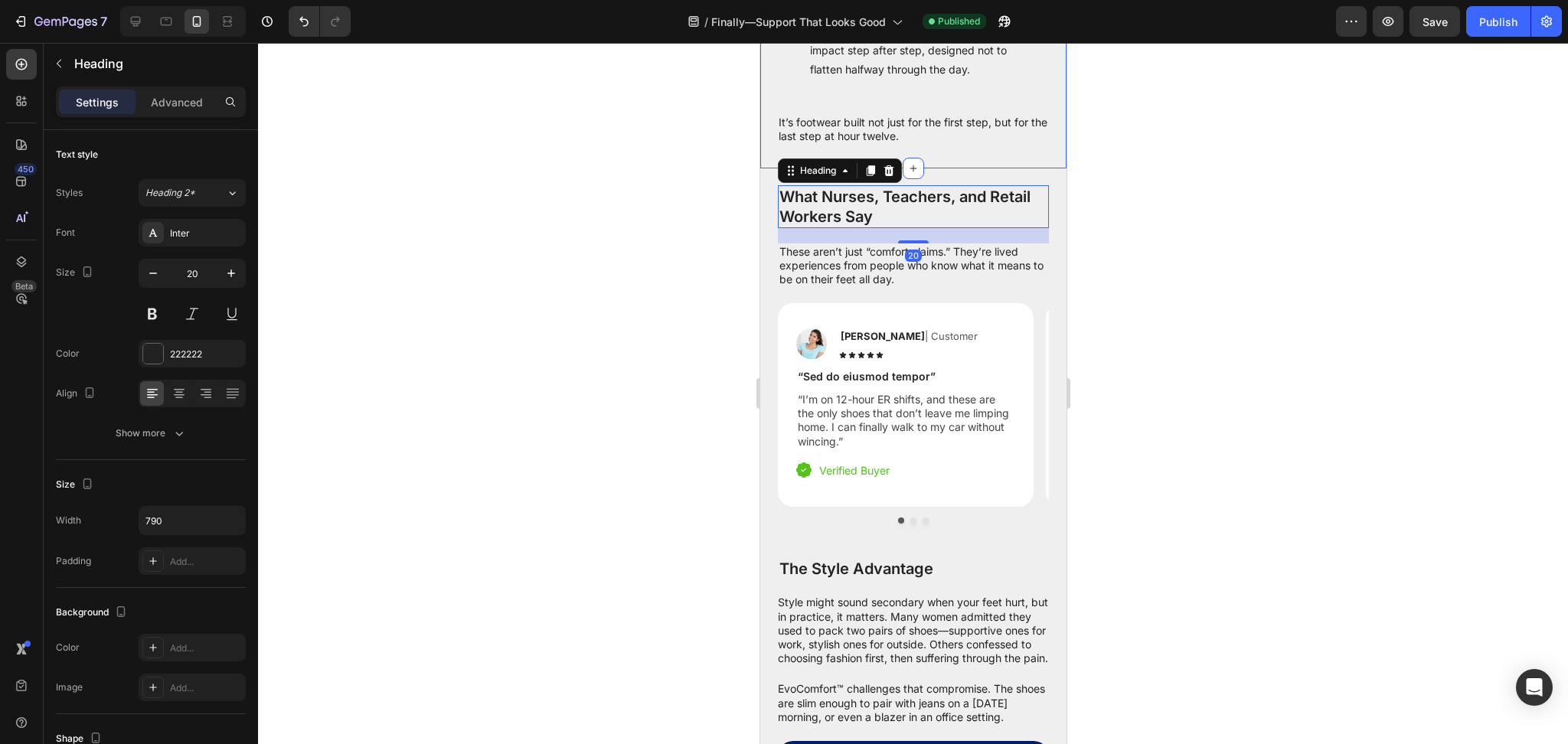
click at [919, 144] on p "It’s footwear built not just for the first step, but for the last step at hour …" at bounding box center [912, 129] width 269 height 27
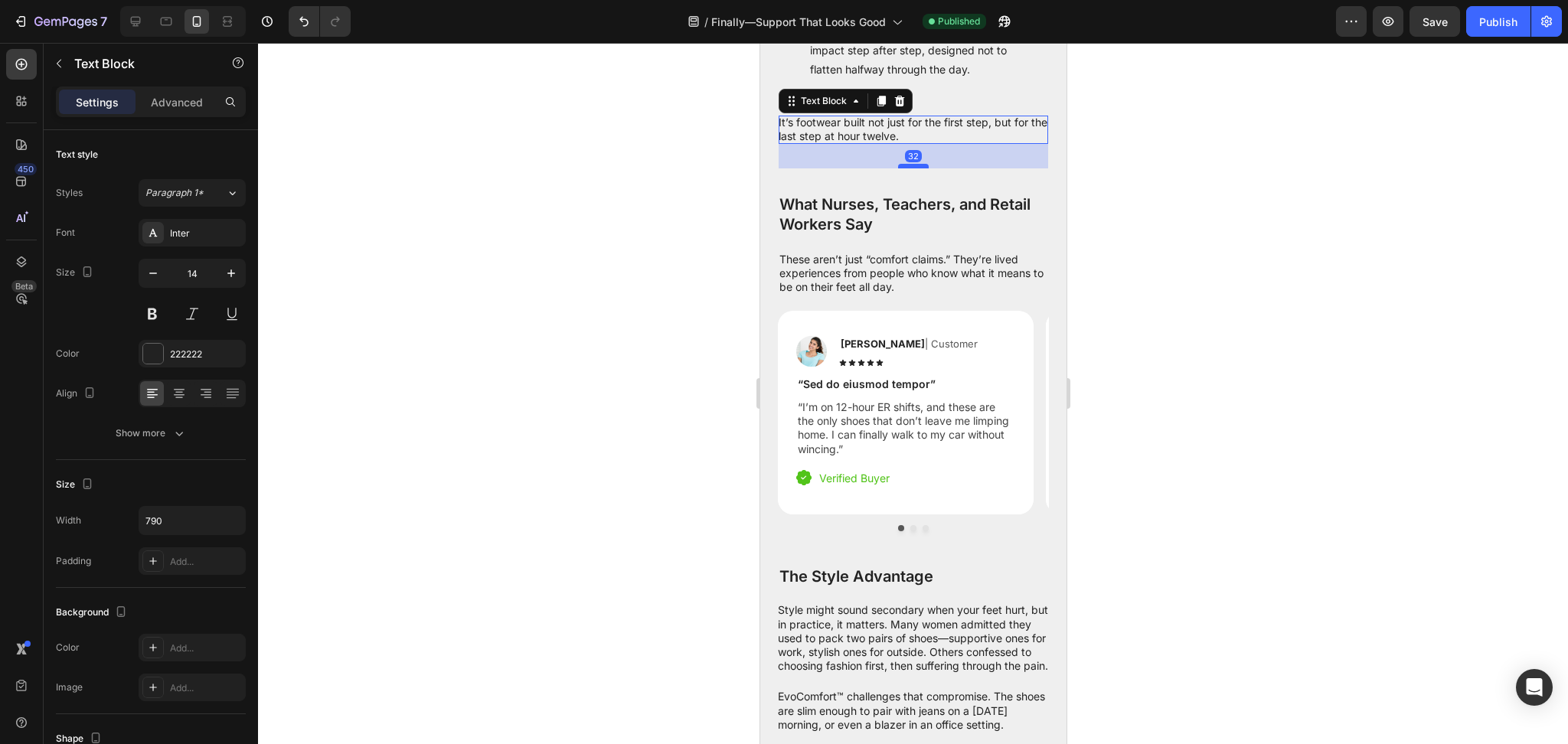
click at [905, 169] on div at bounding box center [913, 166] width 31 height 5
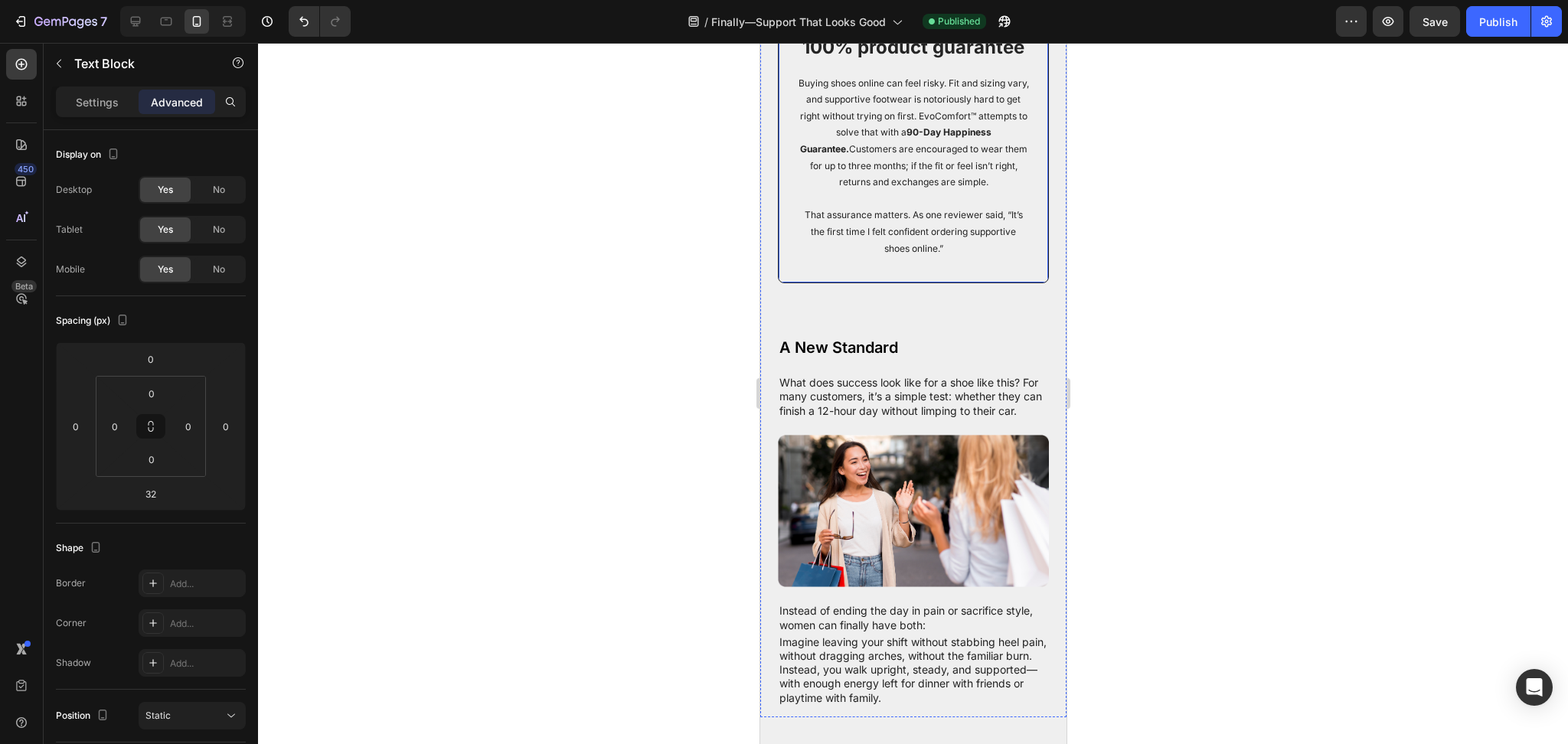
scroll to position [4241, 0]
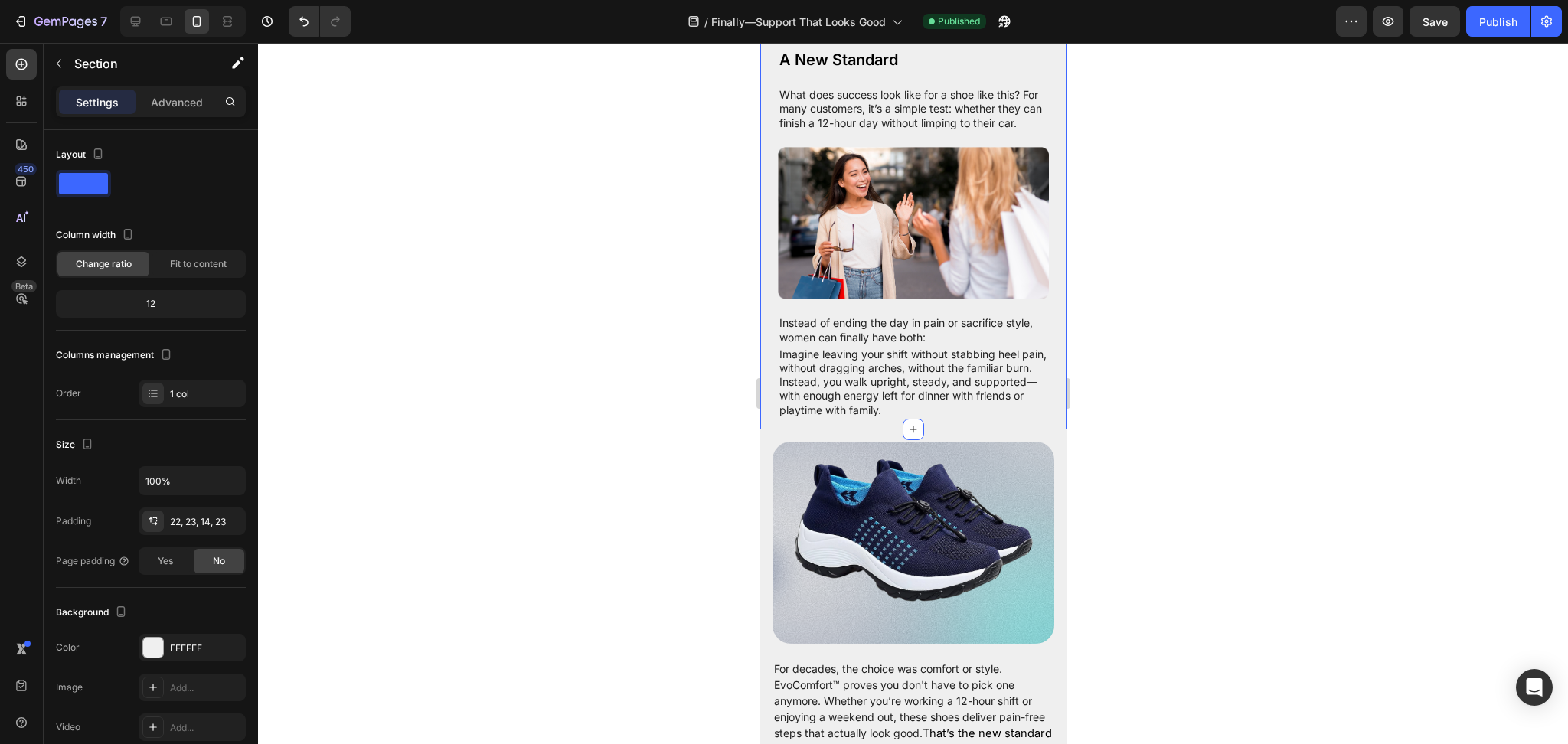
drag, startPoint x: 921, startPoint y: 177, endPoint x: 925, endPoint y: 170, distance: 8.1
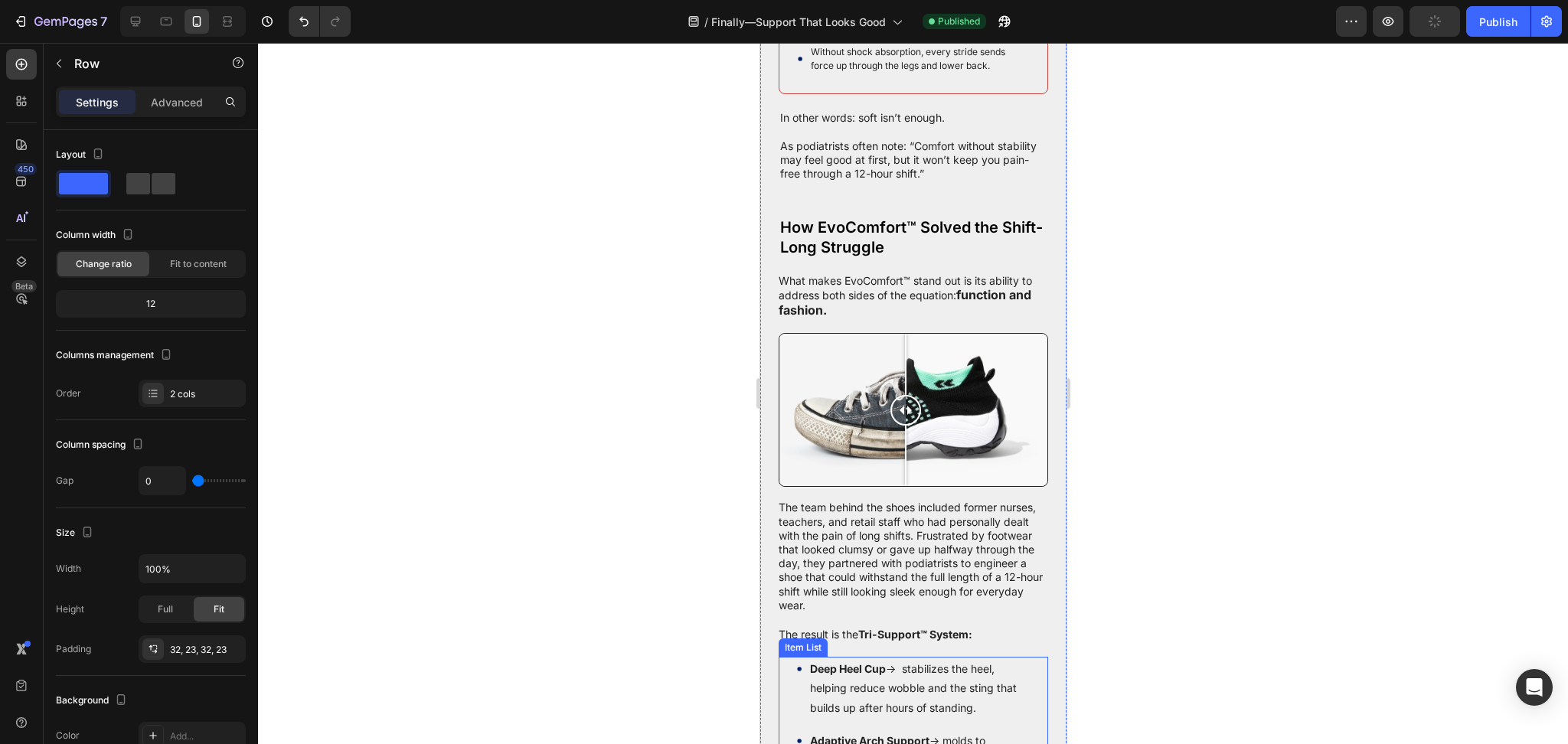
scroll to position [1662, 0]
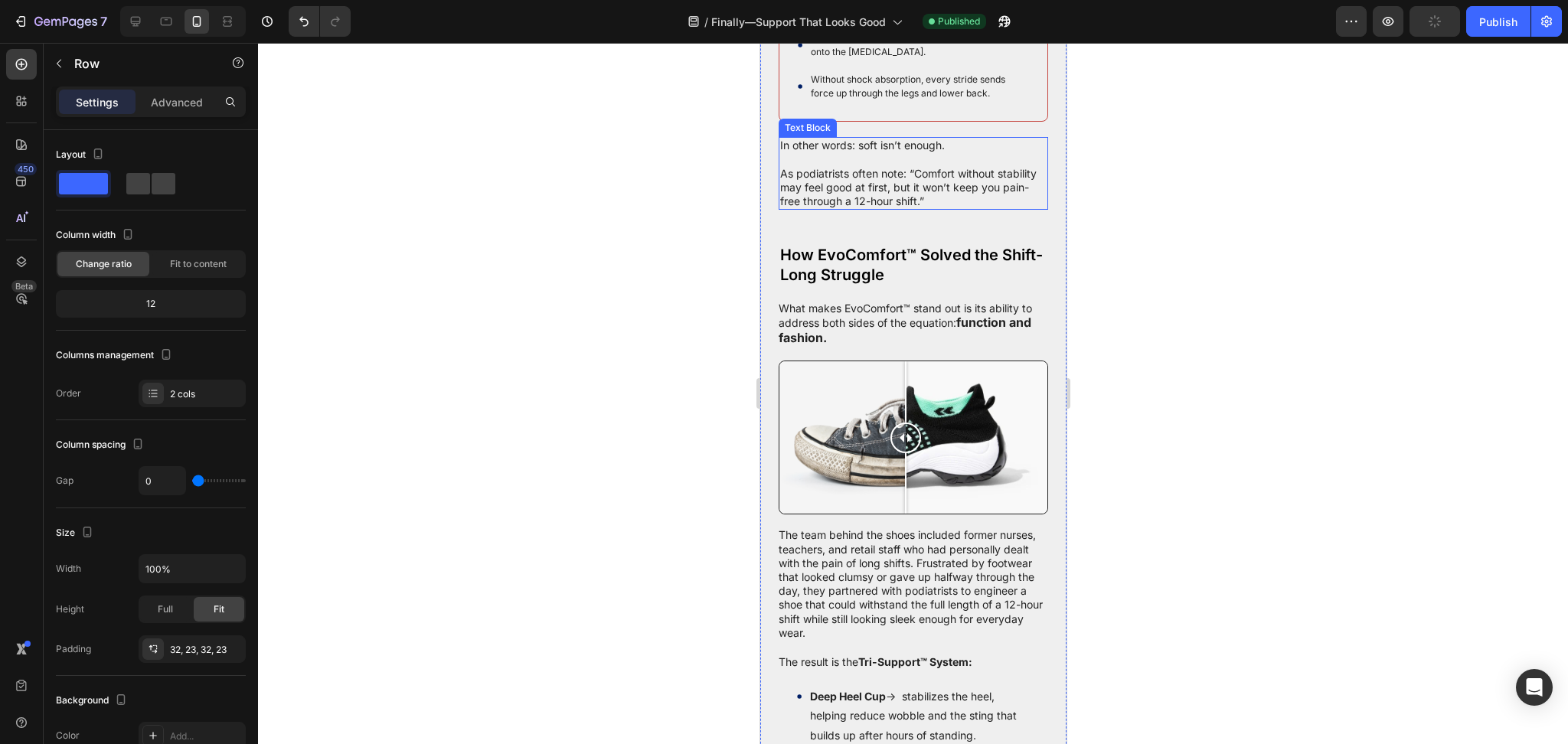
click at [920, 208] on p "As podiatrists often note: “Comfort without stability may feel good at first, b…" at bounding box center [913, 180] width 266 height 56
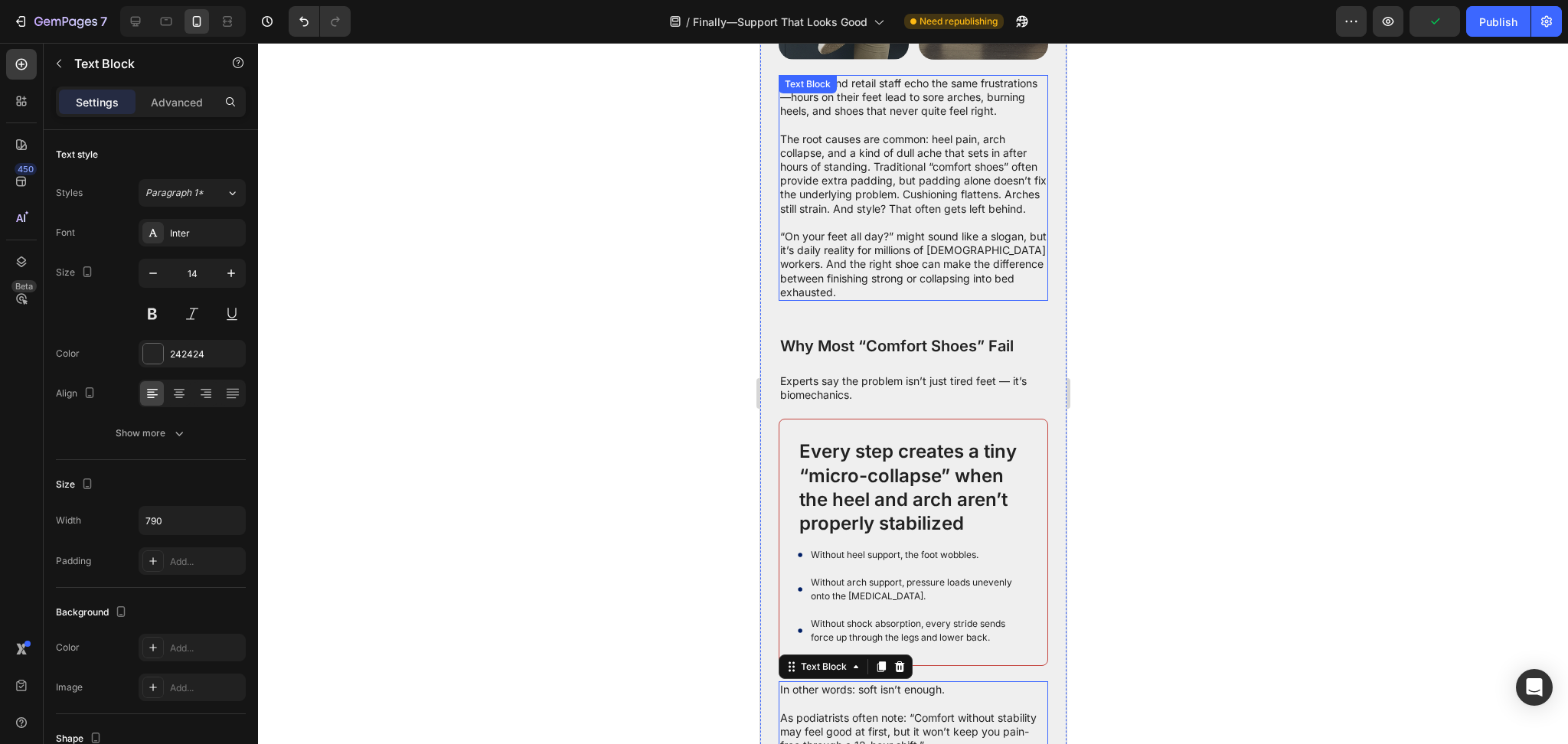
click at [936, 298] on p "“On your feet all day?” might sound like a slogan, but it’s daily reality for m…" at bounding box center [913, 257] width 266 height 84
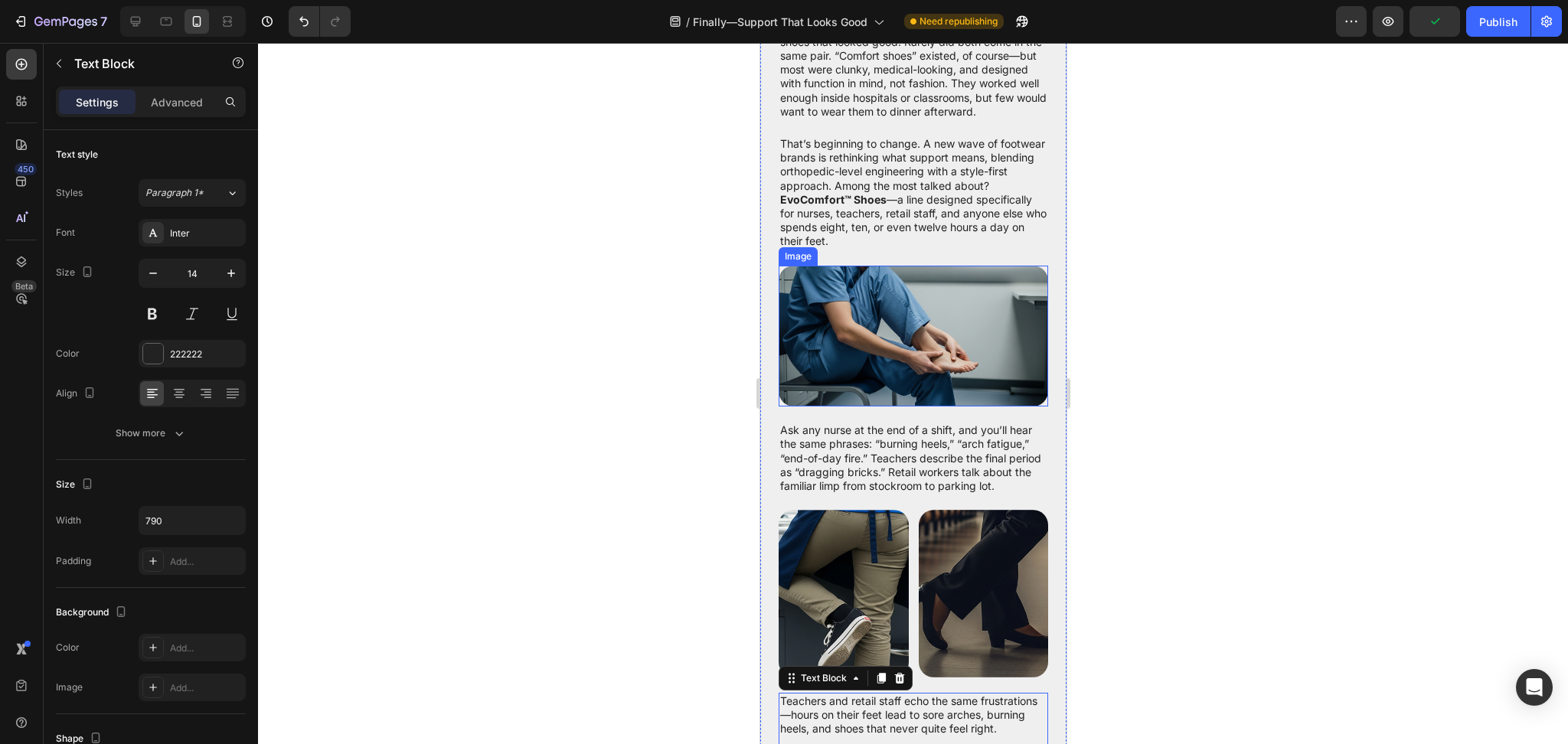
scroll to position [300, 0]
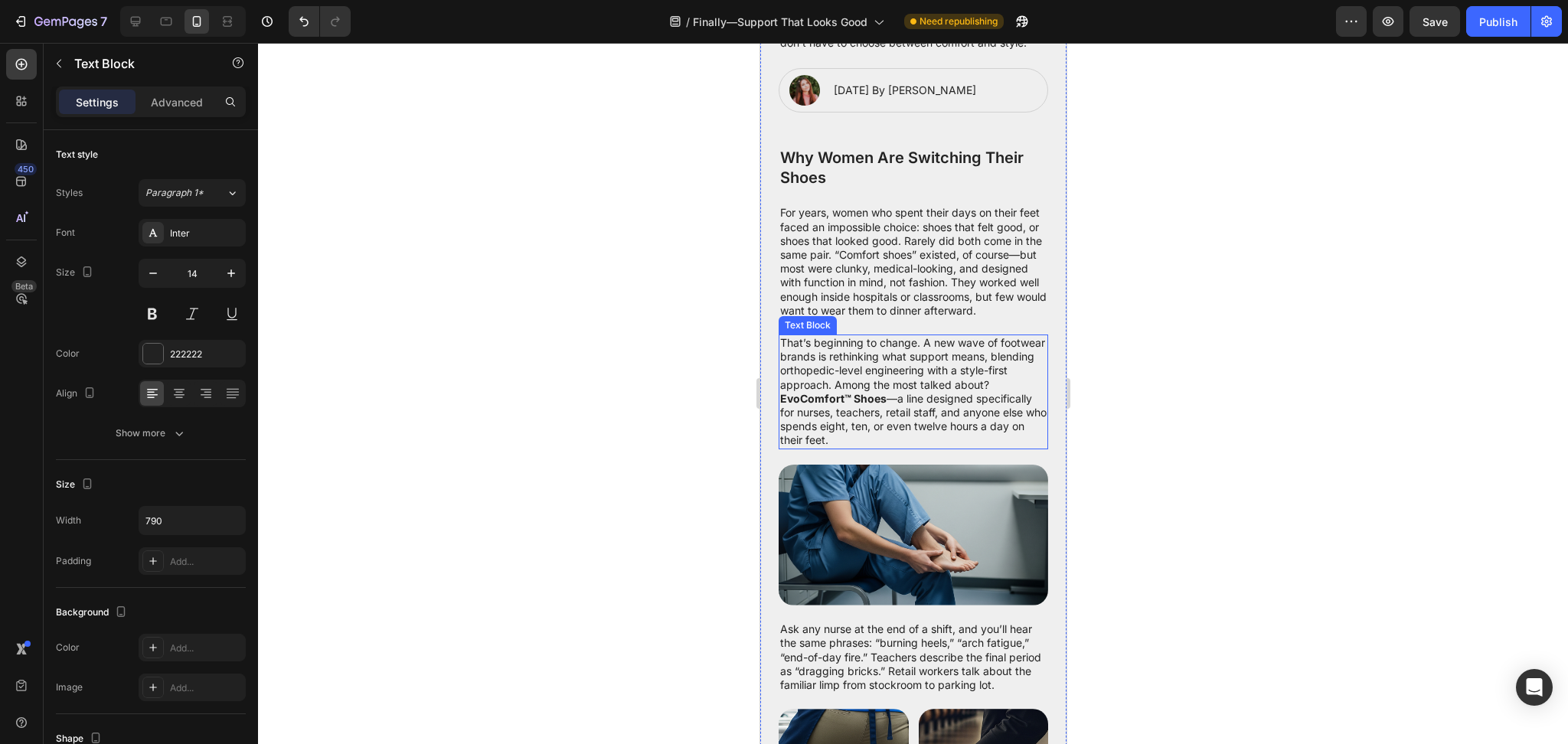
click at [936, 404] on p "That’s beginning to change. A new wave of footwear brands is rethinking what su…" at bounding box center [913, 391] width 266 height 112
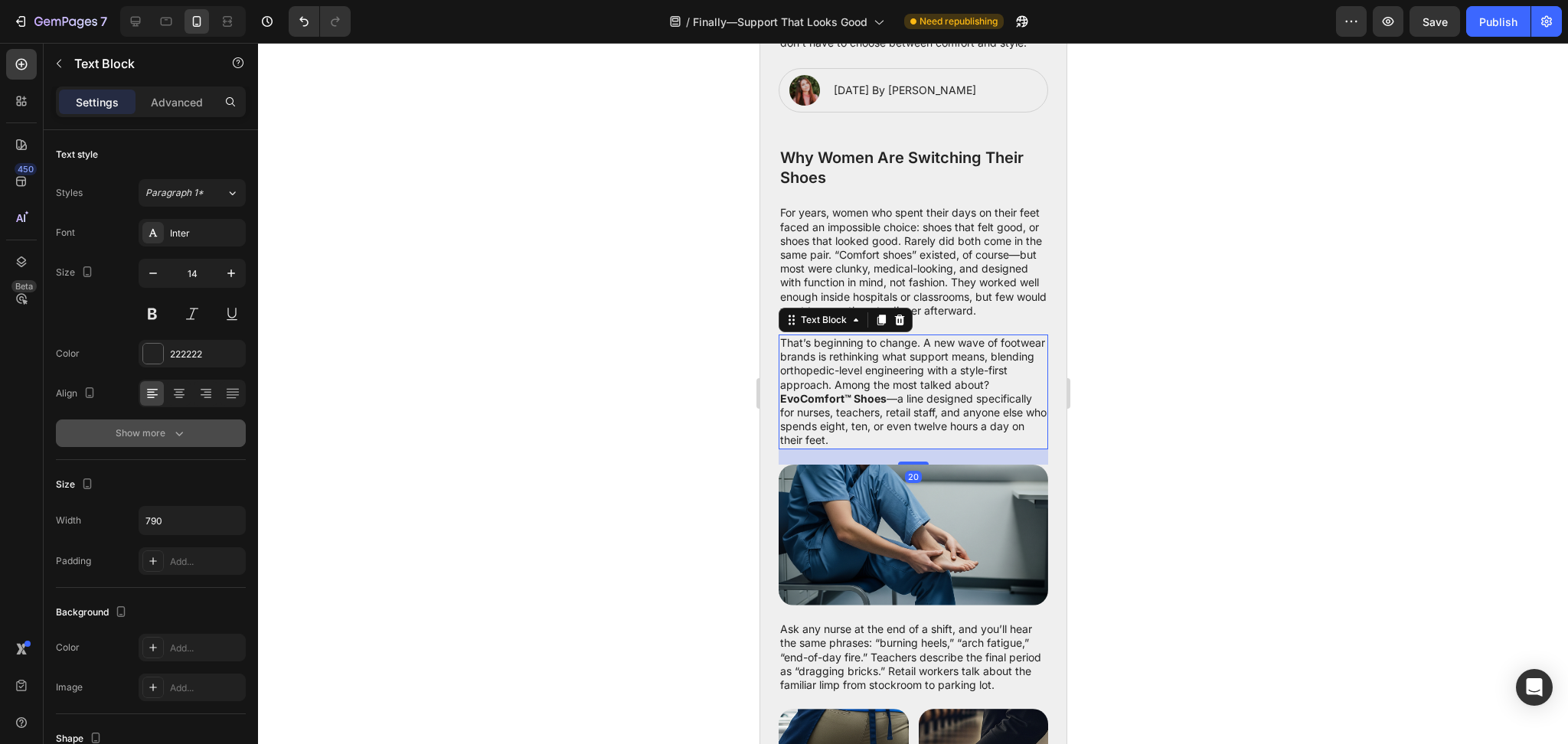
click at [179, 445] on button "Show more" at bounding box center [151, 433] width 190 height 27
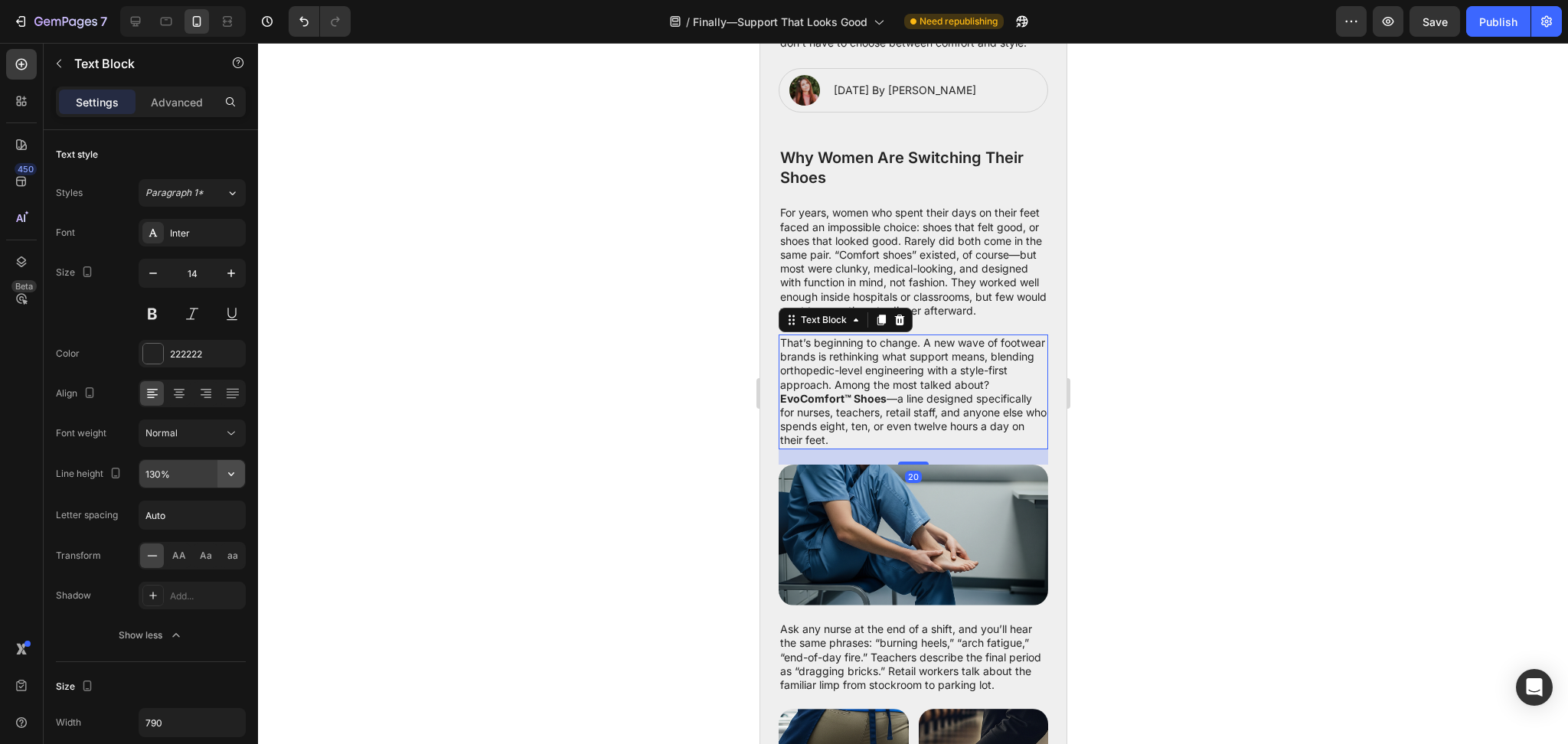
click at [235, 473] on icon "button" at bounding box center [231, 474] width 15 height 15
click at [158, 470] on input "130%" at bounding box center [192, 474] width 106 height 27
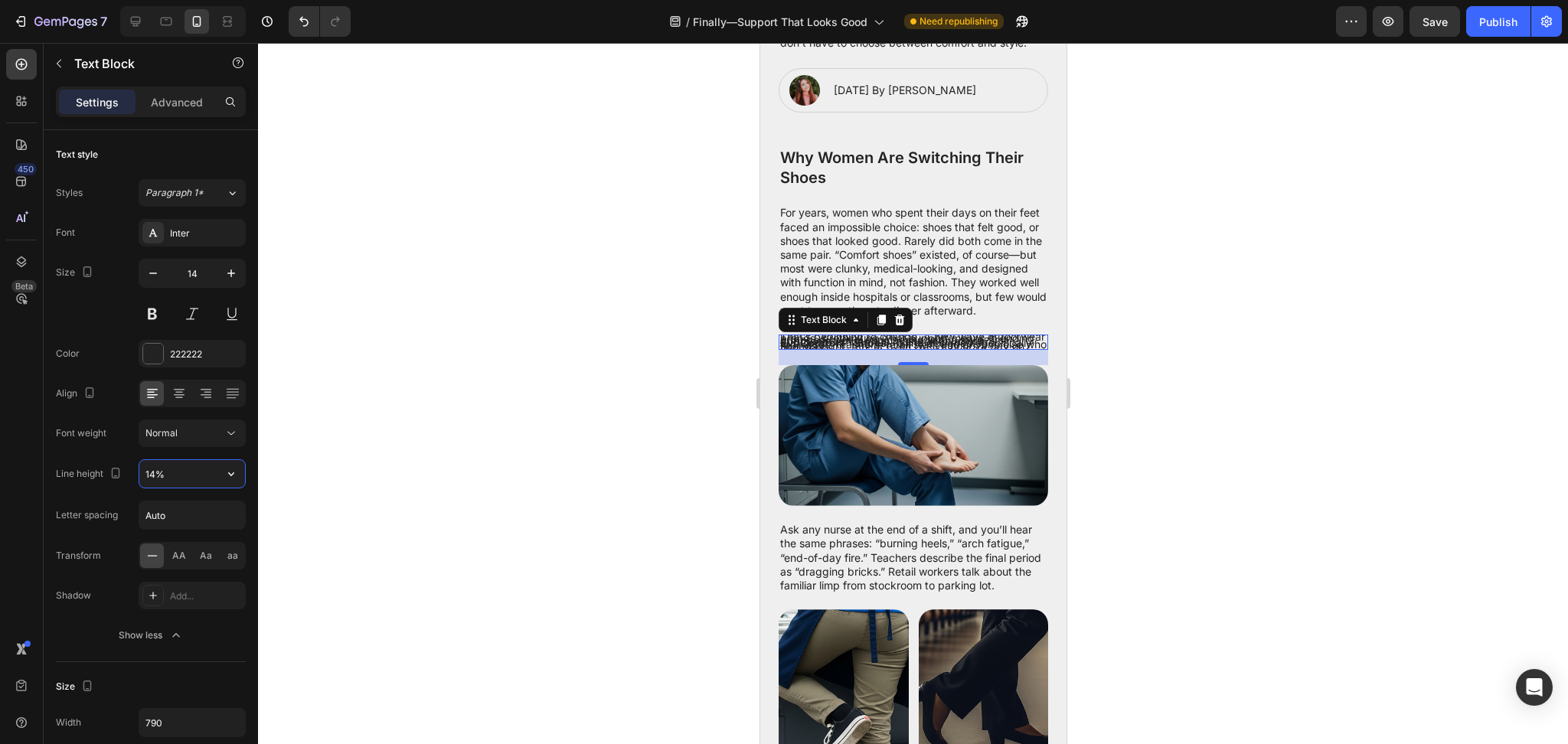
type input "140%"
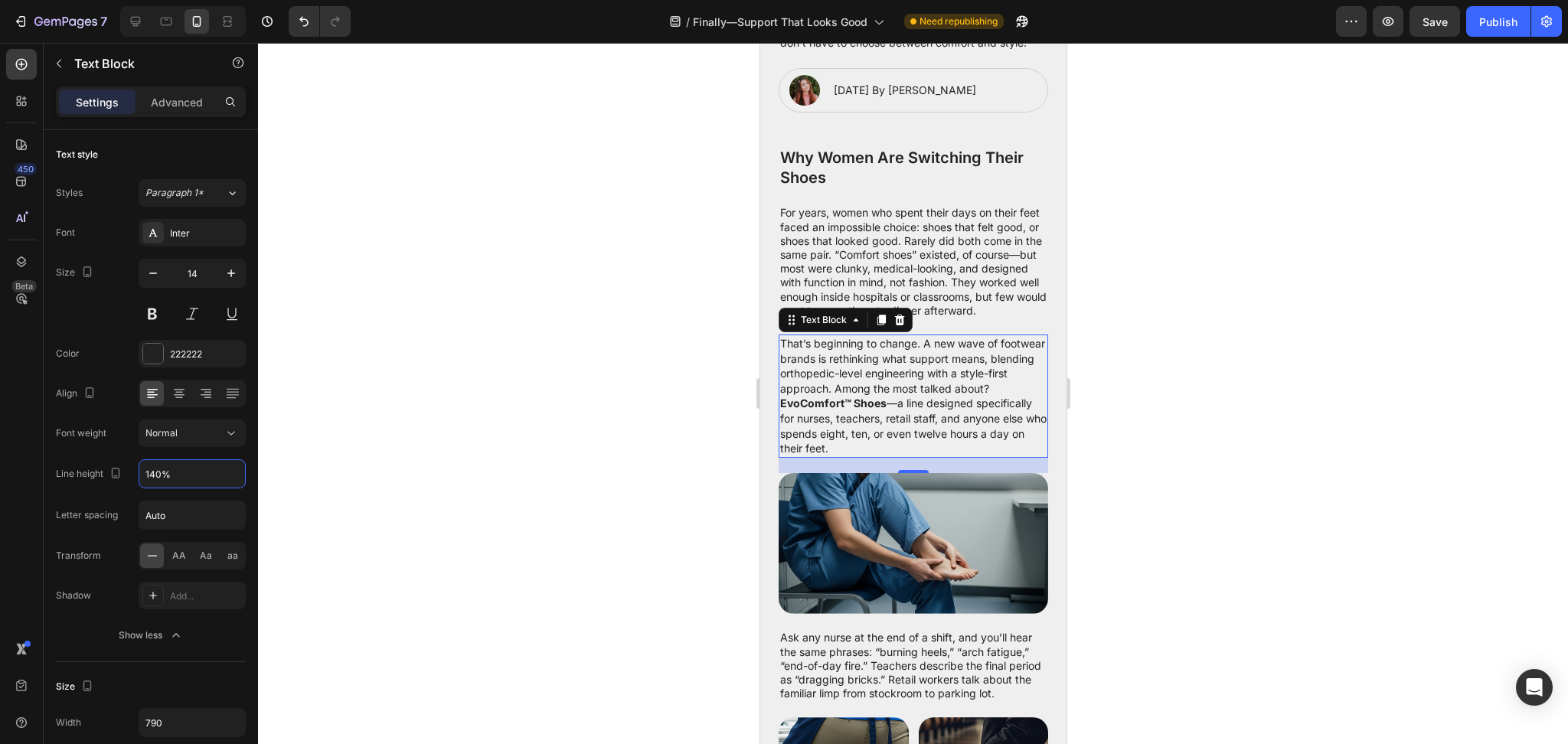
click at [864, 286] on p "For years, women who spent their days on their feet faced an impossible choice:…" at bounding box center [913, 262] width 266 height 112
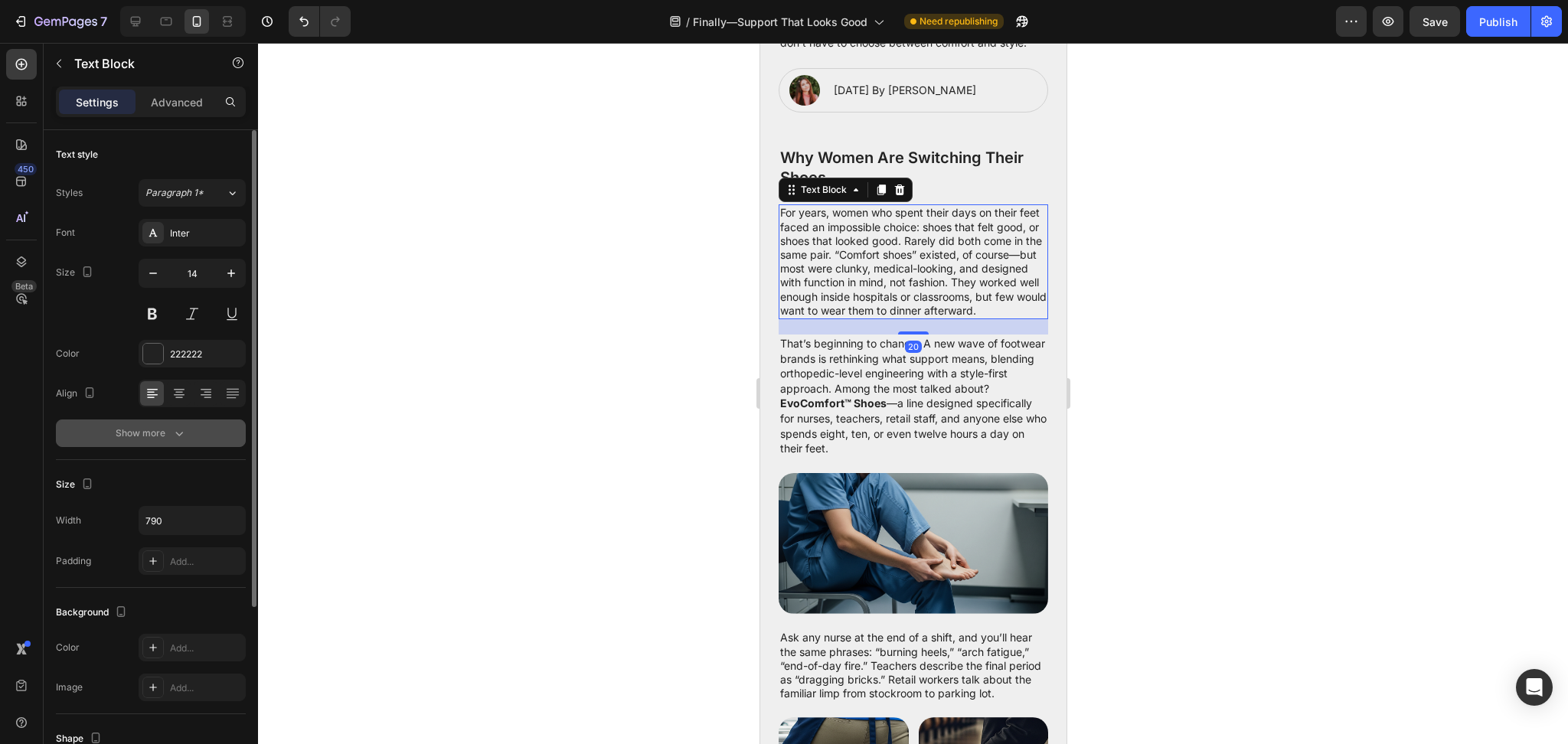
click at [187, 435] on button "Show more" at bounding box center [151, 433] width 190 height 27
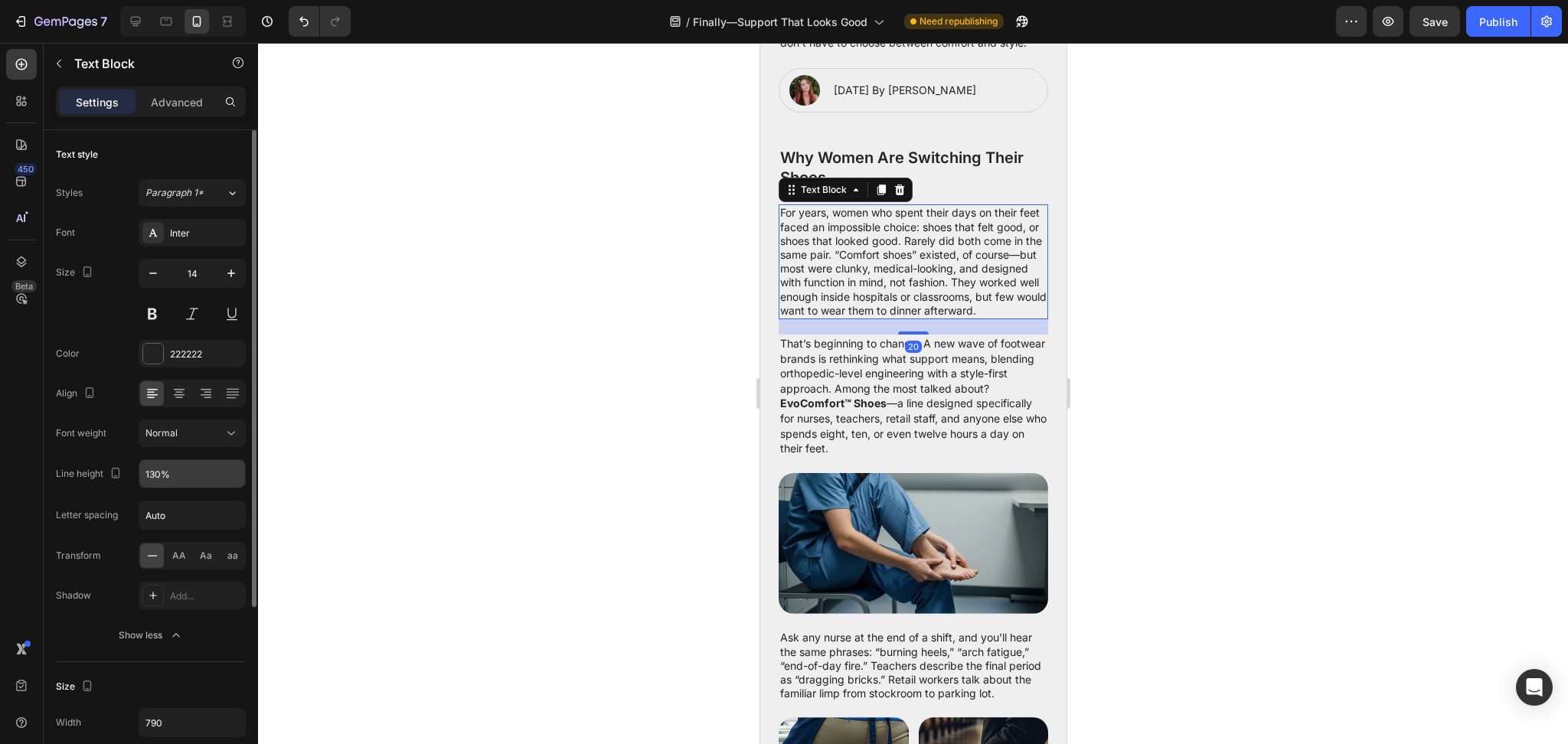
click at [154, 481] on input "130%" at bounding box center [192, 474] width 106 height 27
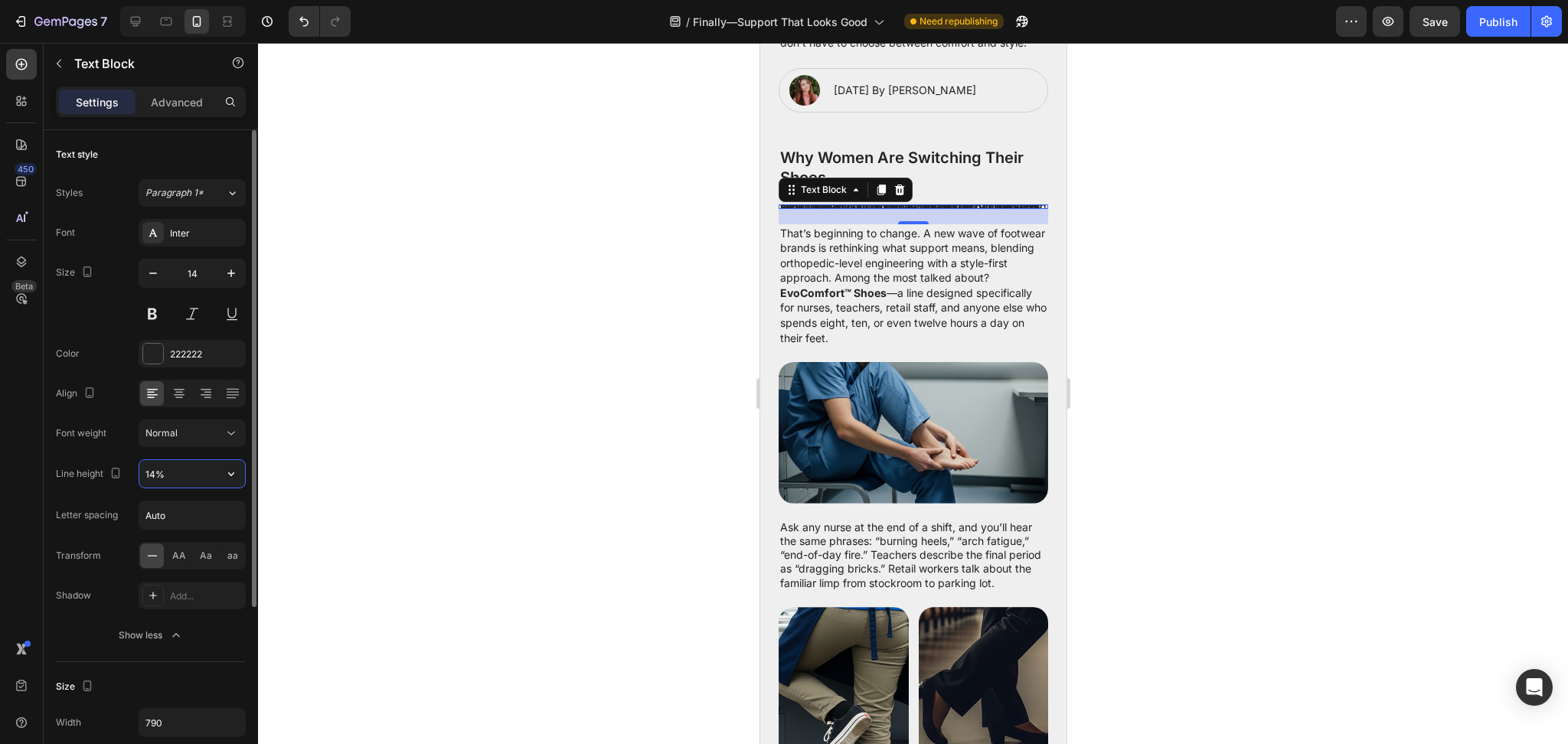
type input "140%"
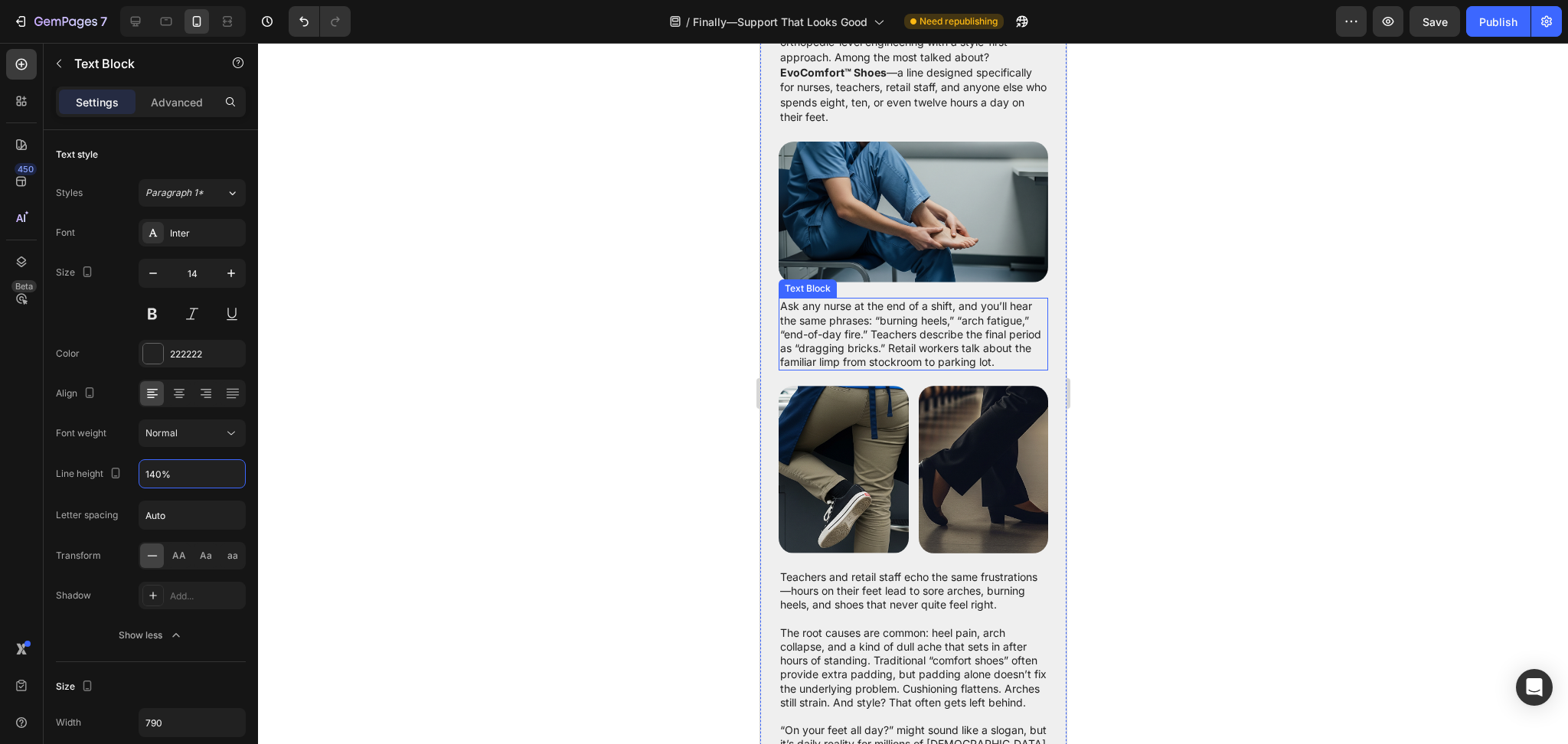
scroll to position [816, 0]
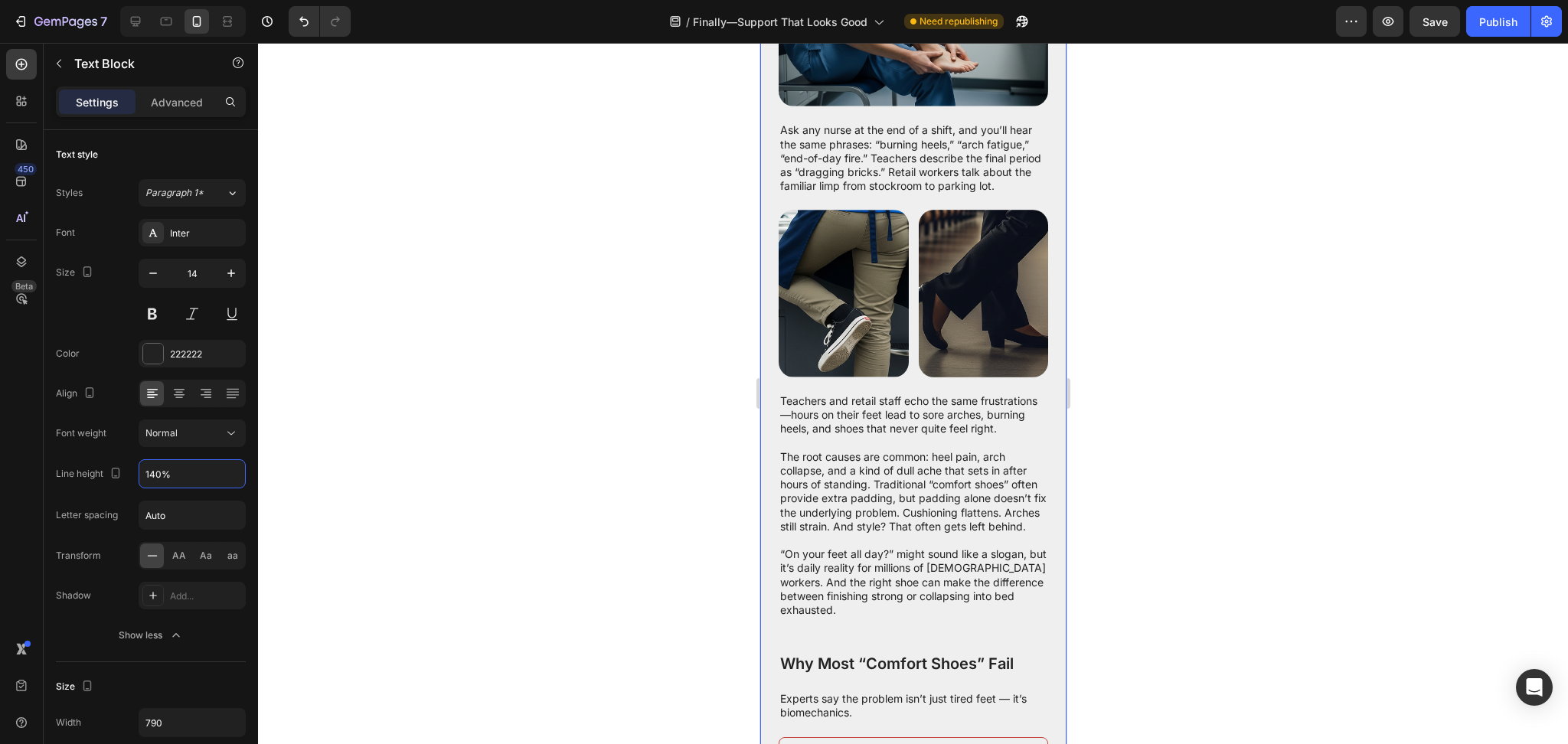
click at [920, 193] on p "Ask any nurse at the end of a shift, and you’ll hear the same phrases: “burning…" at bounding box center [913, 158] width 266 height 69
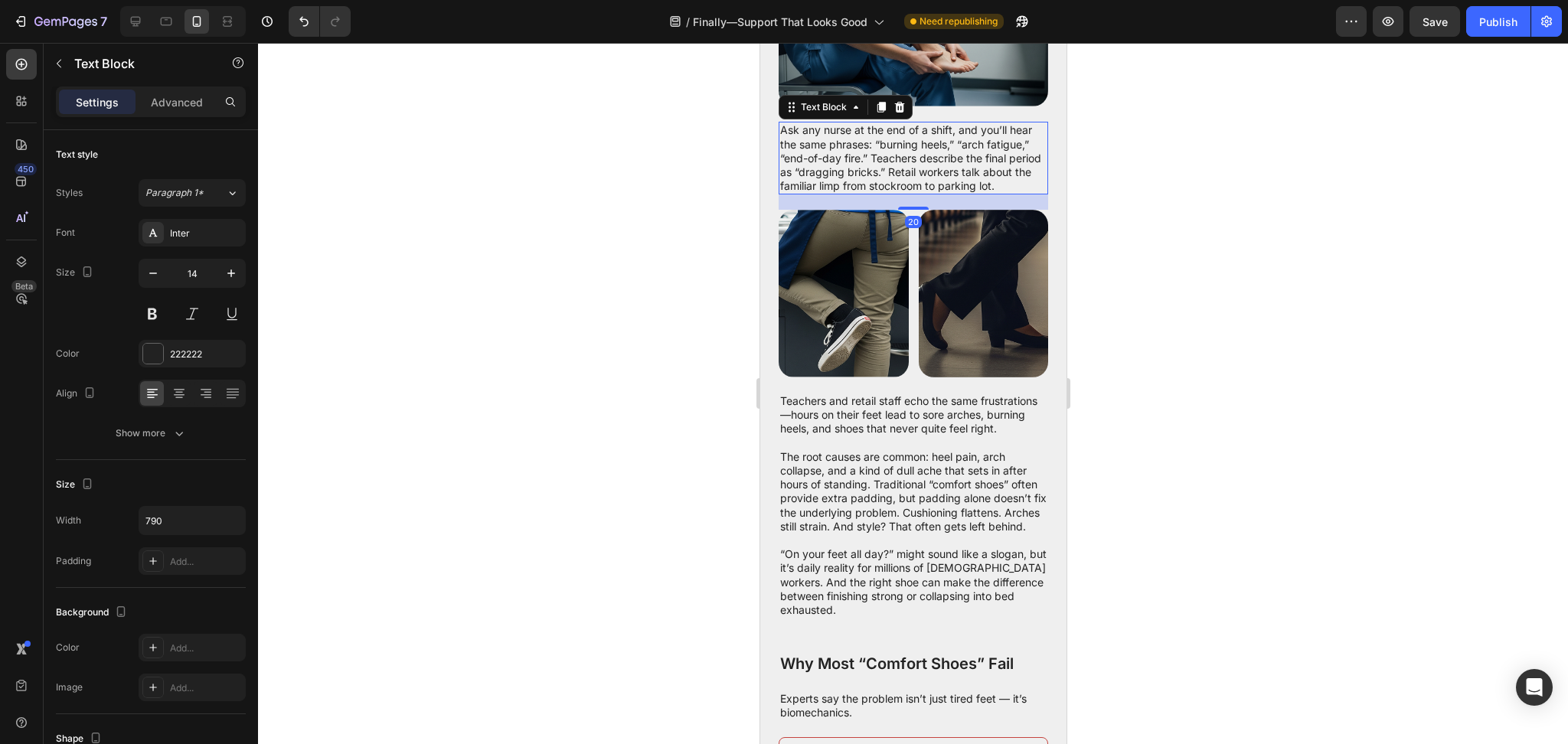
click at [916, 193] on p "Ask any nurse at the end of a shift, and you’ll hear the same phrases: “burning…" at bounding box center [913, 158] width 266 height 69
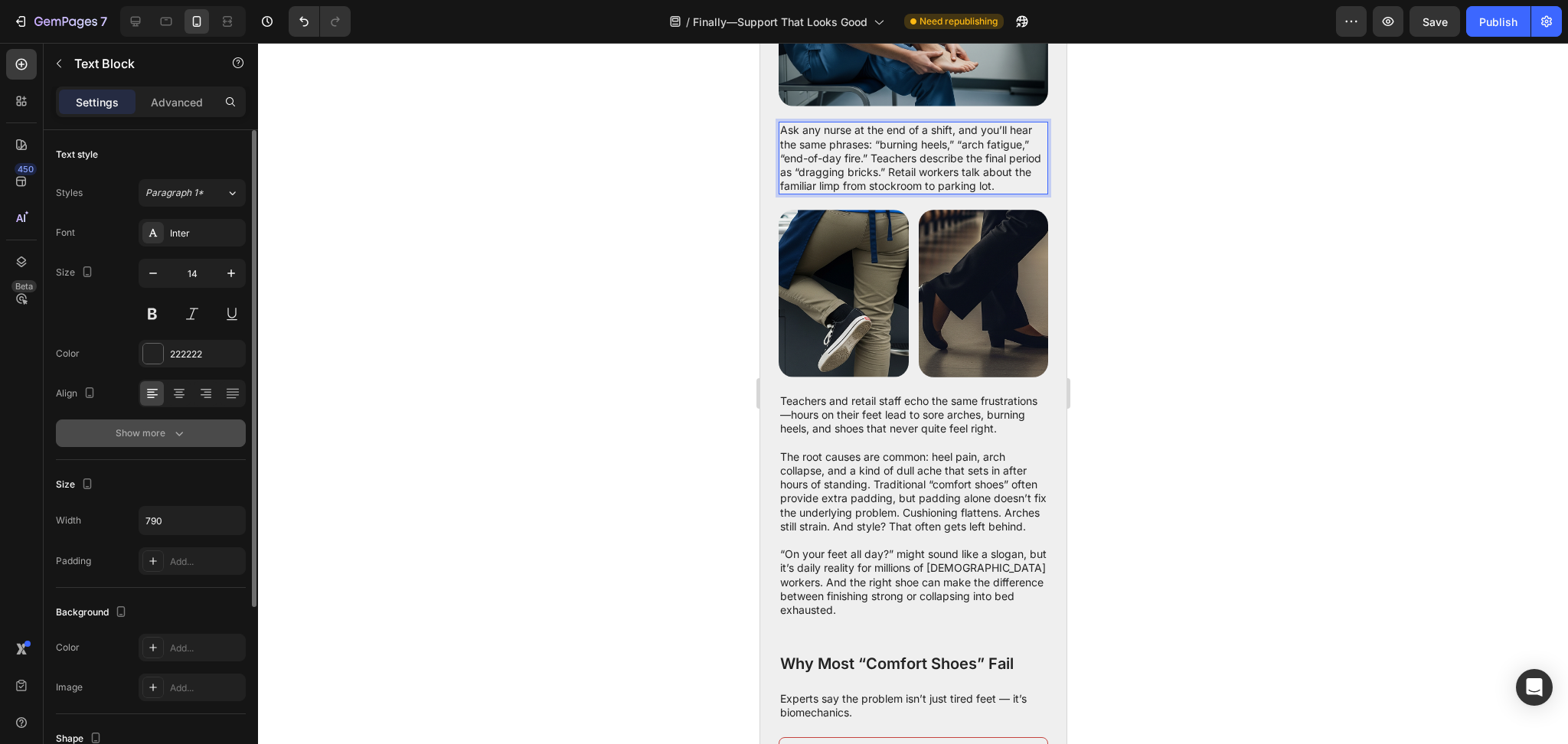
click at [190, 428] on button "Show more" at bounding box center [151, 433] width 190 height 27
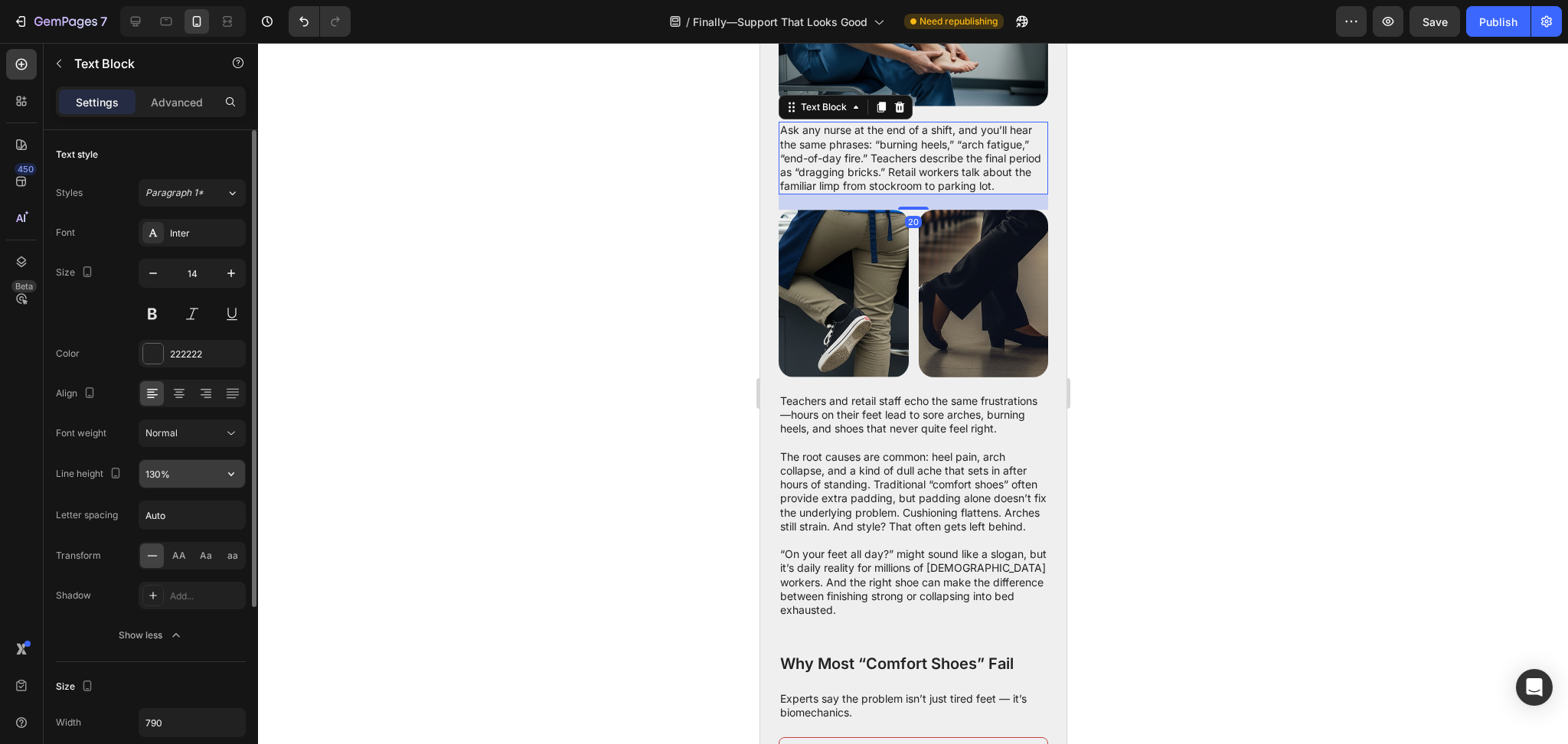
click at [170, 481] on input "130%" at bounding box center [192, 474] width 106 height 27
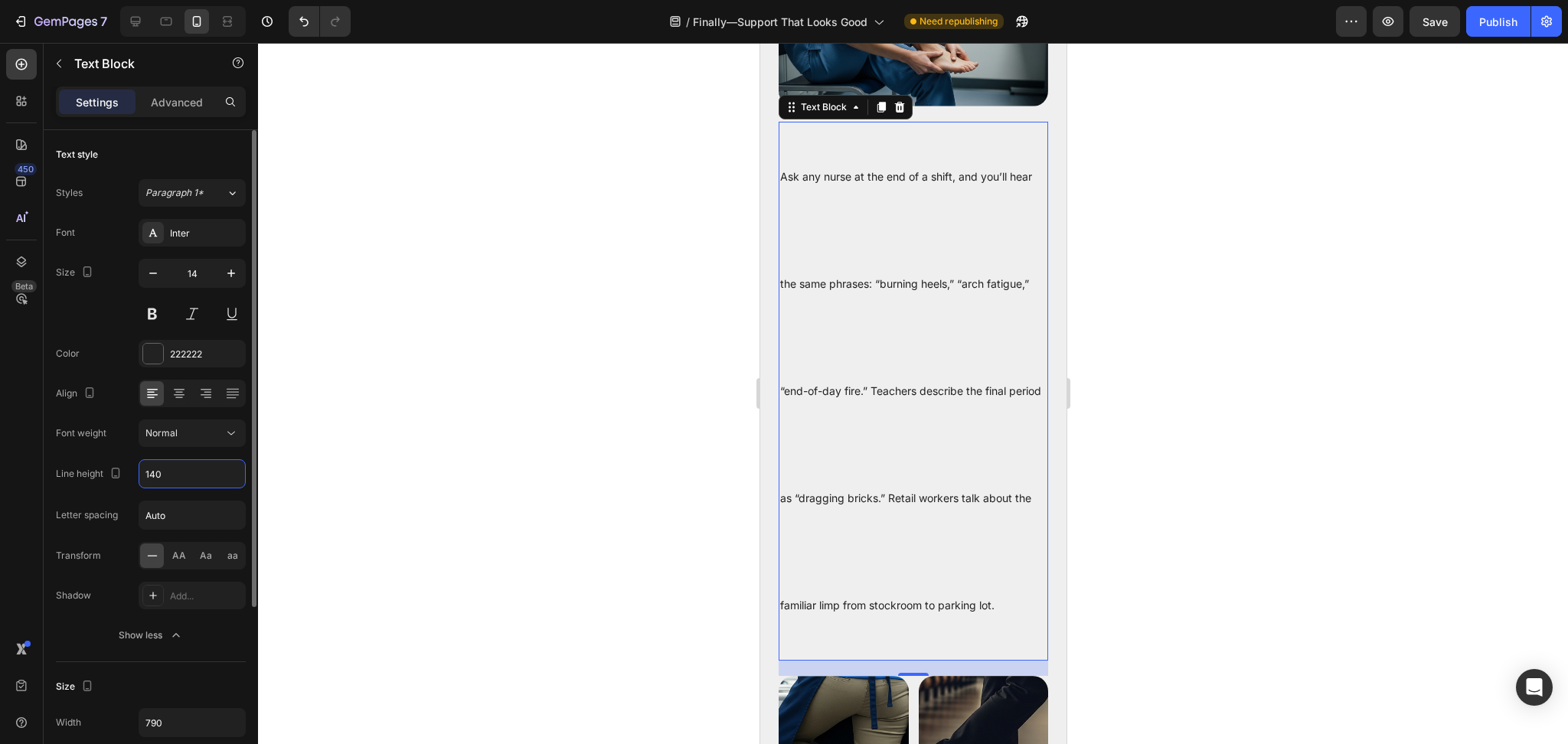
type input "140%"
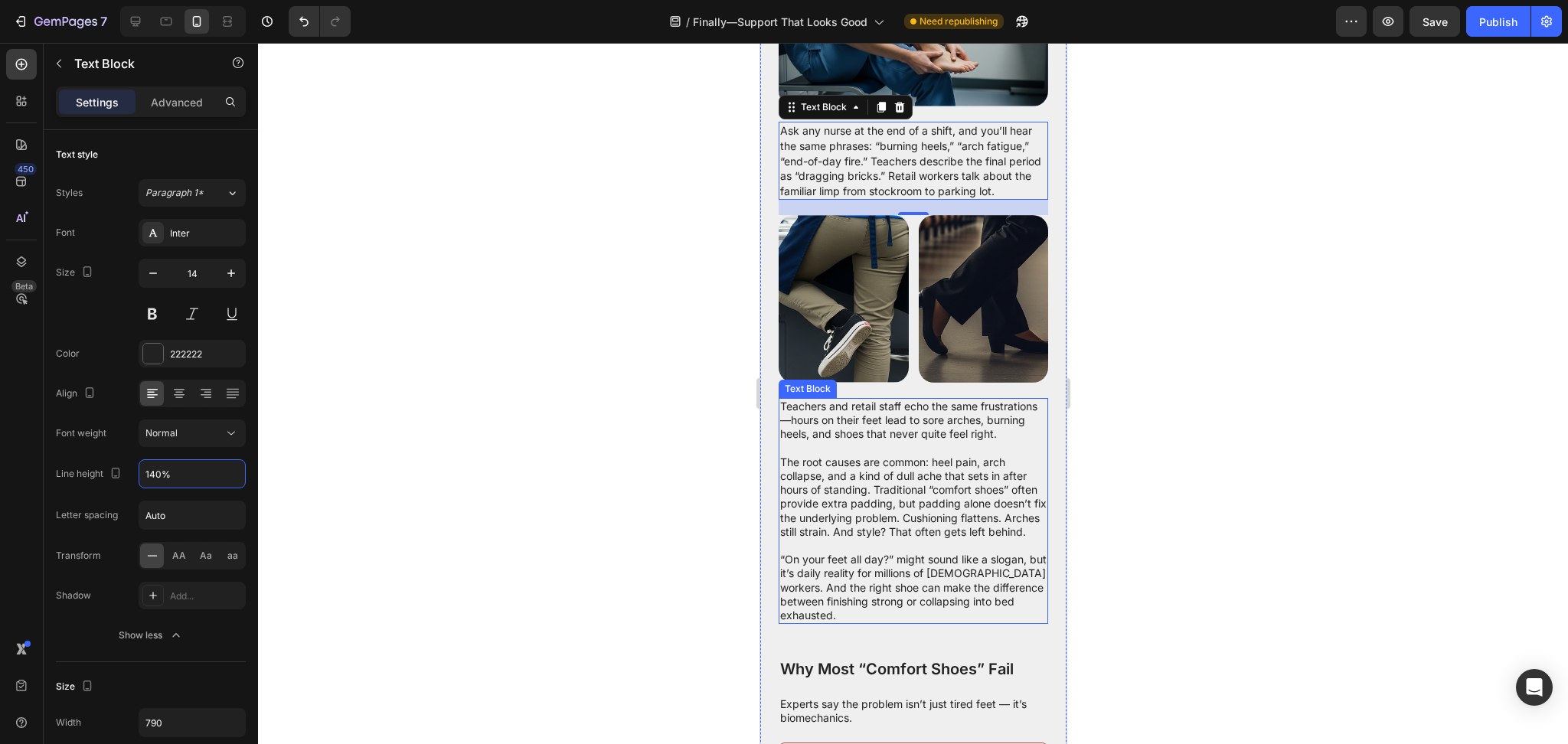
click at [937, 442] on p "Teachers and retail staff echo the same frustrations—hours on their feet lead t…" at bounding box center [913, 420] width 266 height 42
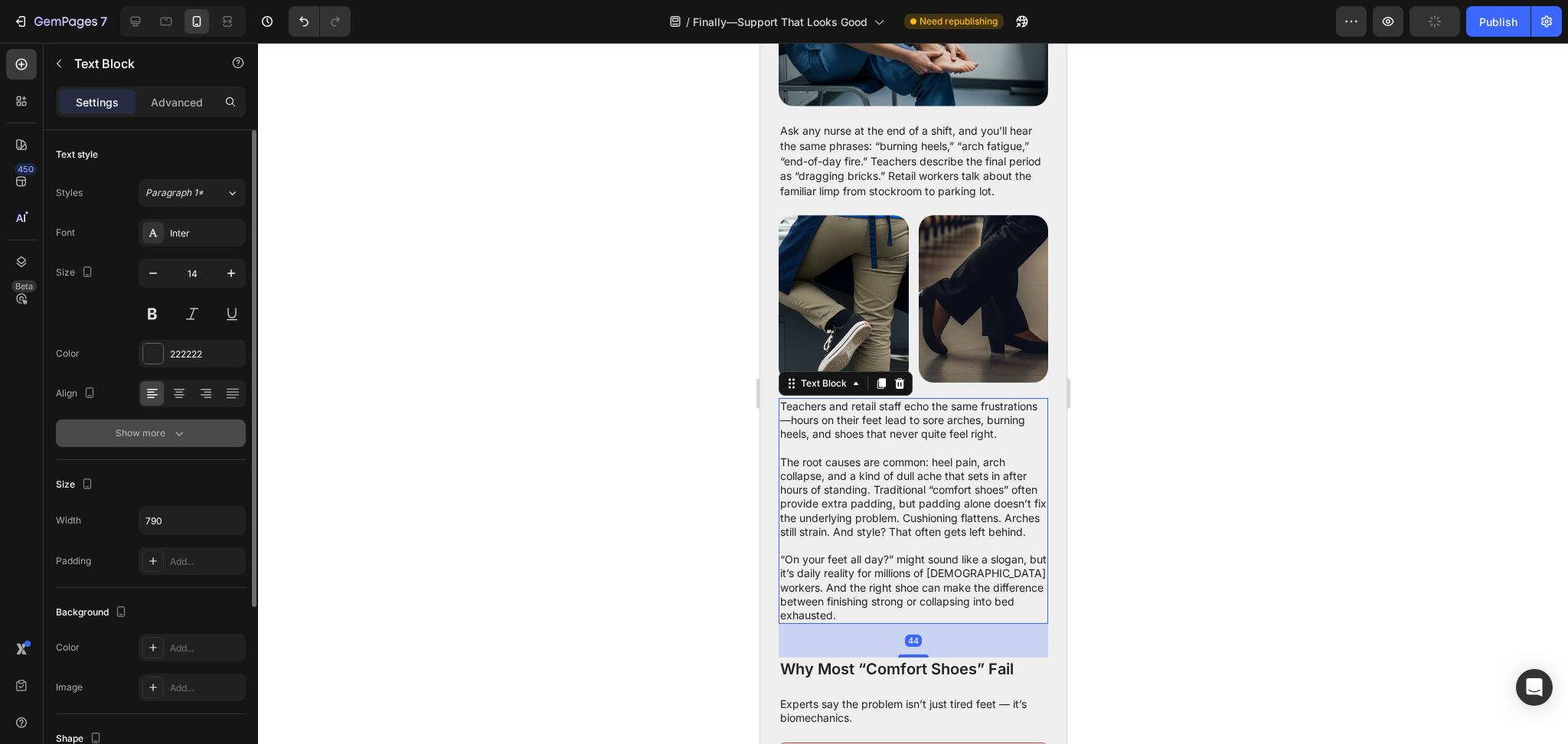
click at [185, 432] on icon "button" at bounding box center [179, 433] width 15 height 15
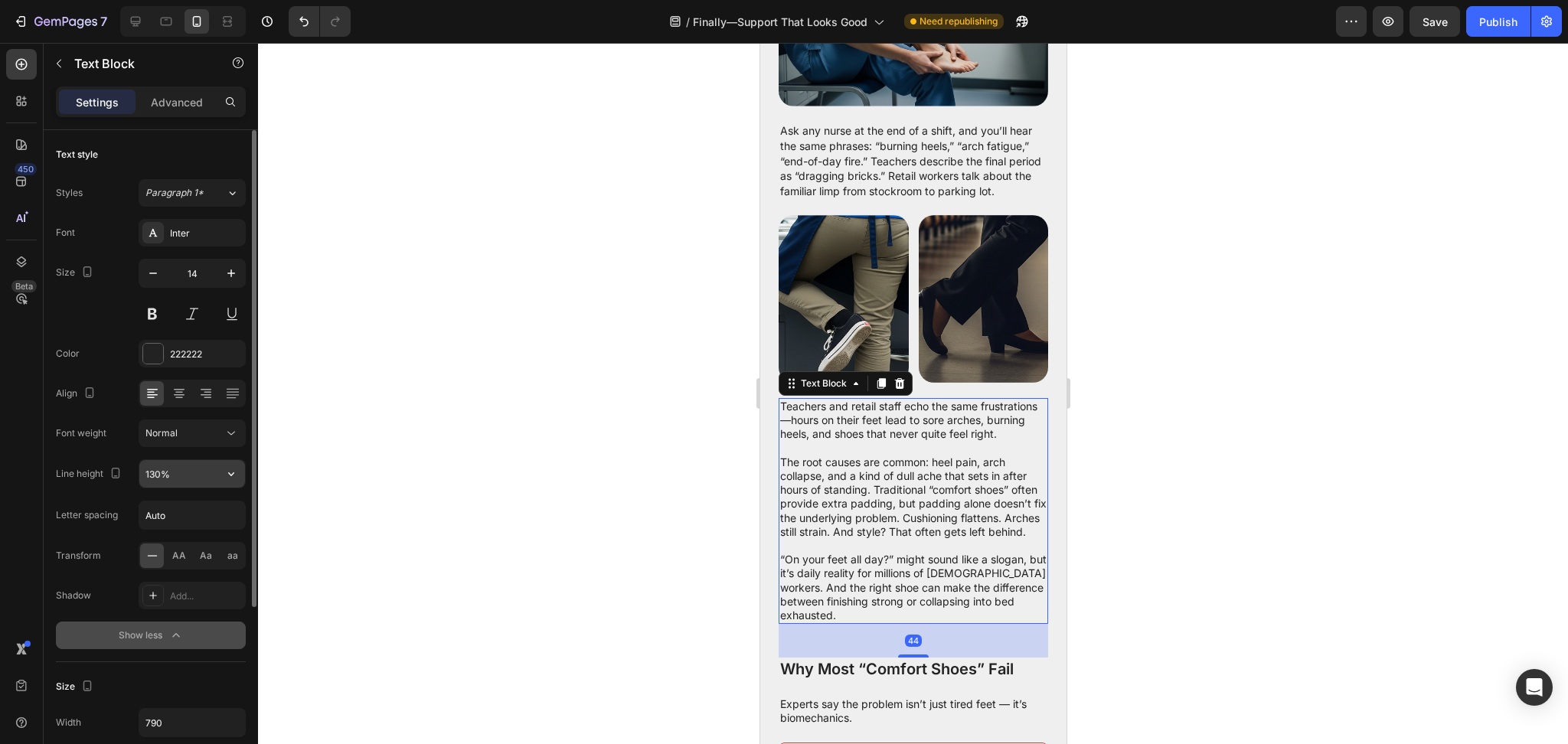
click at [173, 479] on input "130%" at bounding box center [192, 474] width 106 height 27
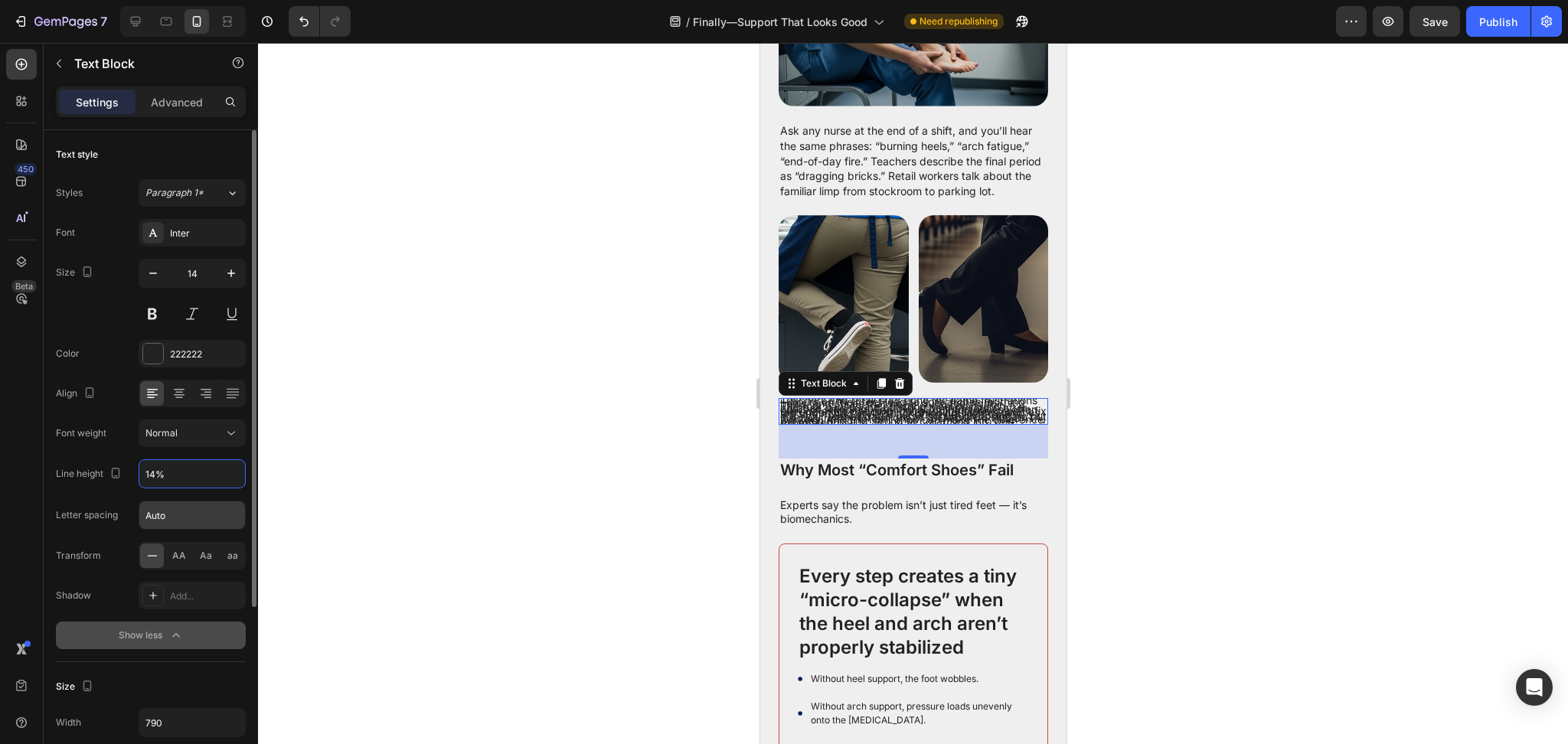
type input "140%"
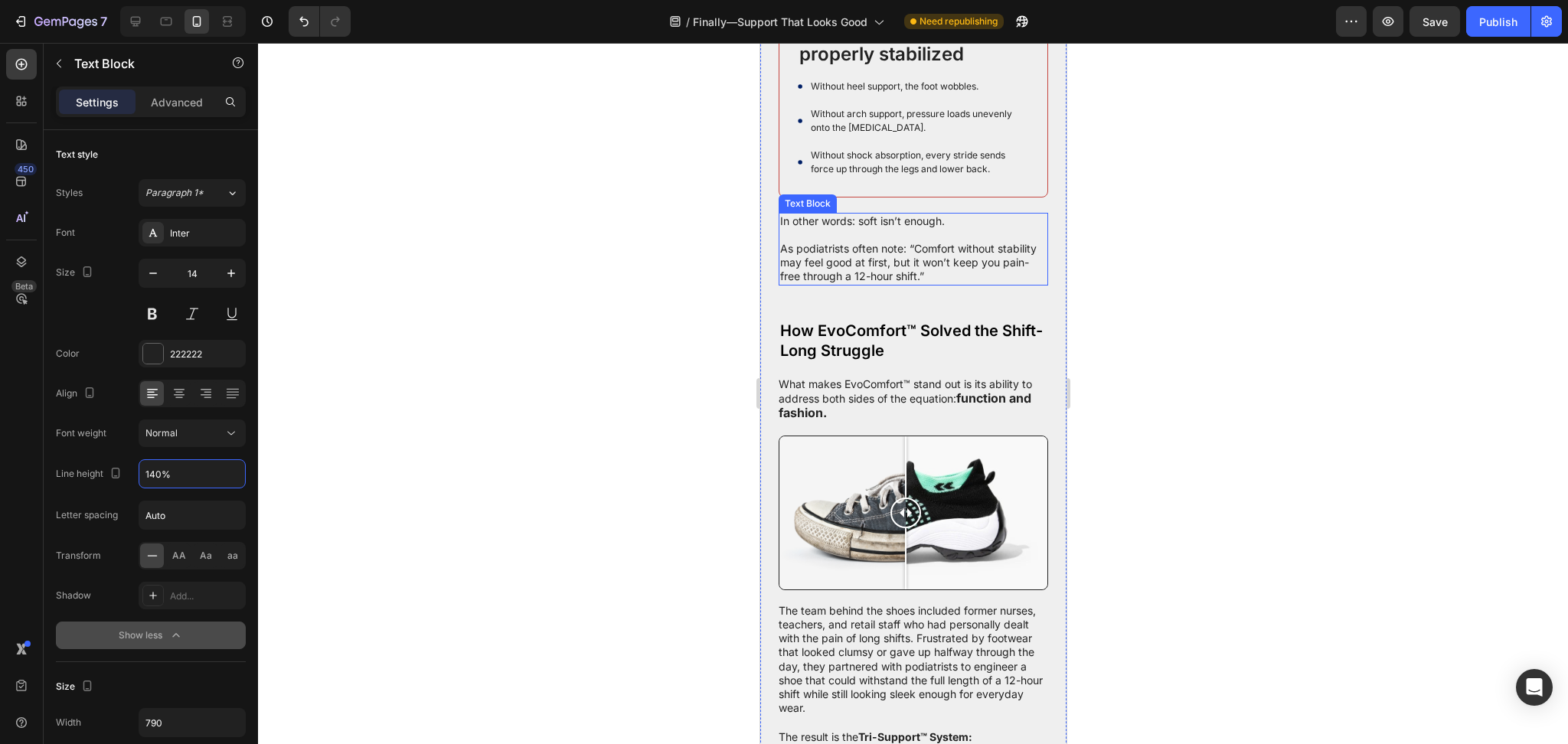
scroll to position [1633, 0]
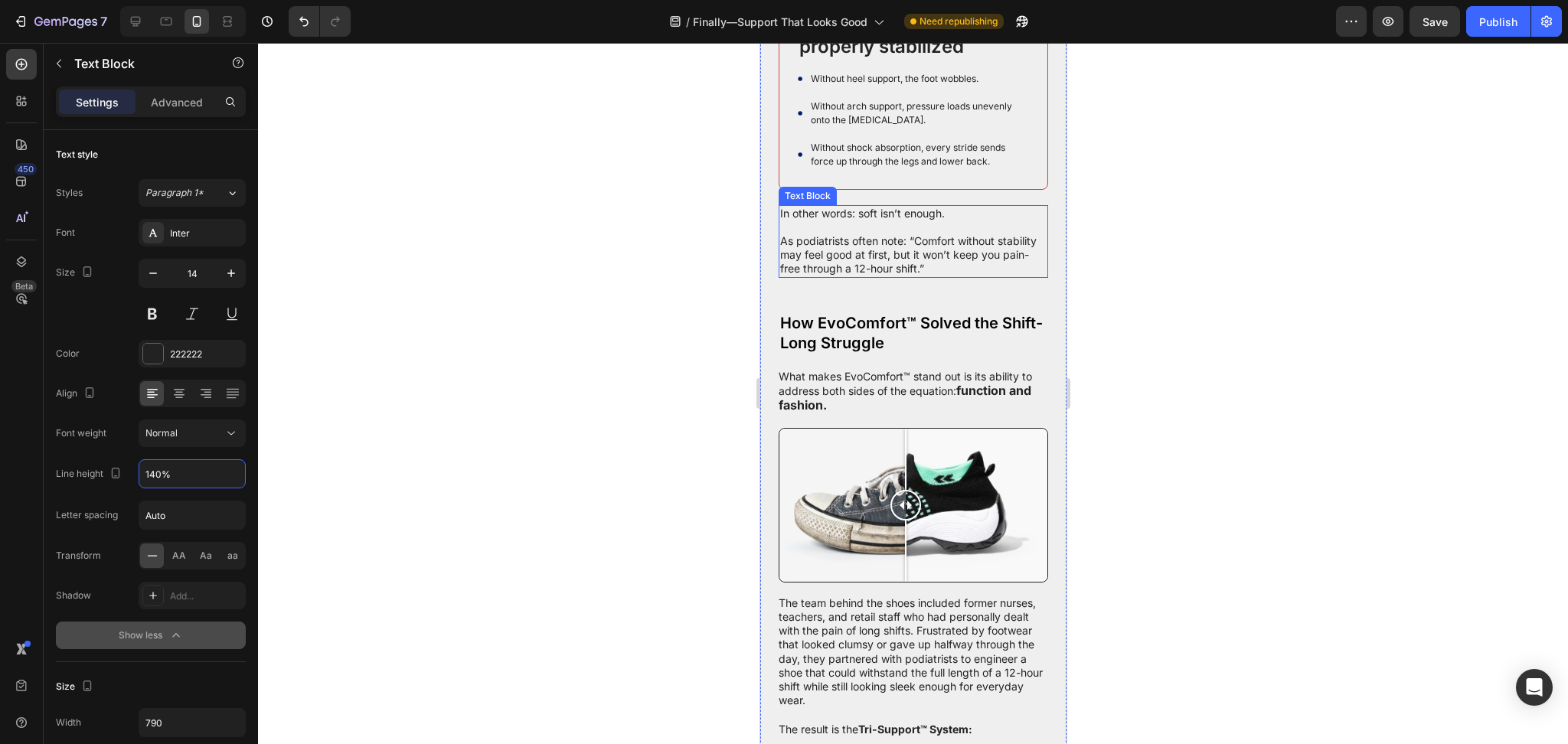
click at [909, 277] on p "As podiatrists often note: “Comfort without stability may feel good at first, b…" at bounding box center [913, 249] width 266 height 56
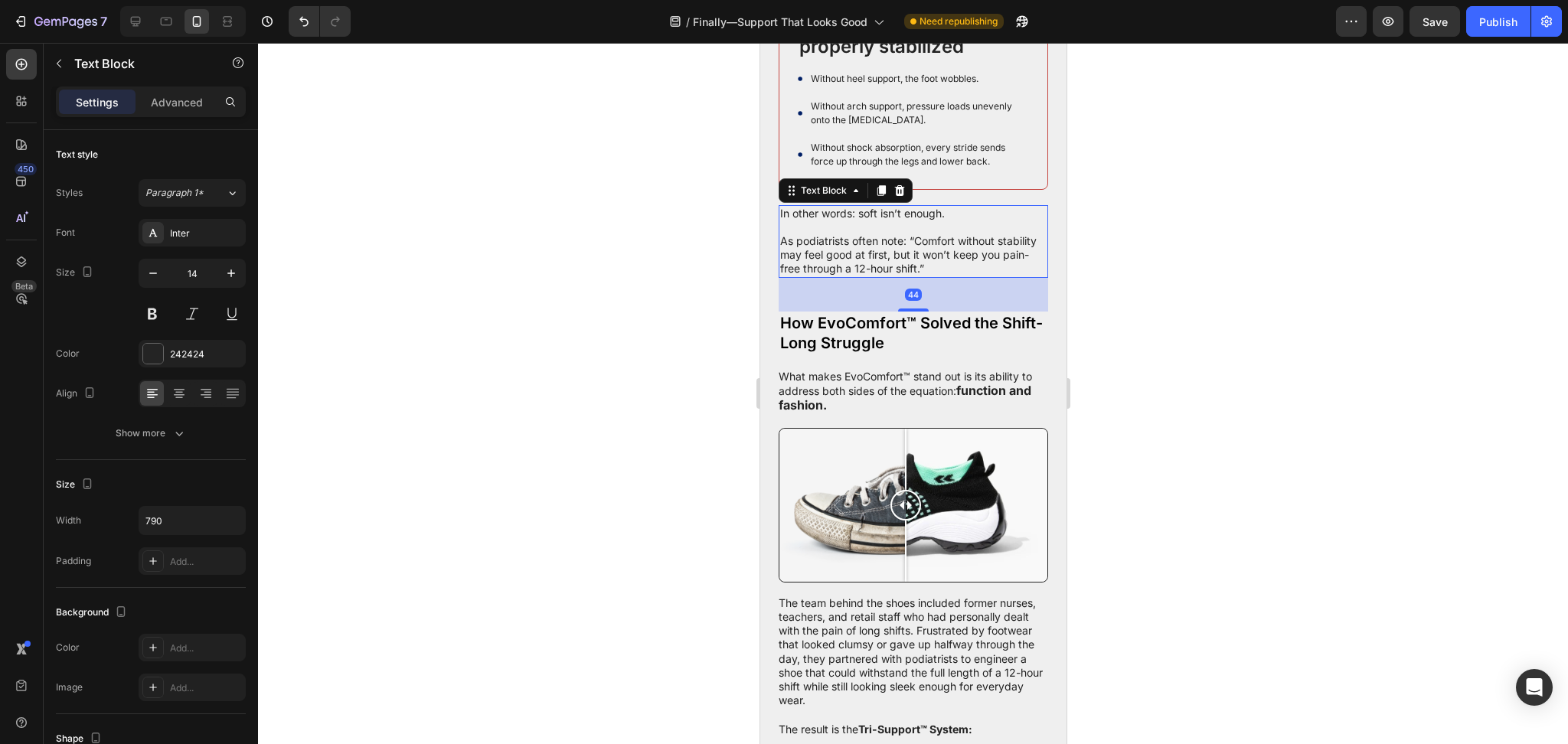
scroll to position [249, 0]
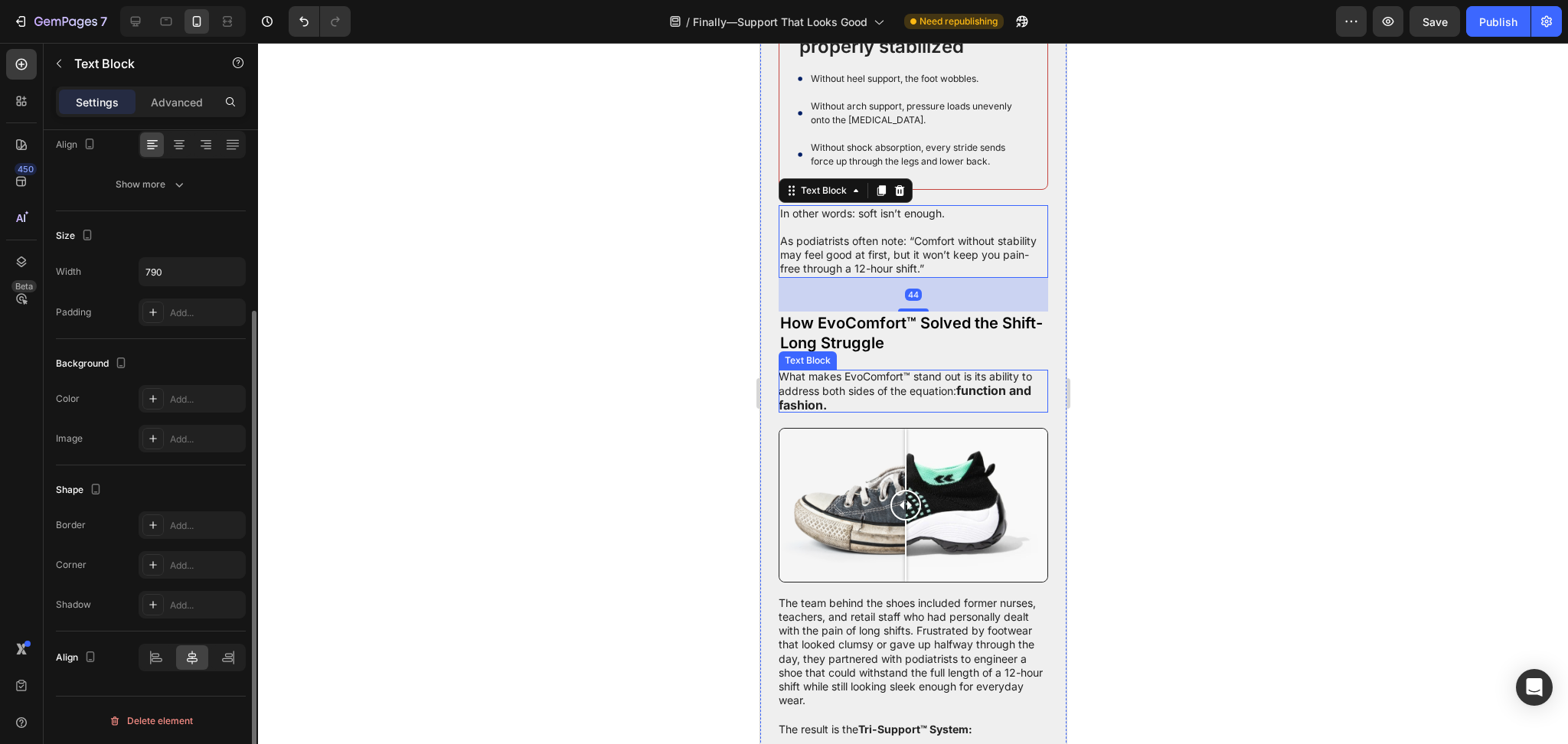
click at [907, 414] on p "What makes EvoComfort™ stand out is its ability to address both sides of the eq…" at bounding box center [912, 391] width 269 height 44
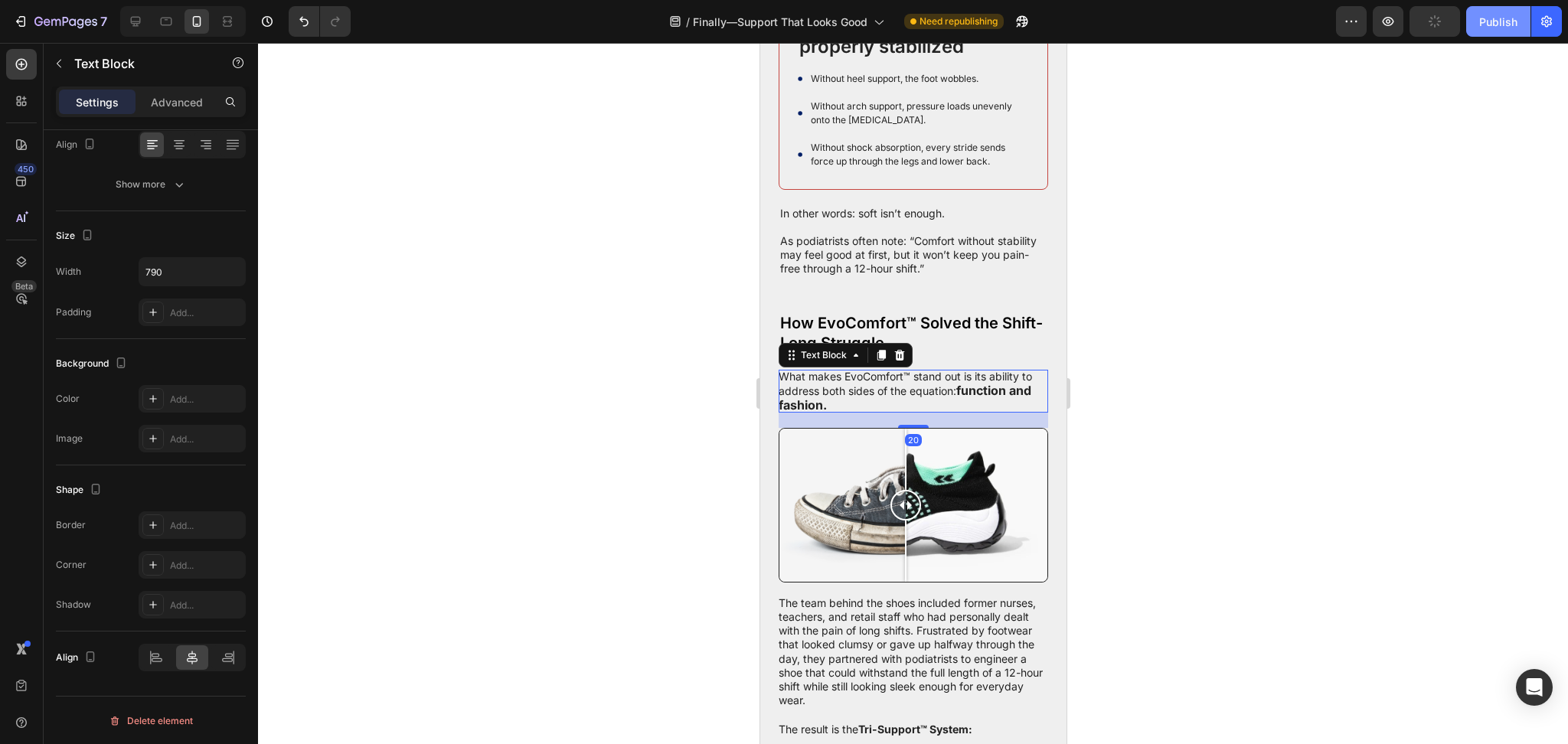
click at [1484, 29] on button "Publish" at bounding box center [1499, 22] width 65 height 31
